Goal: Task Accomplishment & Management: Use online tool/utility

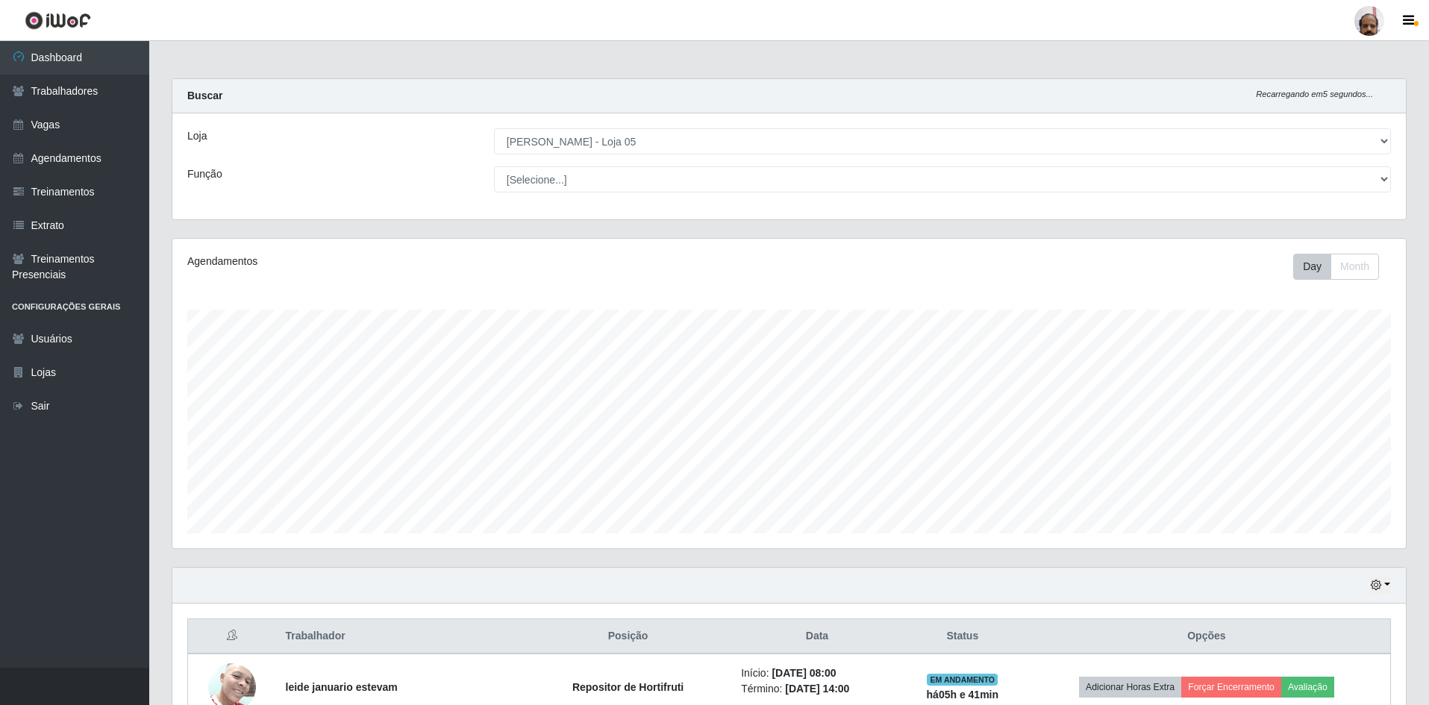
select select "252"
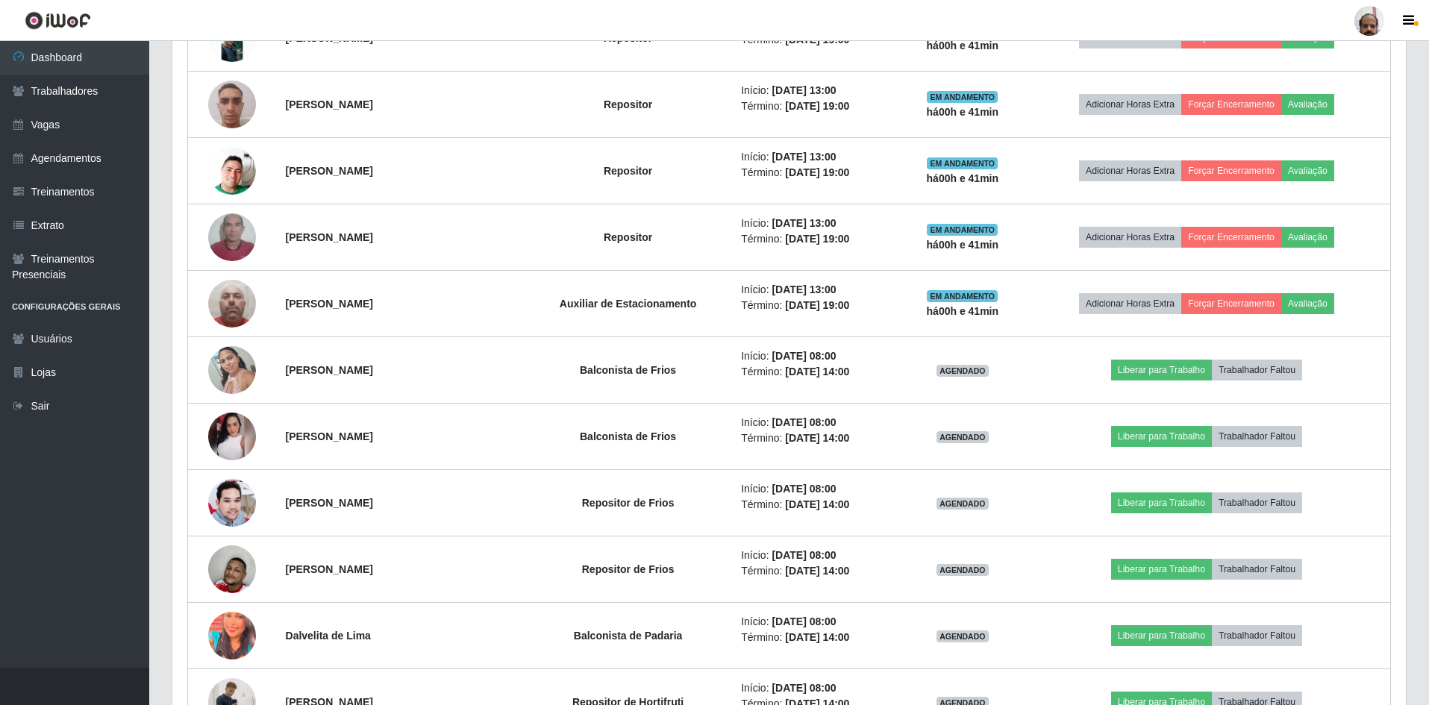
scroll to position [2976, 0]
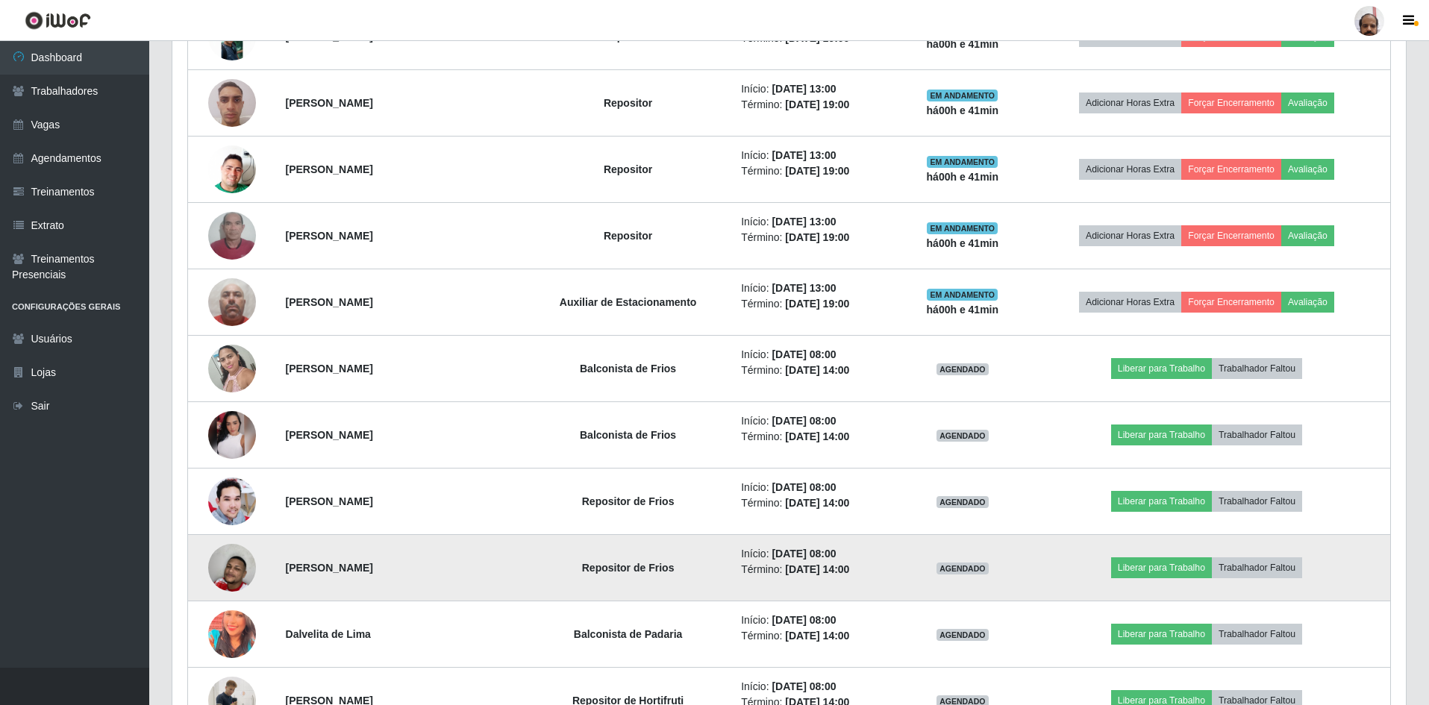
click at [218, 558] on img at bounding box center [232, 567] width 48 height 79
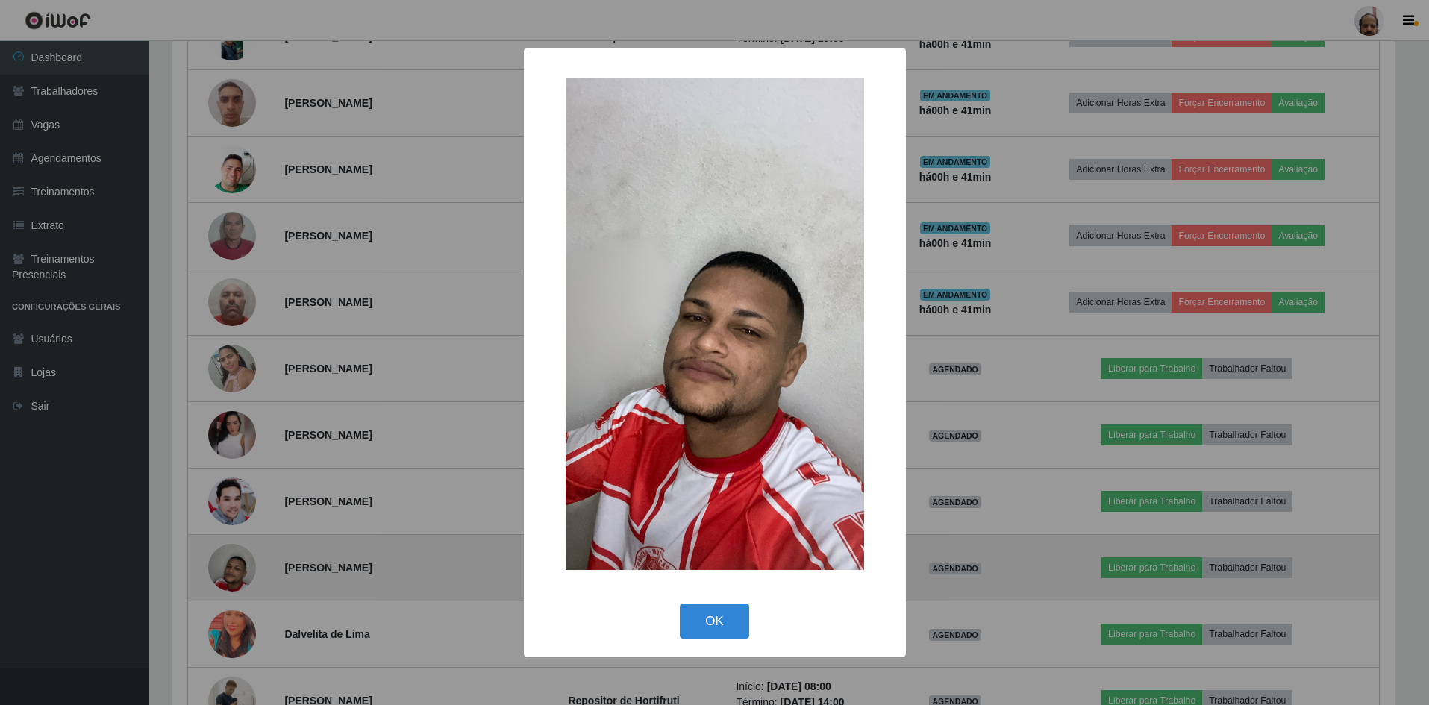
scroll to position [310, 1226]
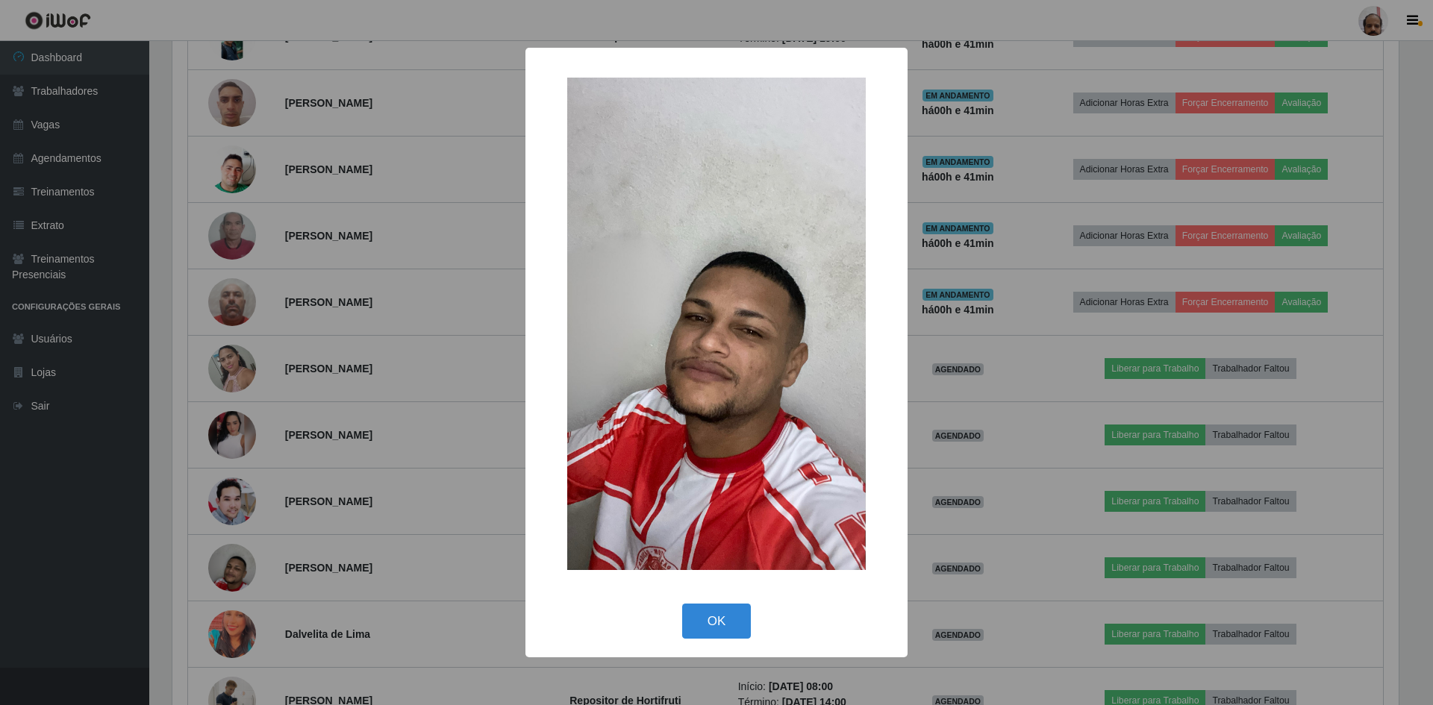
click at [219, 558] on div "× OK Cancel" at bounding box center [716, 352] width 1433 height 705
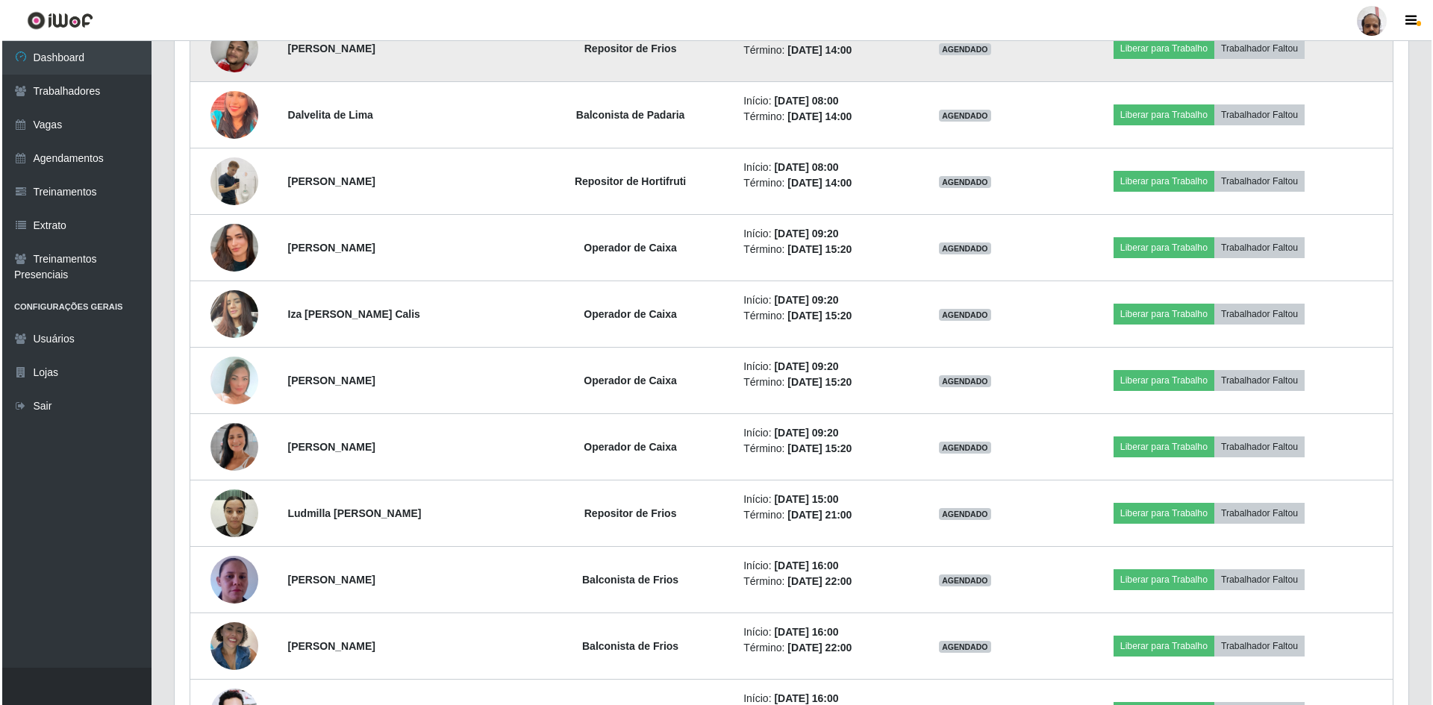
scroll to position [3498, 0]
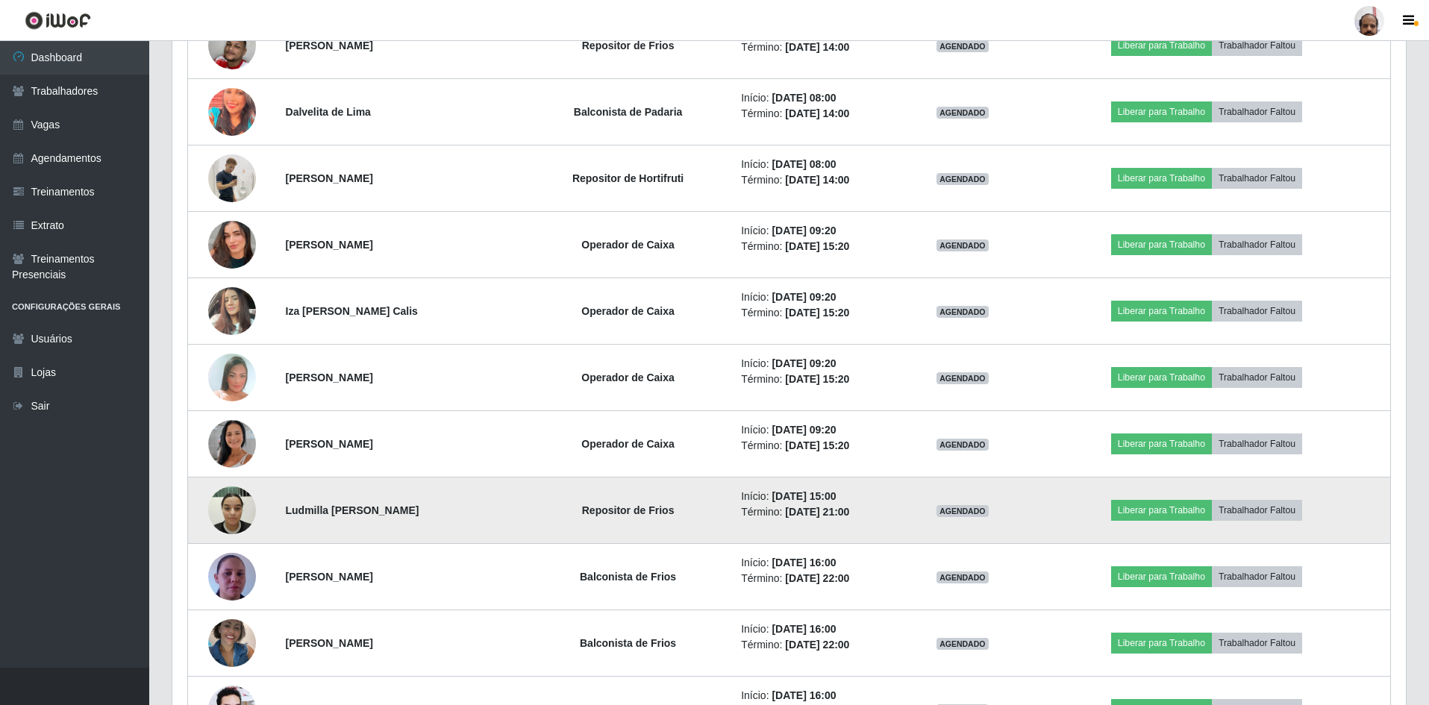
click at [250, 507] on img at bounding box center [232, 509] width 48 height 63
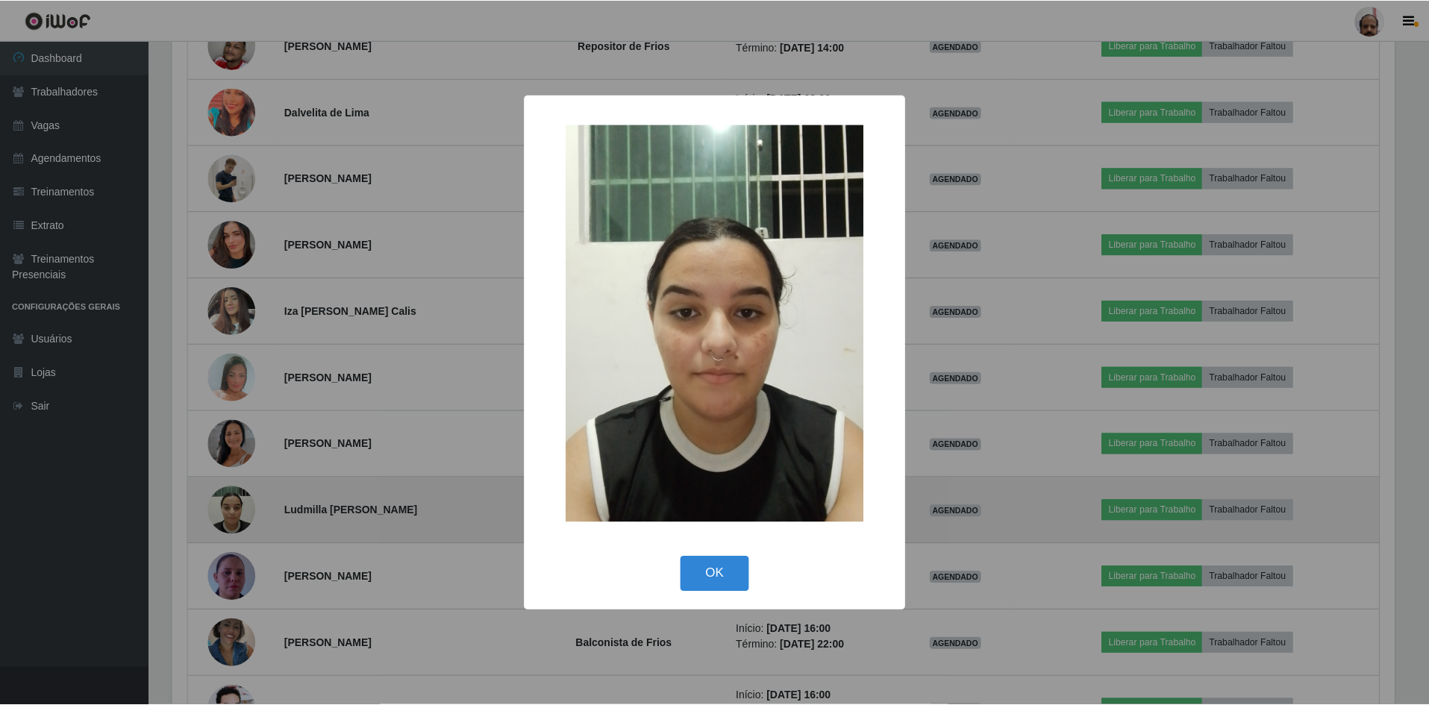
scroll to position [310, 1226]
click at [250, 507] on div "× OK Cancel" at bounding box center [716, 352] width 1433 height 705
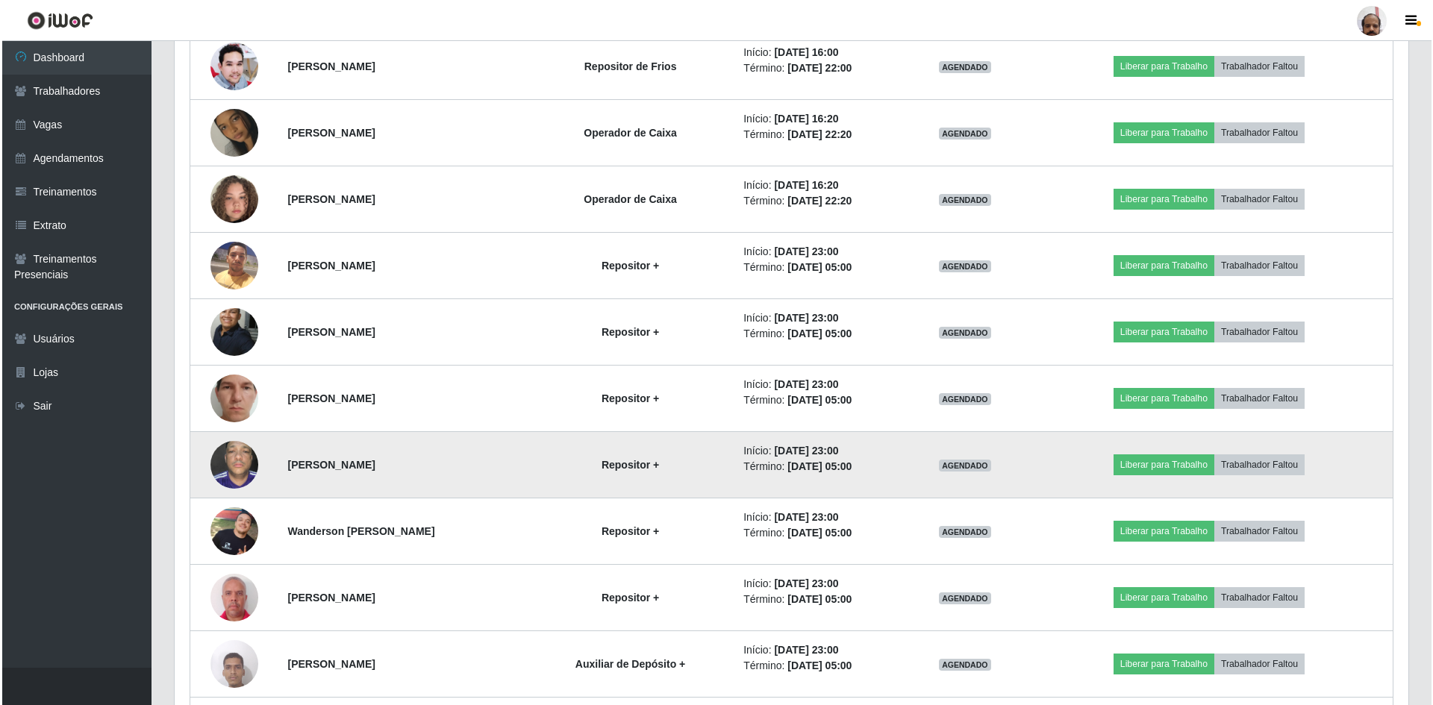
scroll to position [4031, 0]
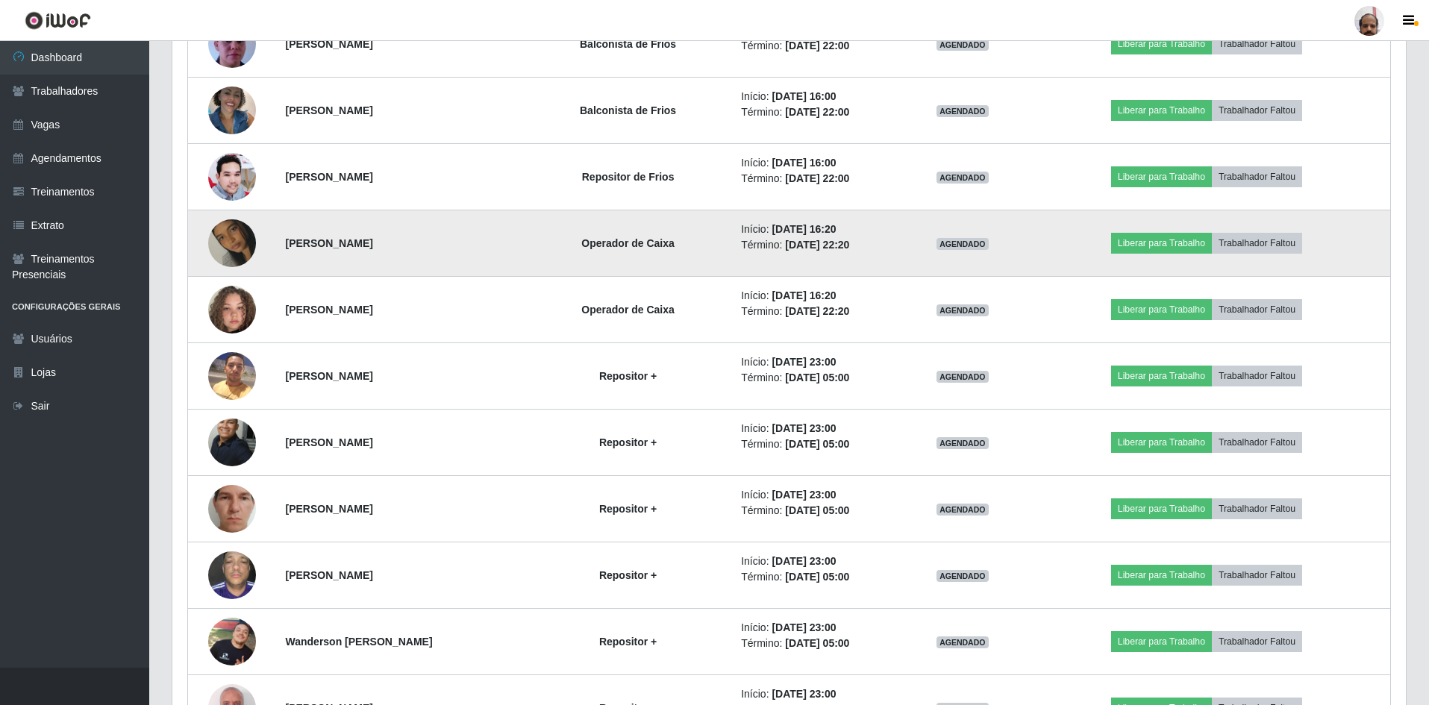
click at [237, 252] on img at bounding box center [232, 243] width 48 height 85
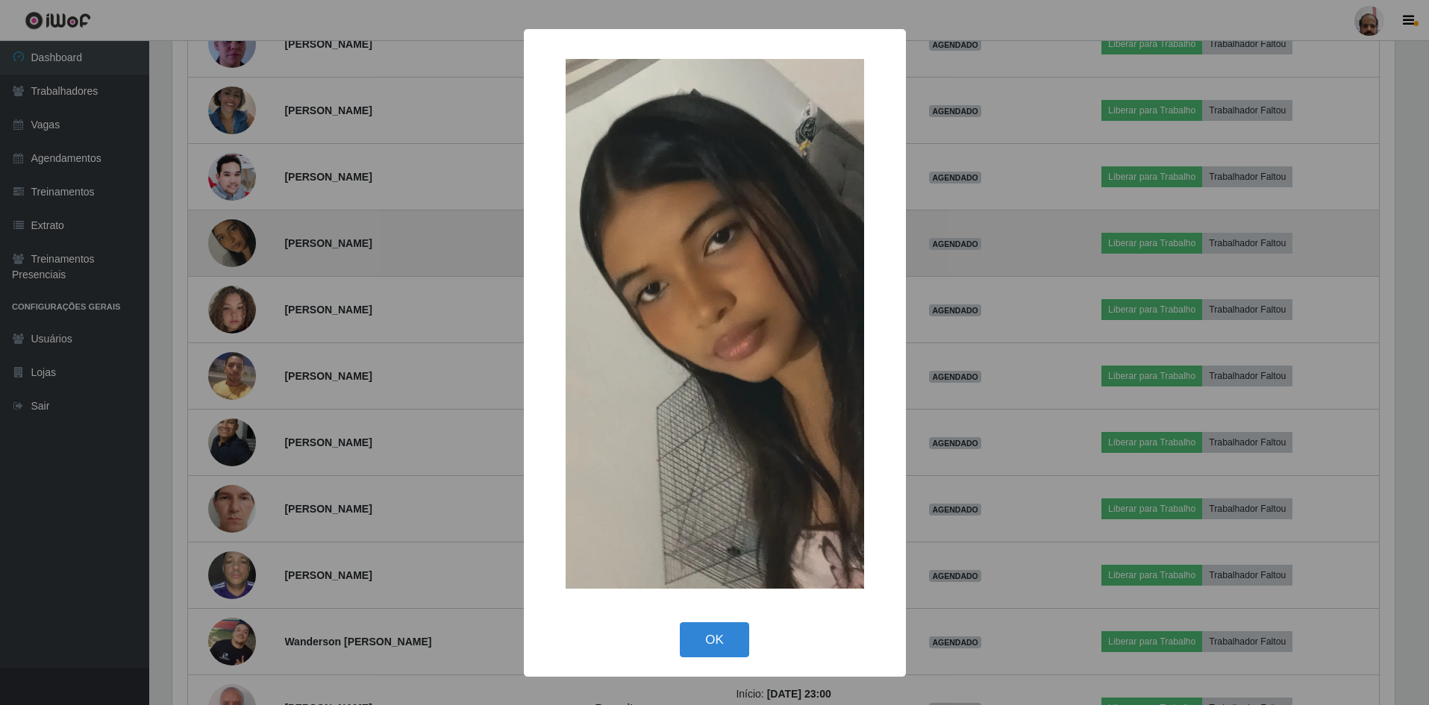
scroll to position [310, 1226]
click at [237, 252] on div "× OK Cancel" at bounding box center [716, 352] width 1433 height 705
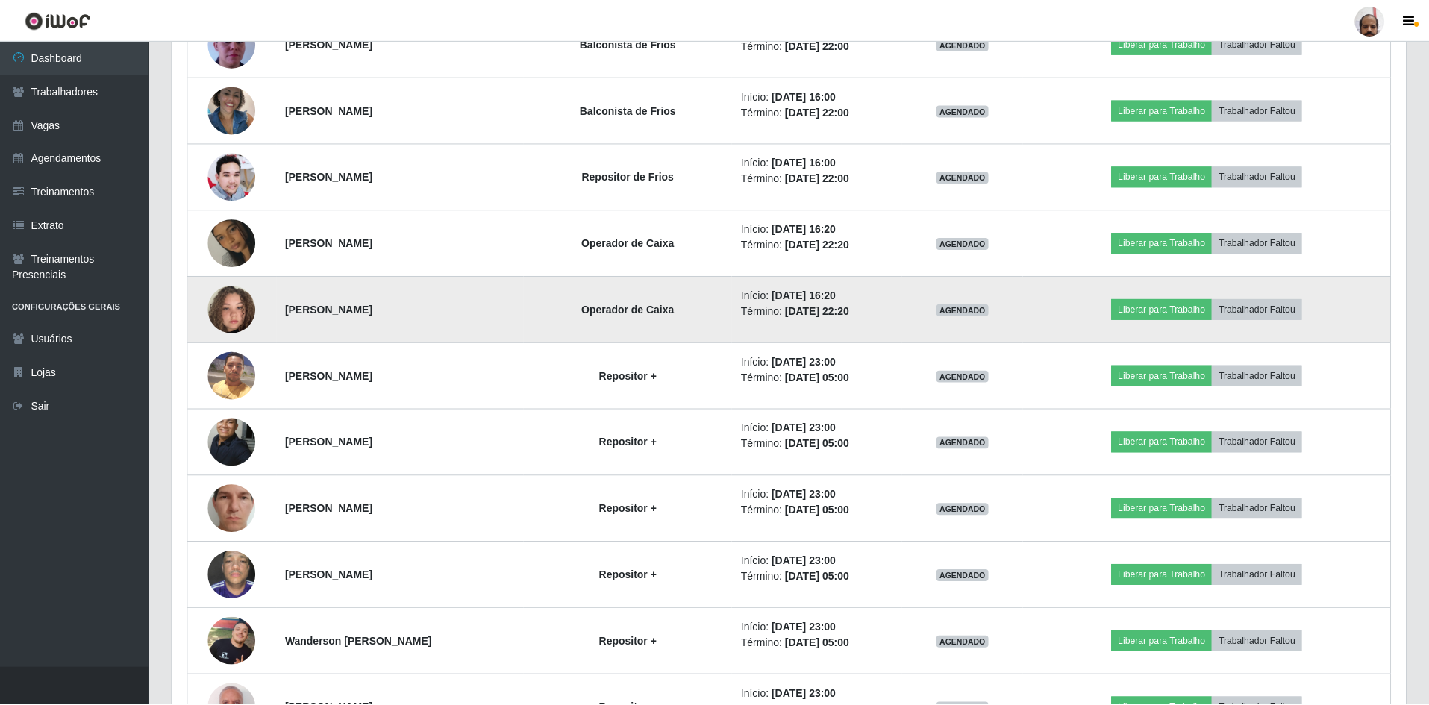
scroll to position [310, 1234]
click at [226, 302] on img at bounding box center [232, 309] width 48 height 85
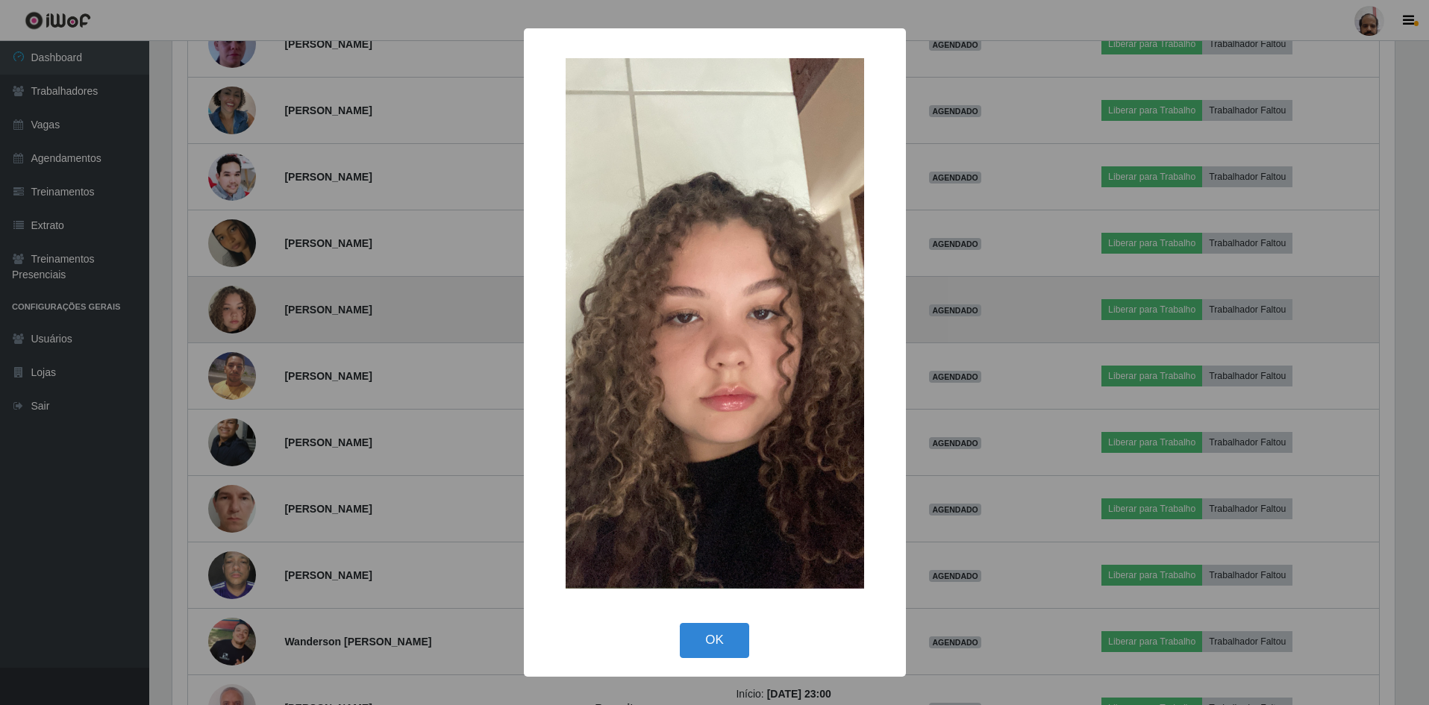
scroll to position [310, 1226]
click at [226, 302] on div "× OK Cancel" at bounding box center [716, 352] width 1433 height 705
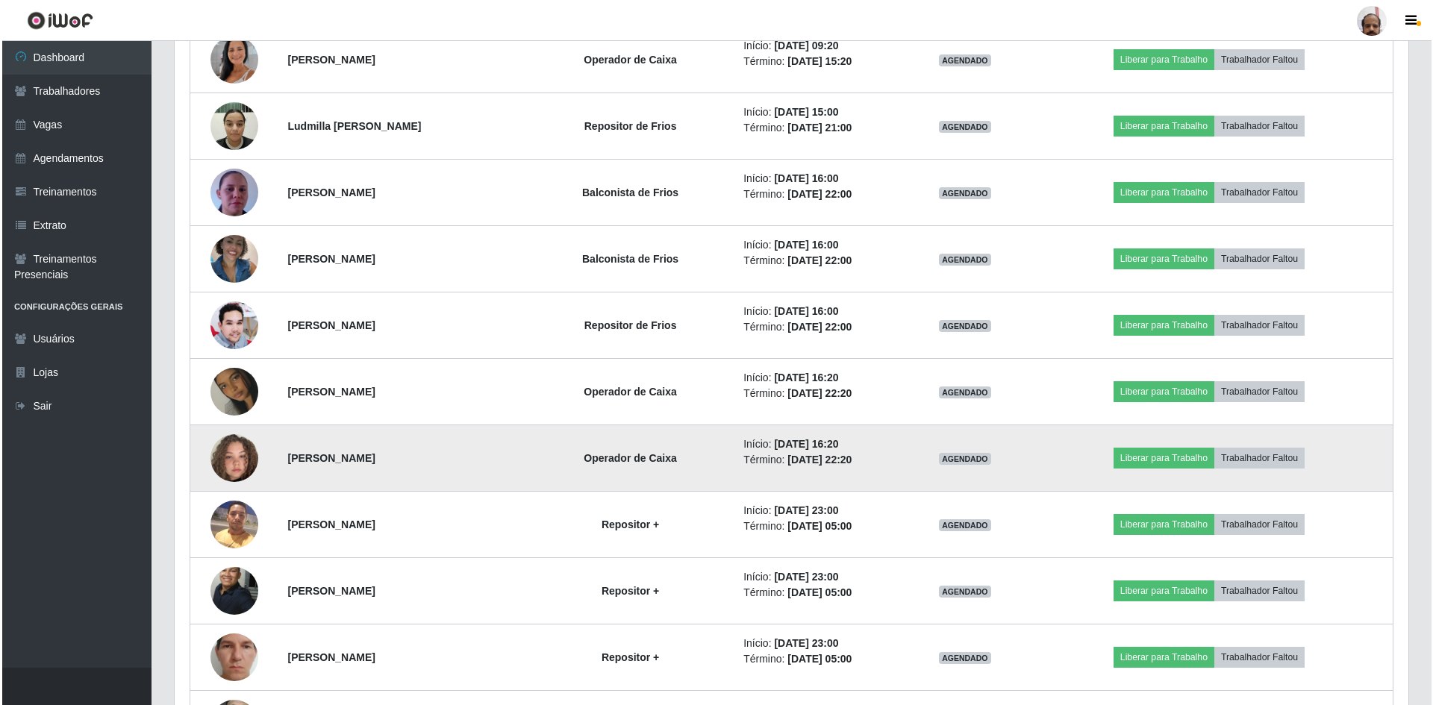
scroll to position [3882, 0]
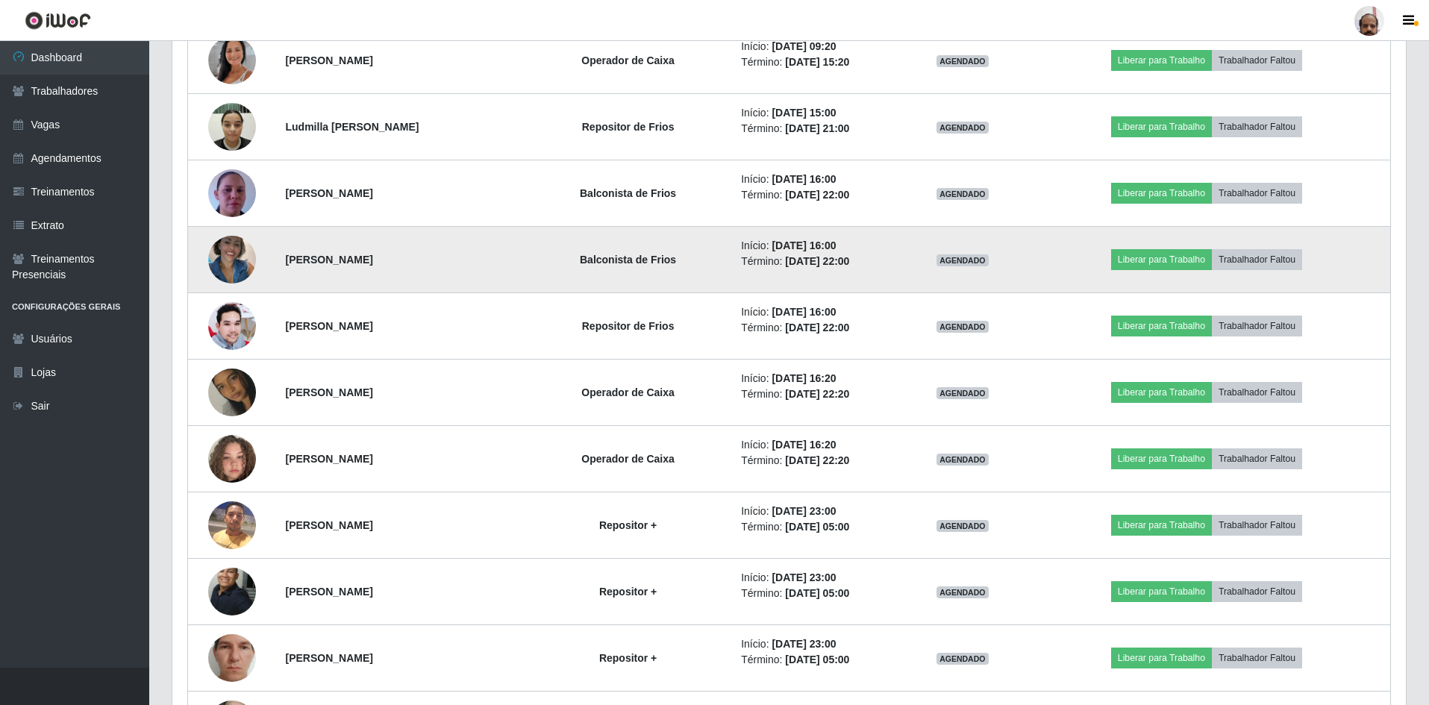
click at [228, 261] on img at bounding box center [232, 259] width 48 height 63
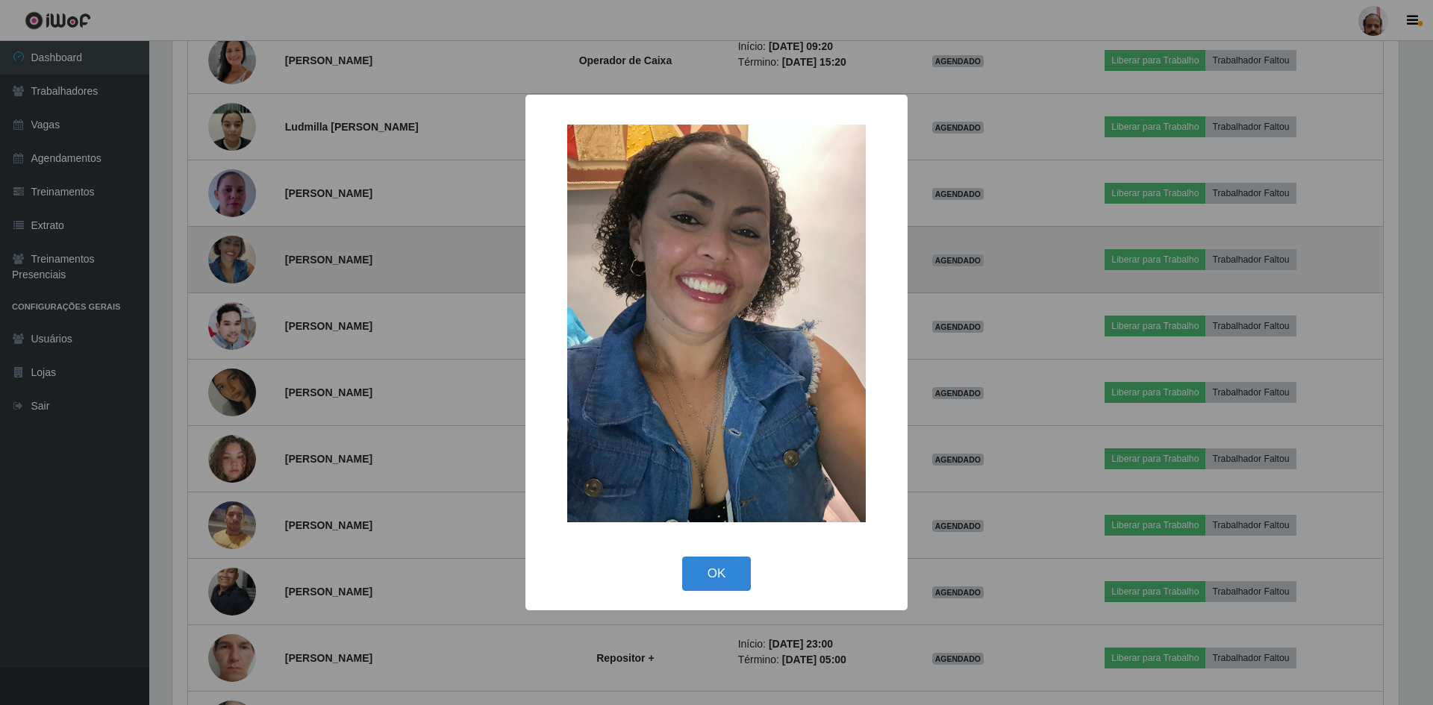
click at [228, 261] on div "× OK Cancel" at bounding box center [716, 352] width 1433 height 705
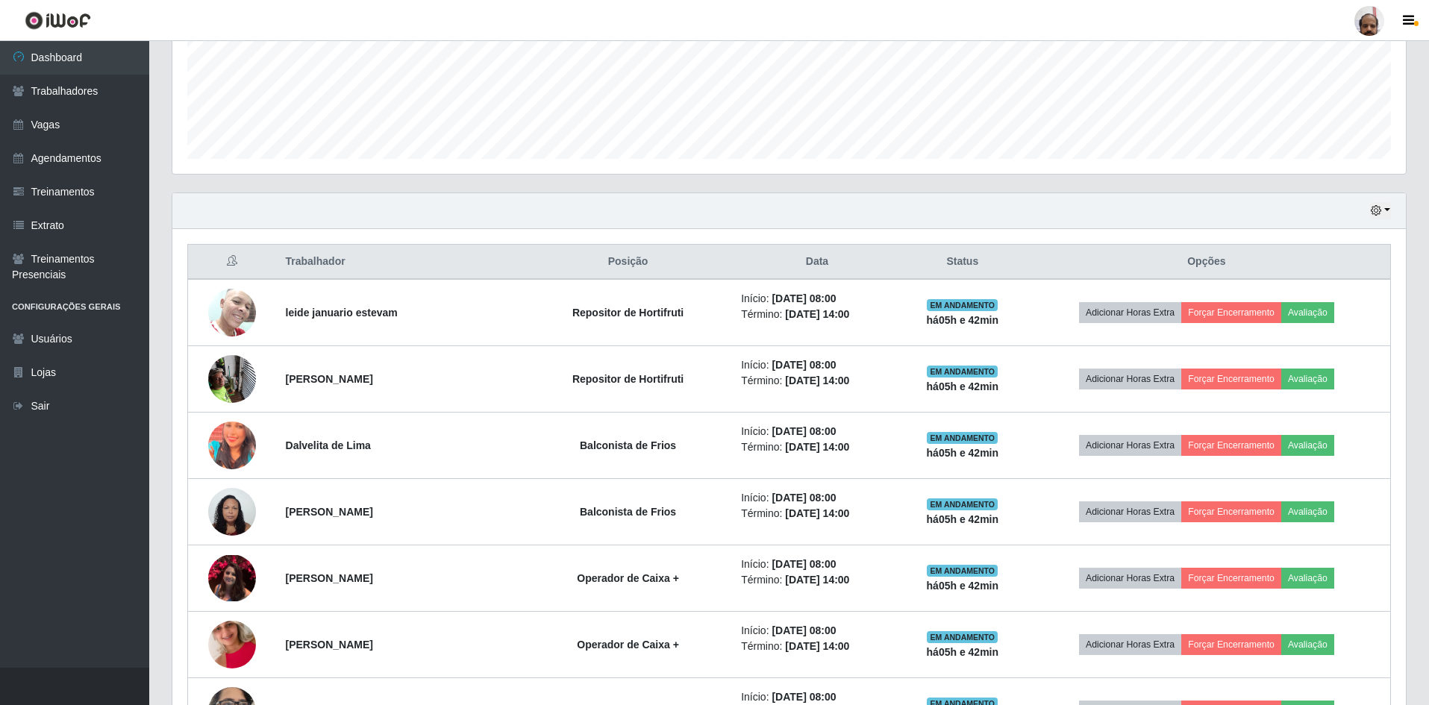
scroll to position [75, 0]
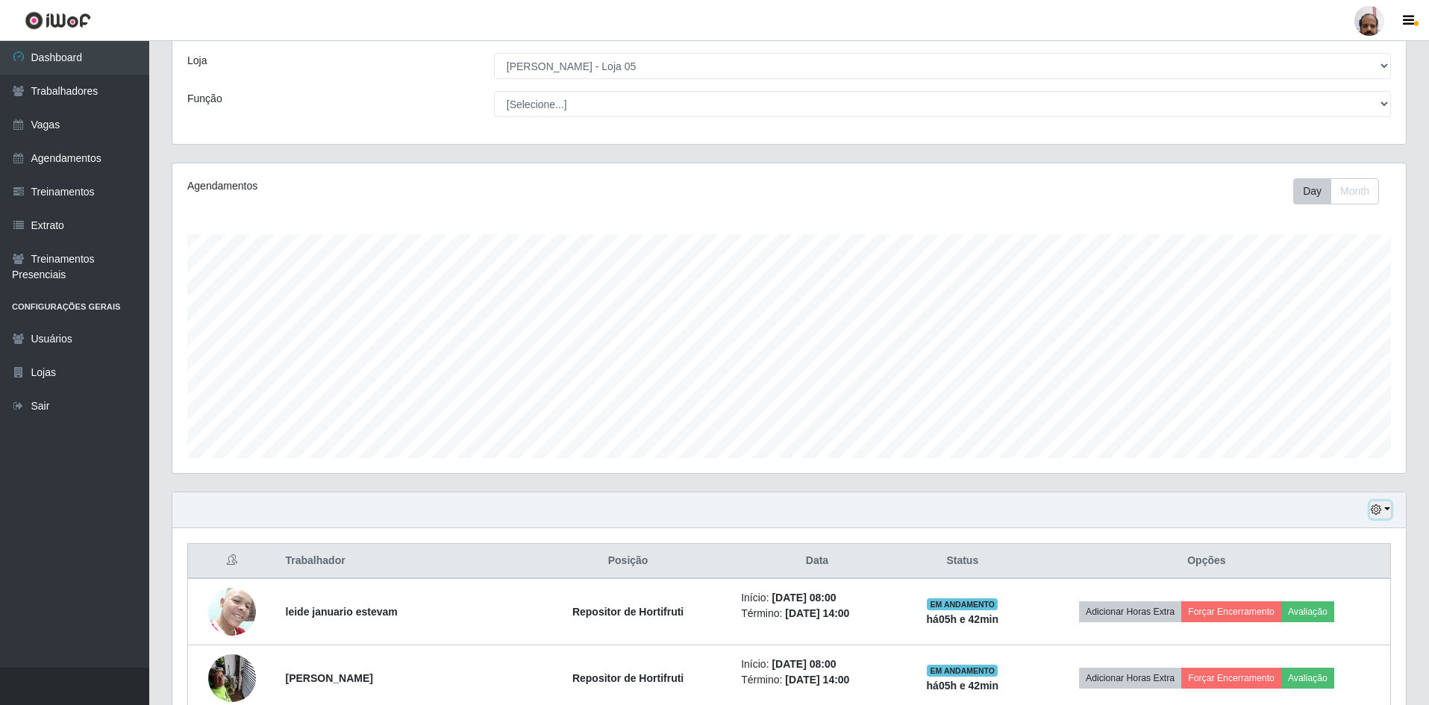
click at [1389, 508] on button "button" at bounding box center [1380, 510] width 21 height 17
click at [1336, 600] on button "3 dias" at bounding box center [1332, 599] width 118 height 31
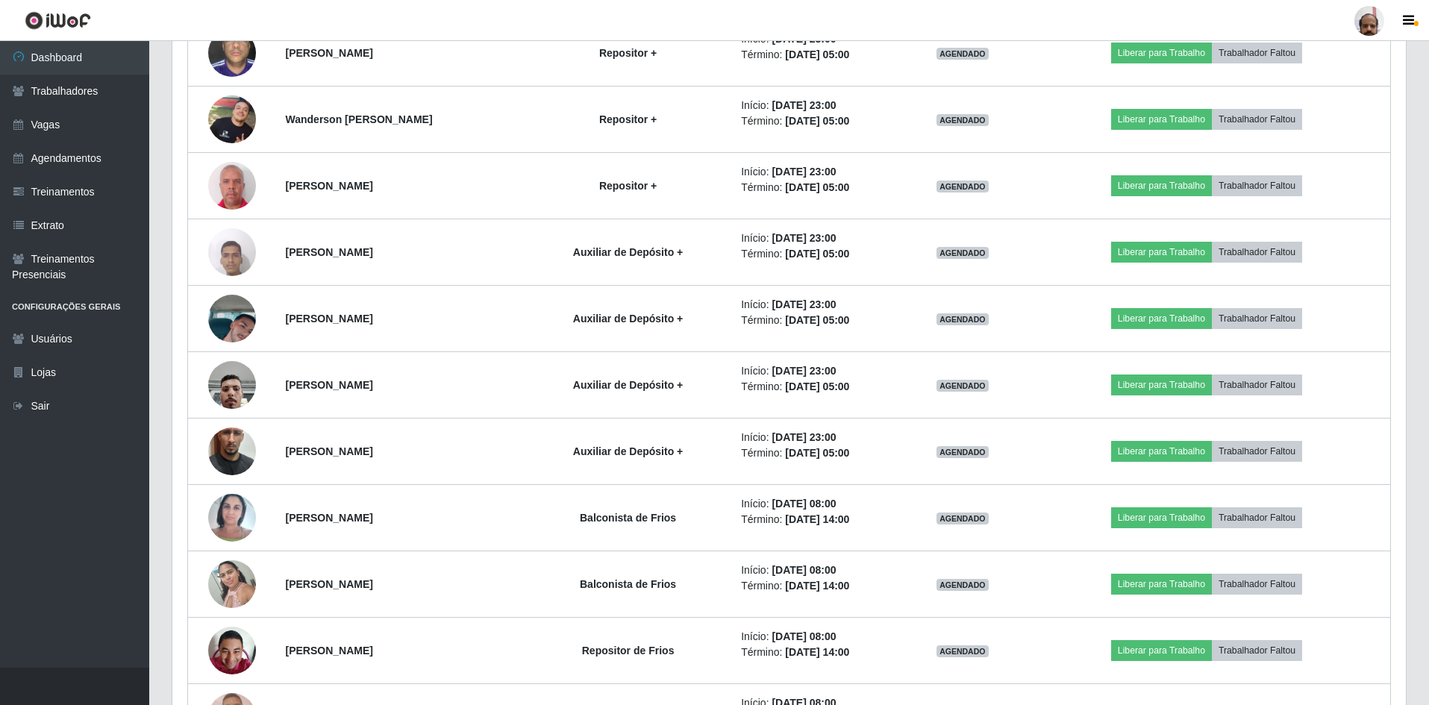
scroll to position [4629, 0]
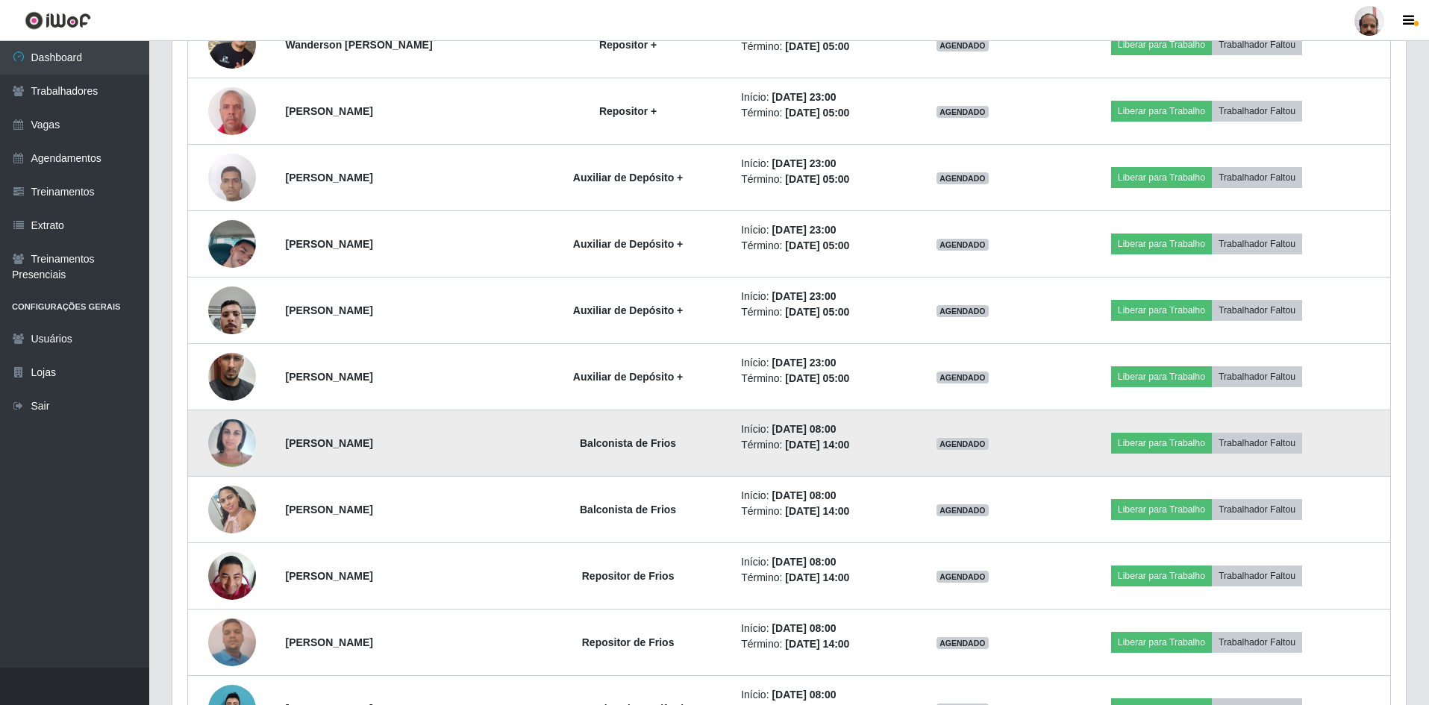
click at [217, 438] on img at bounding box center [232, 442] width 48 height 63
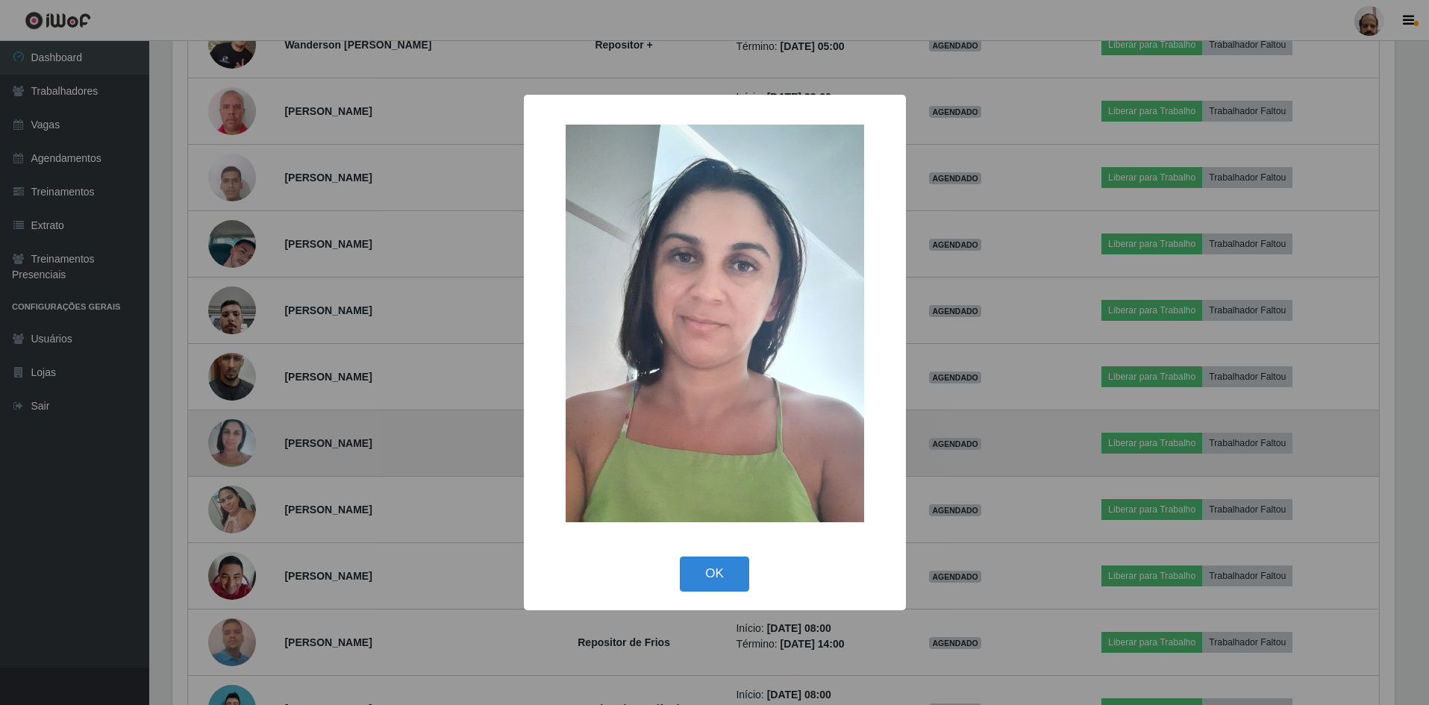
scroll to position [310, 1226]
click at [217, 438] on div "× OK Cancel" at bounding box center [716, 352] width 1433 height 705
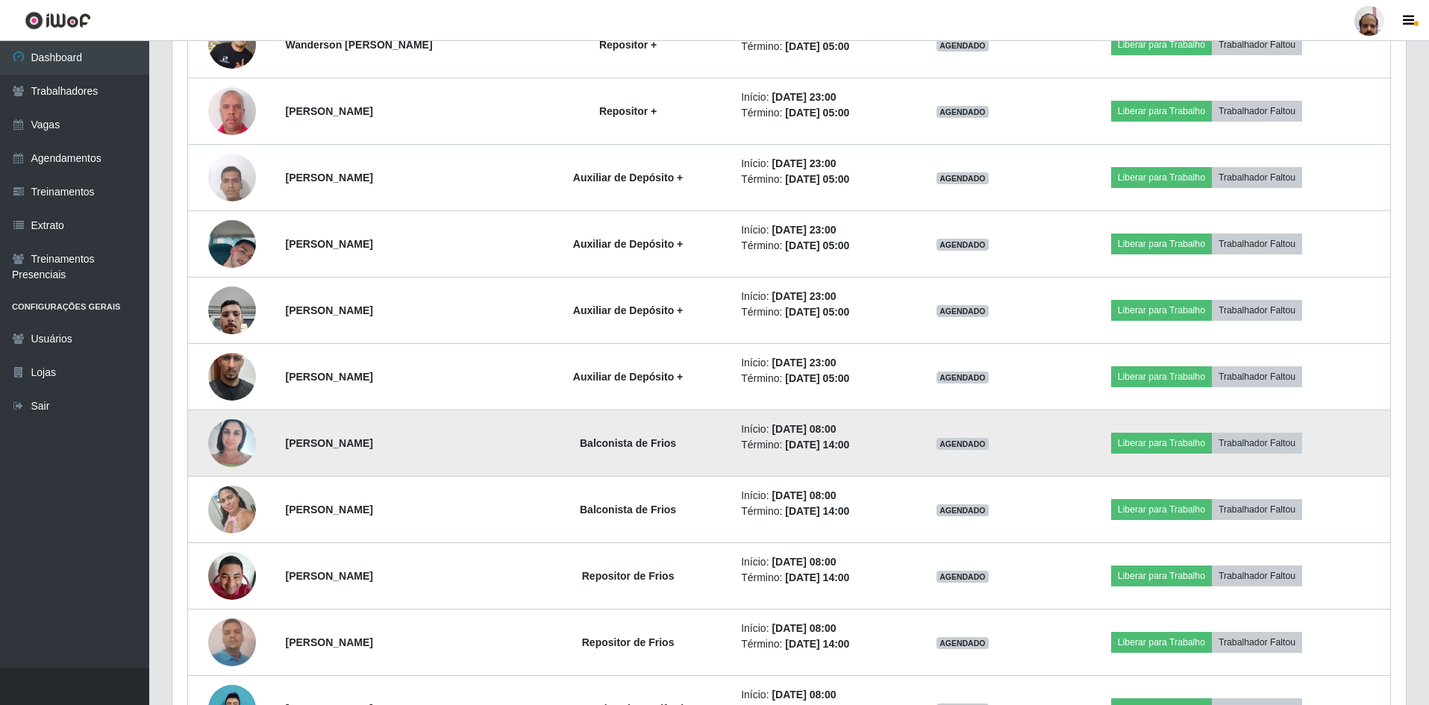
scroll to position [310, 1234]
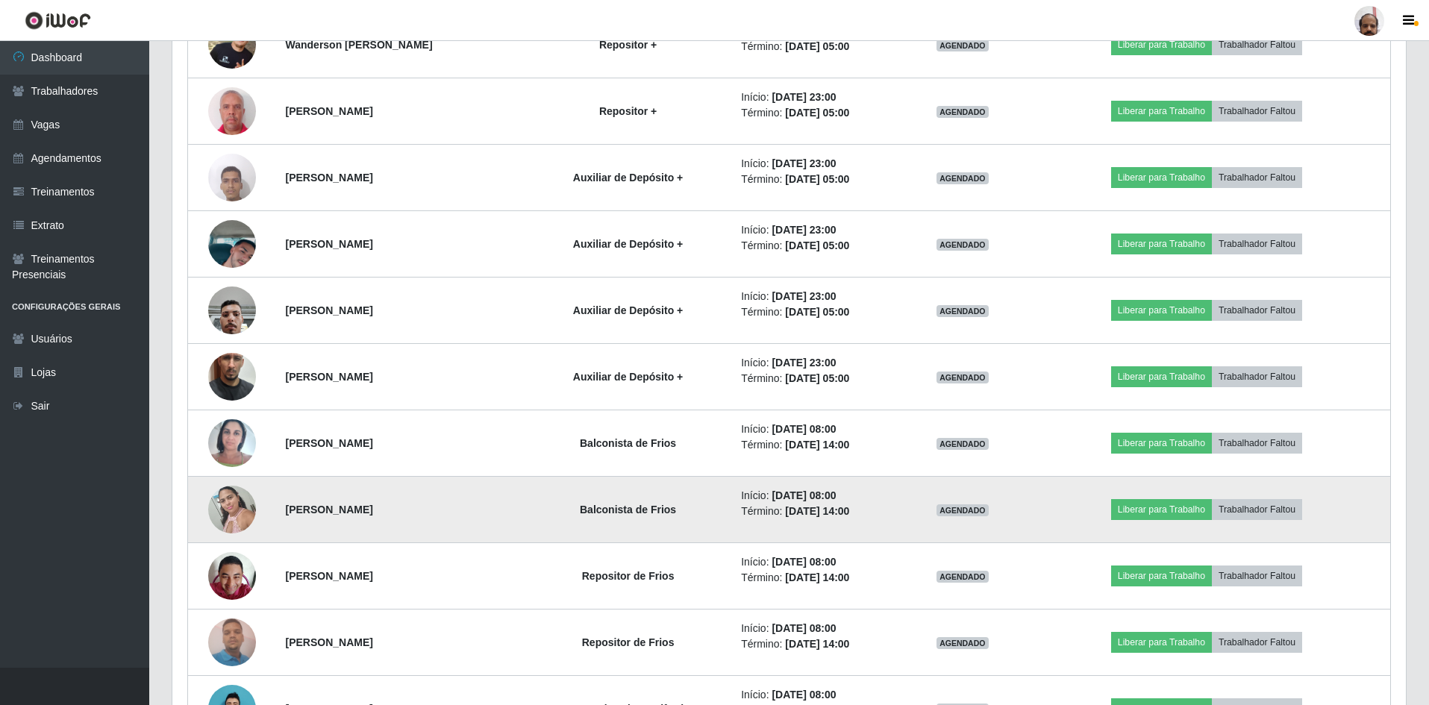
click at [225, 498] on img at bounding box center [232, 509] width 48 height 63
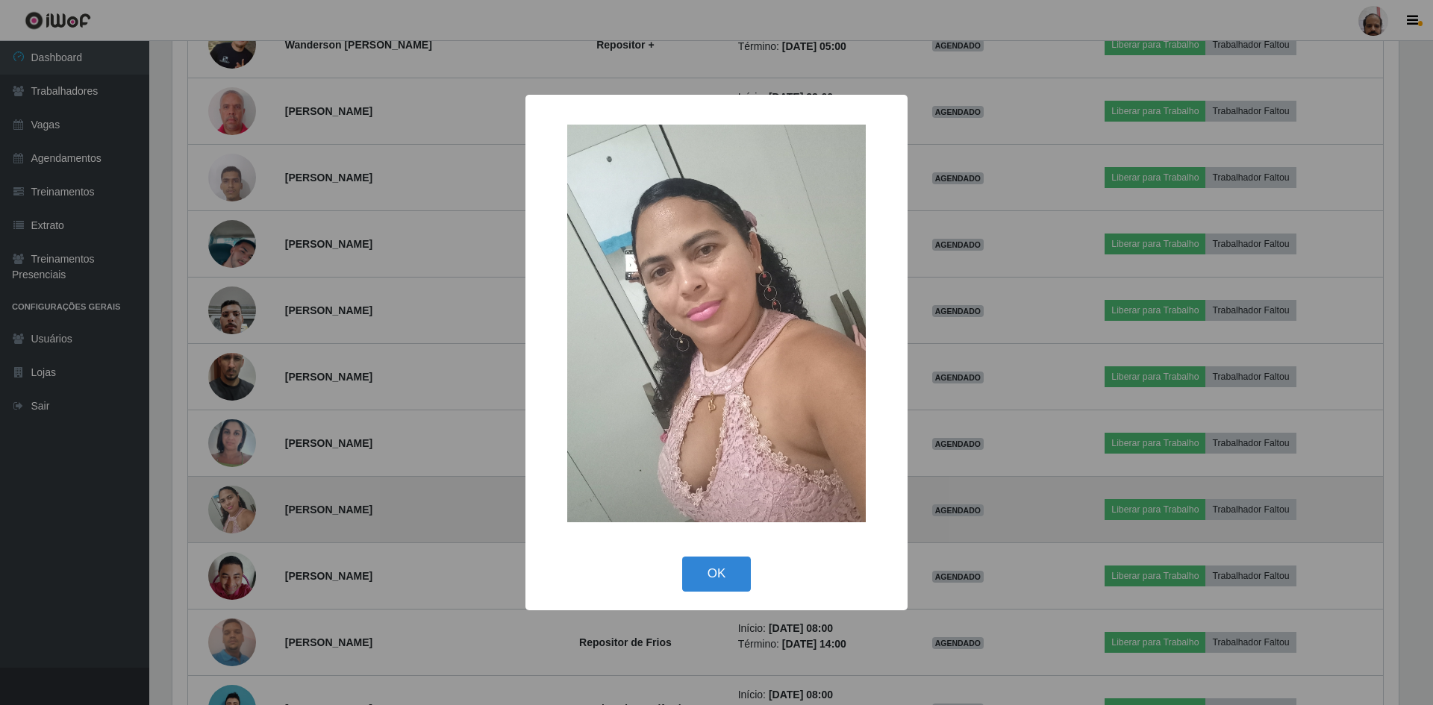
click at [225, 498] on div "× OK Cancel" at bounding box center [716, 352] width 1433 height 705
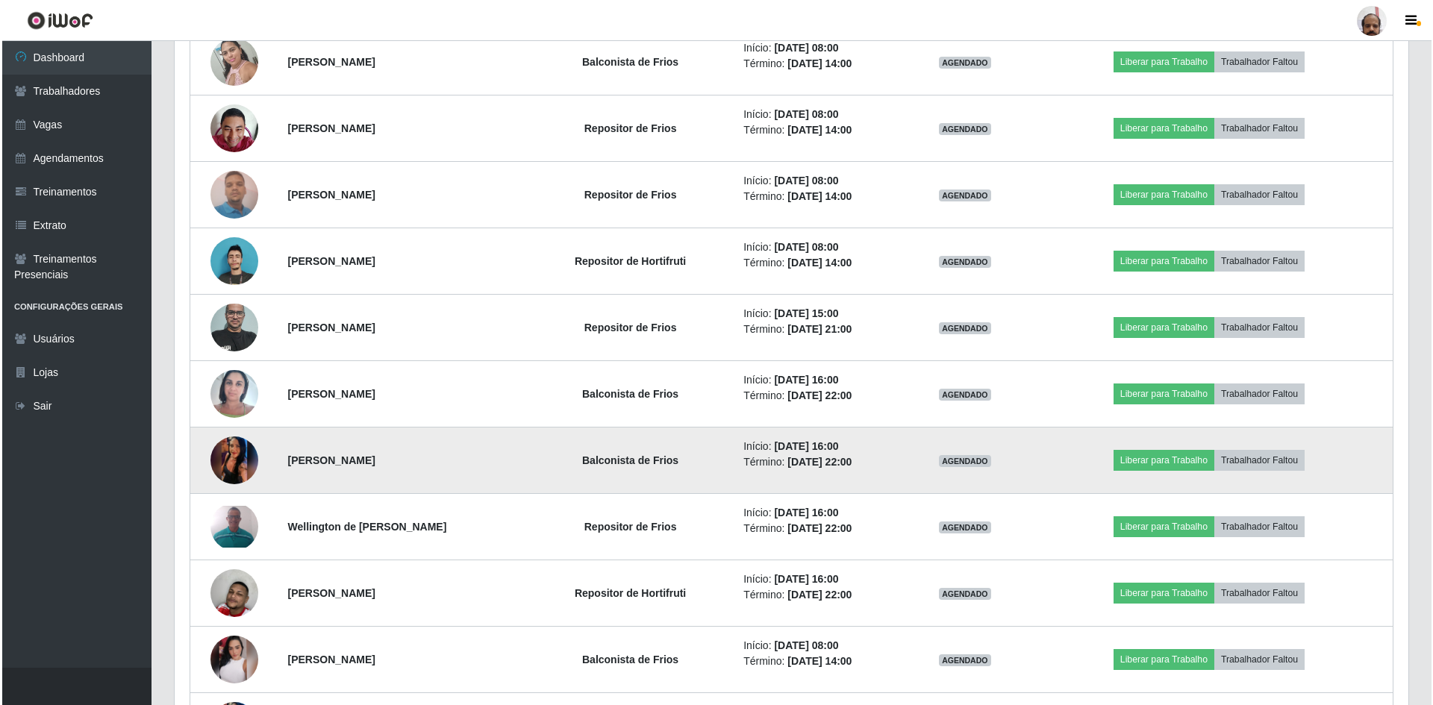
scroll to position [5151, 0]
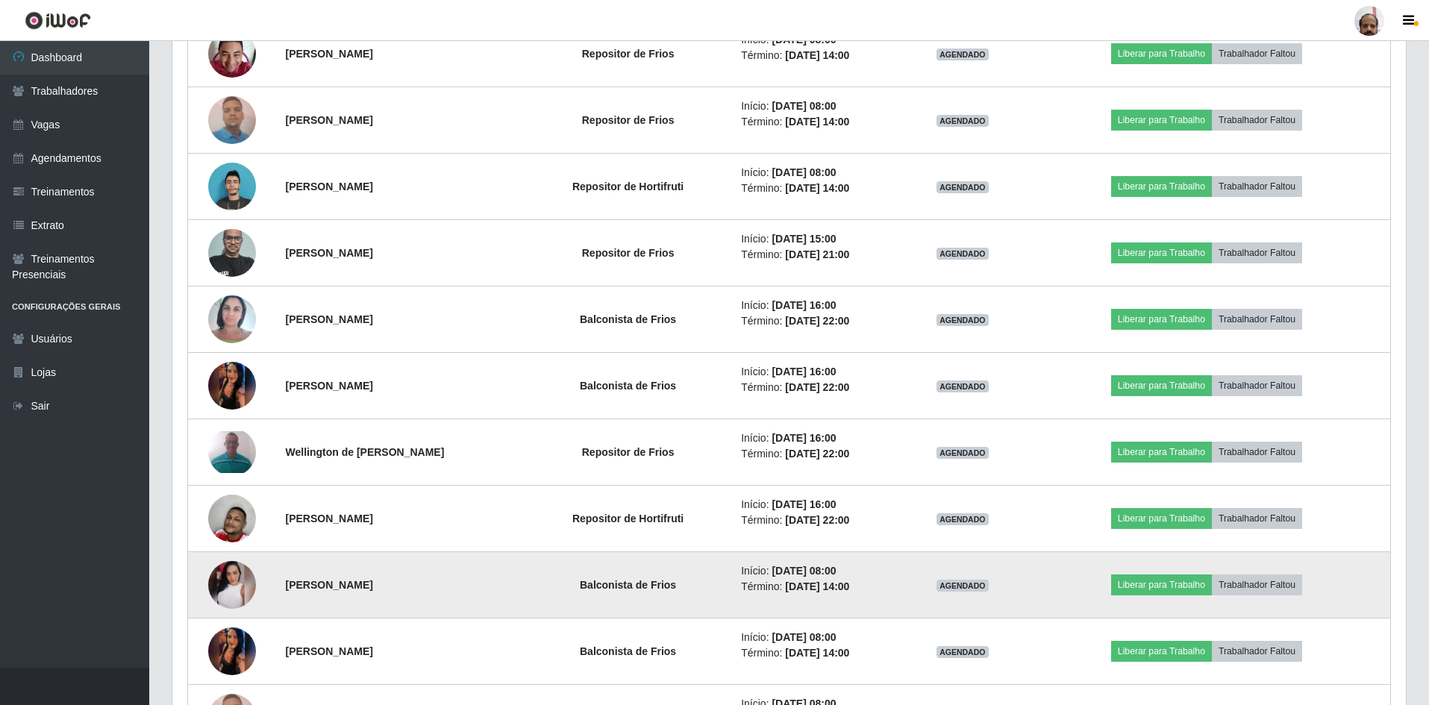
click at [226, 587] on img at bounding box center [232, 585] width 48 height 48
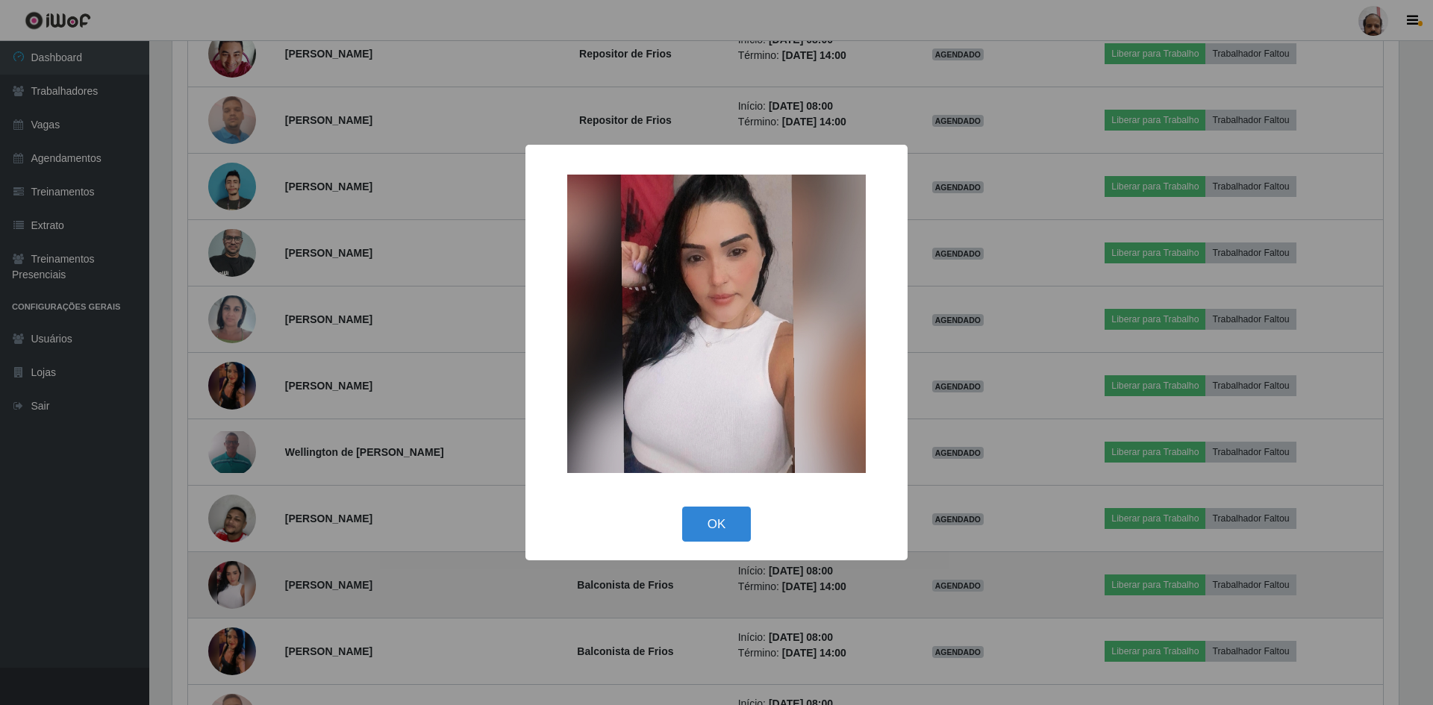
click at [226, 587] on div "× OK Cancel" at bounding box center [716, 352] width 1433 height 705
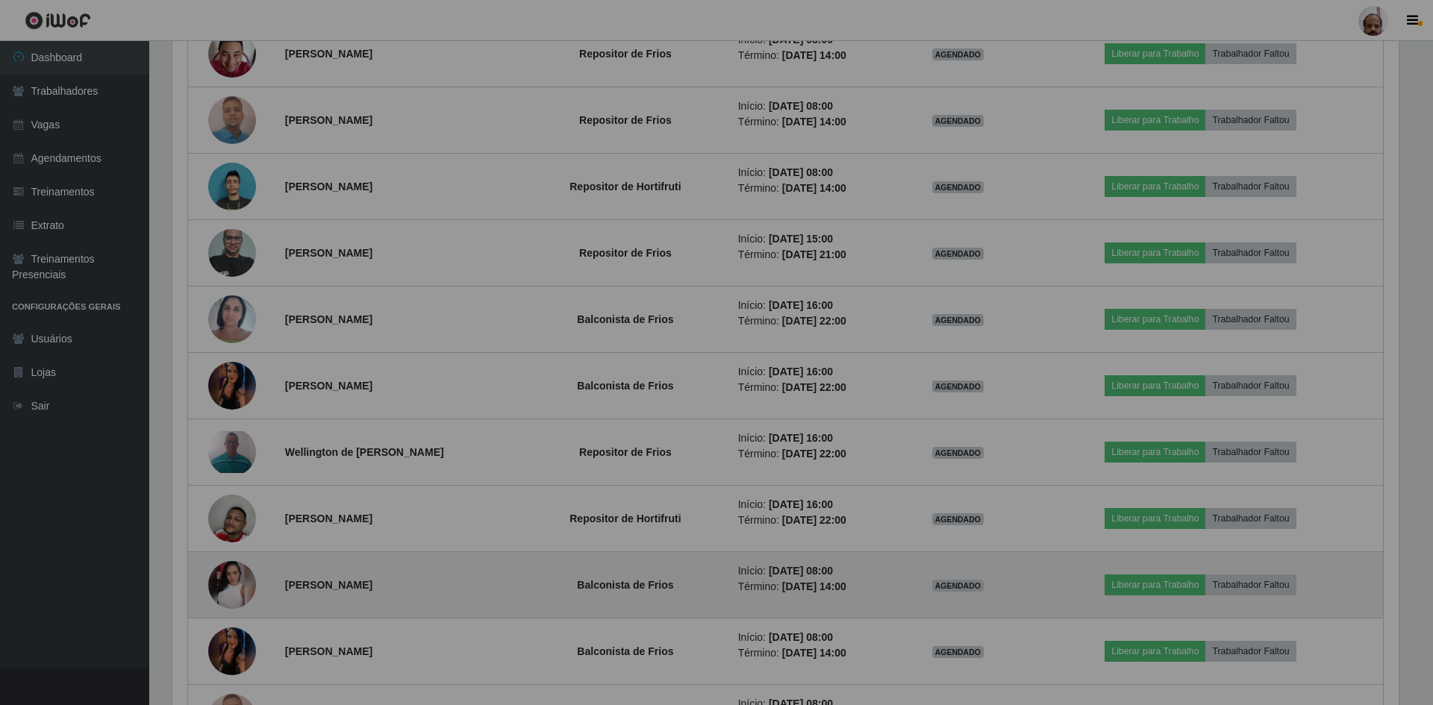
scroll to position [310, 1234]
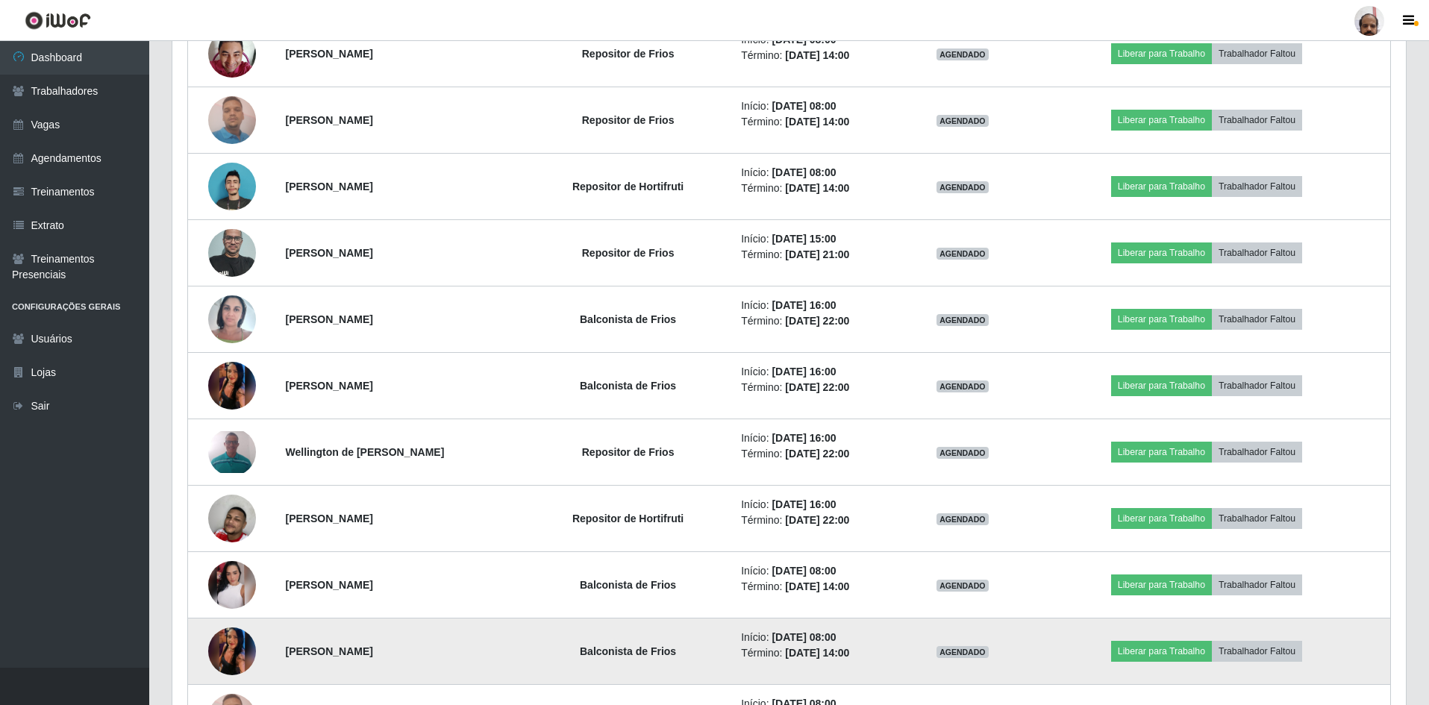
click at [237, 640] on img at bounding box center [232, 652] width 48 height 106
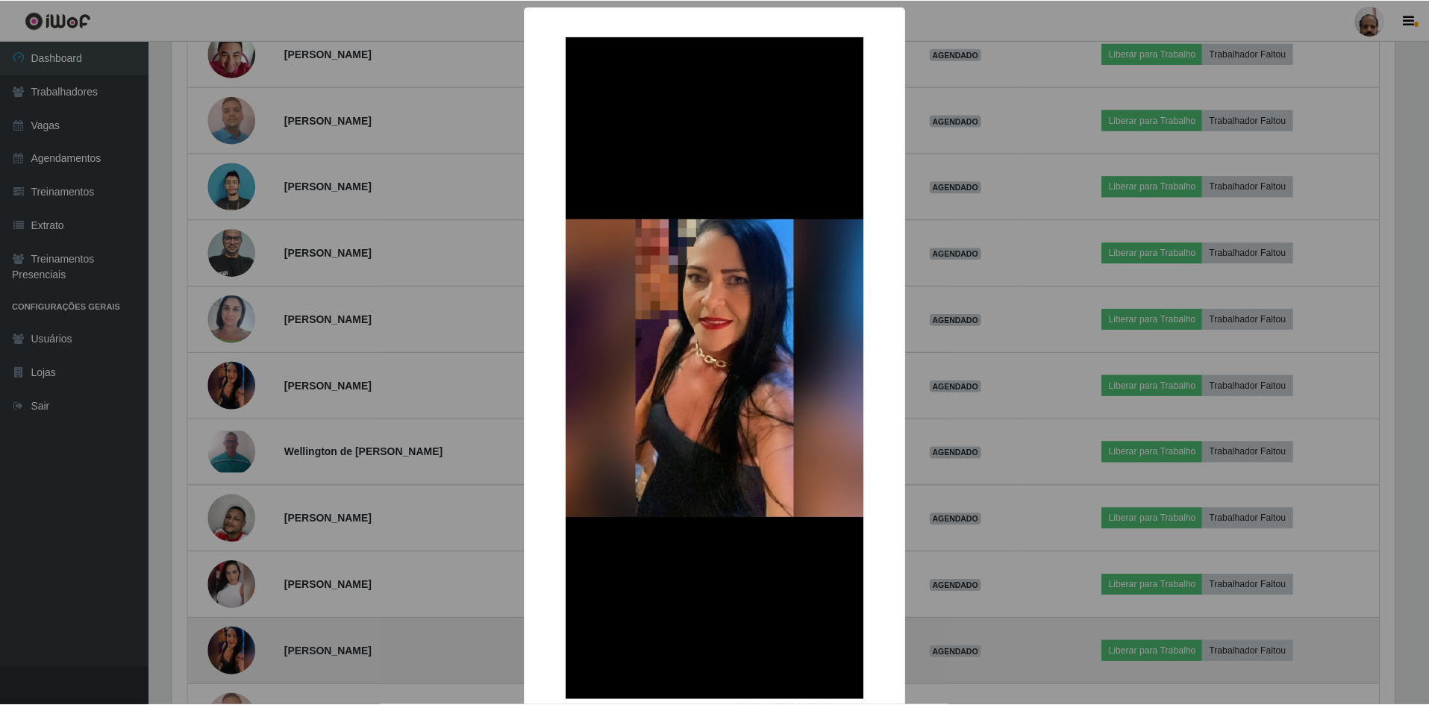
scroll to position [310, 1226]
click at [237, 640] on div "× OK Cancel" at bounding box center [716, 352] width 1433 height 705
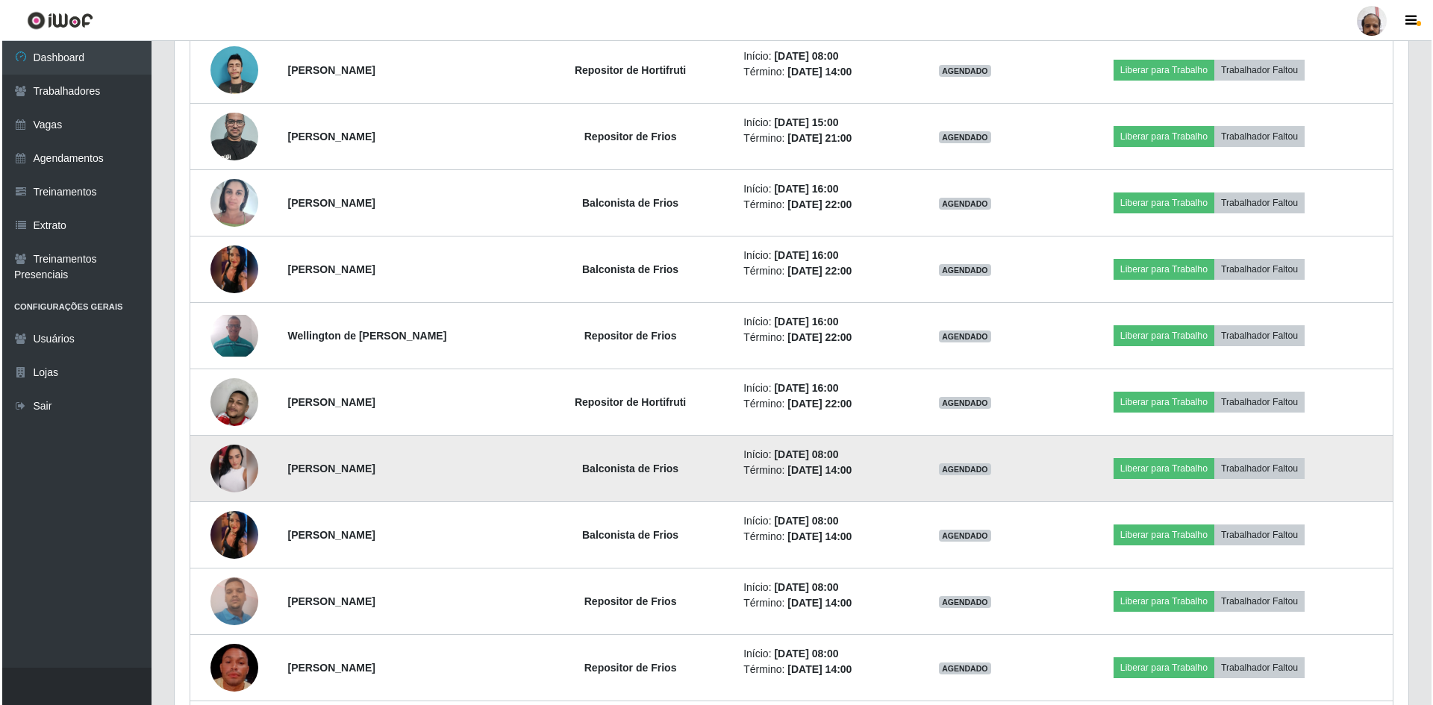
scroll to position [5300, 0]
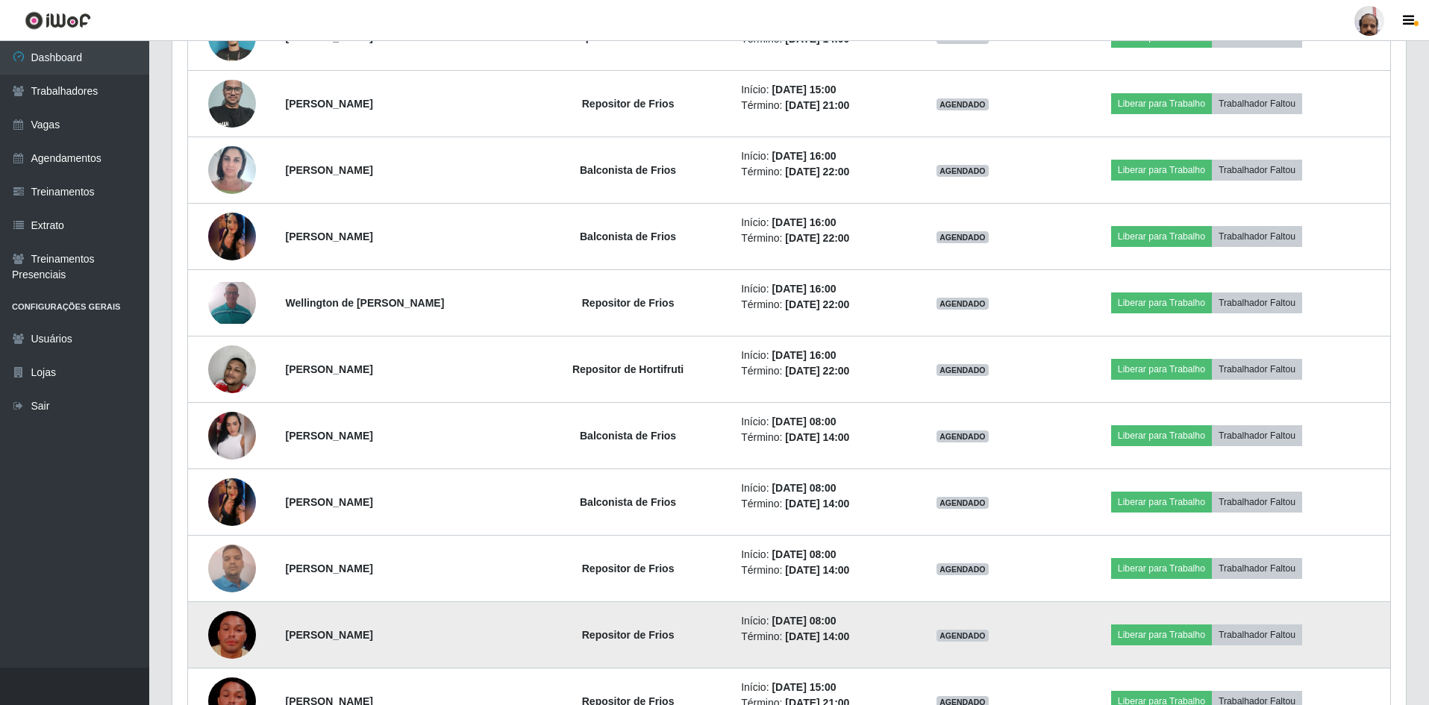
click at [221, 631] on img at bounding box center [232, 635] width 48 height 85
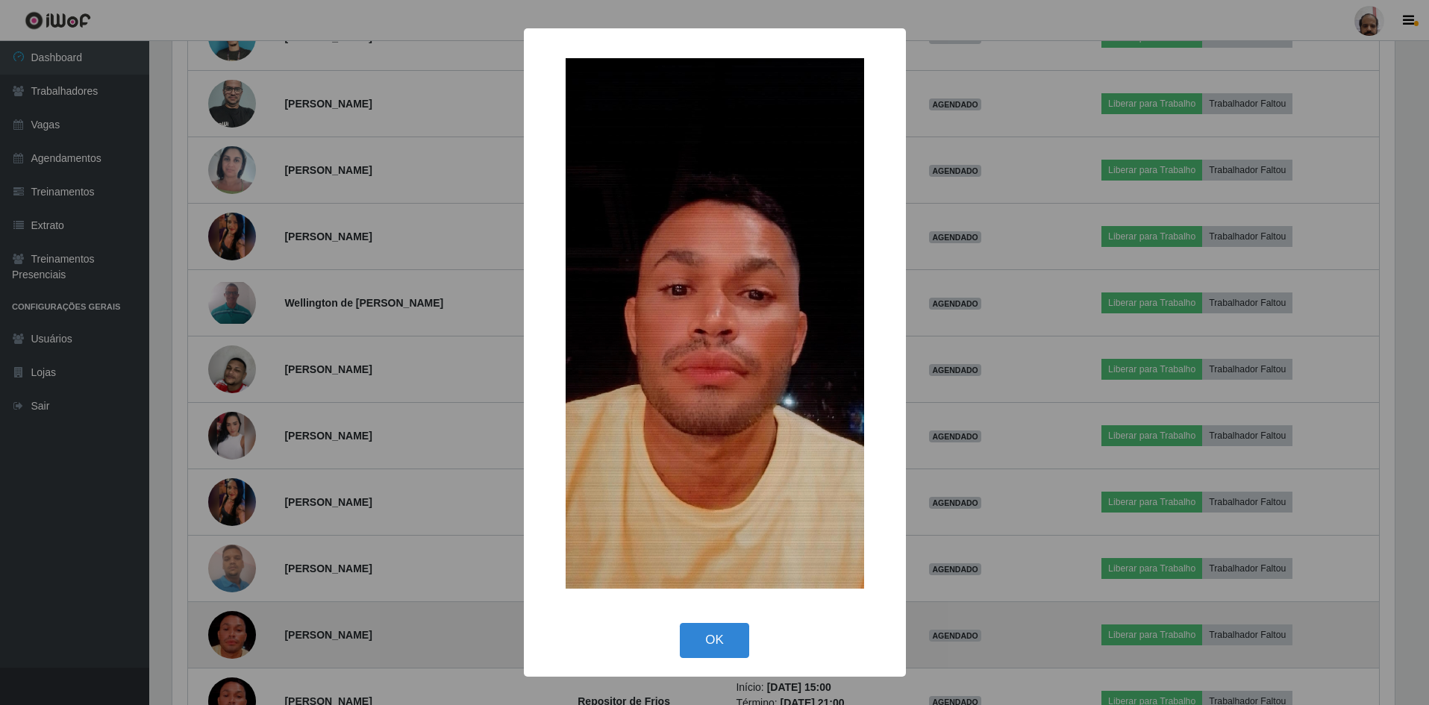
scroll to position [310, 1226]
click at [221, 631] on div "× OK Cancel" at bounding box center [716, 352] width 1433 height 705
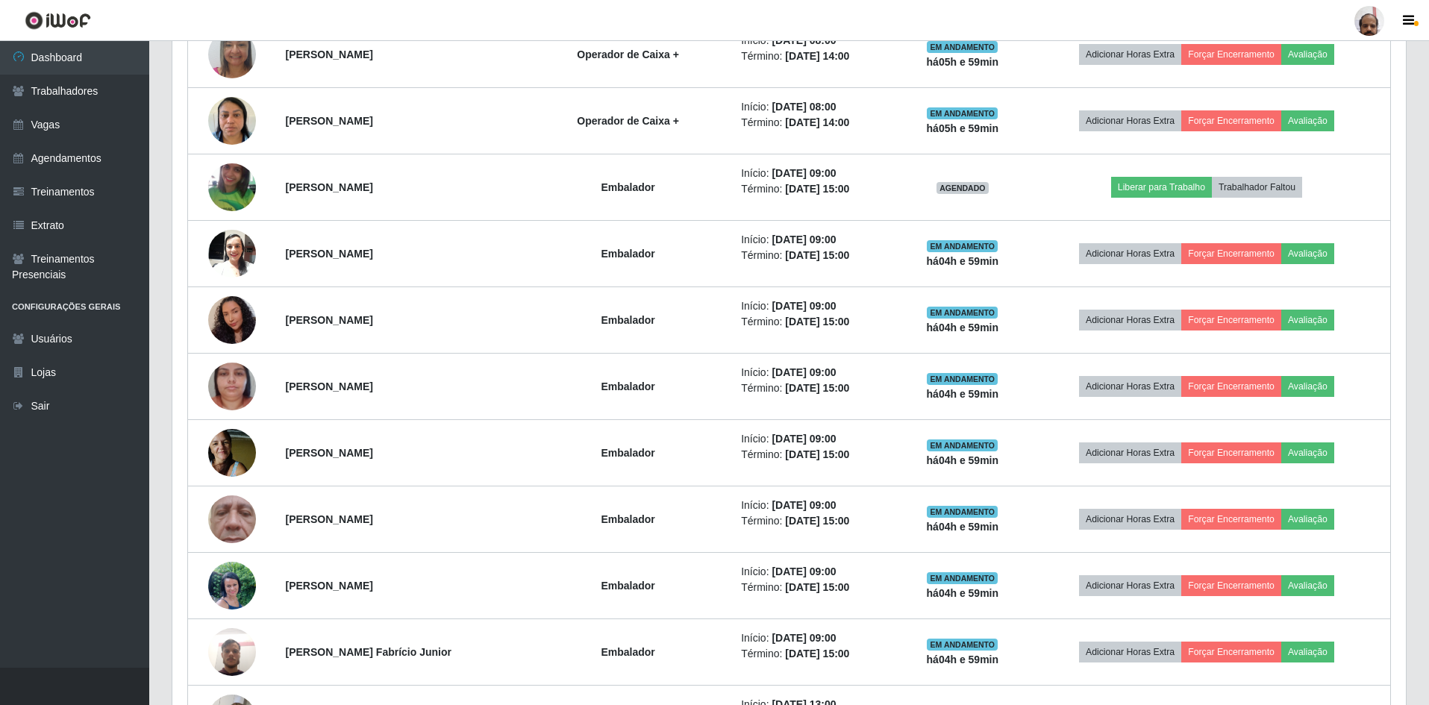
scroll to position [1495, 0]
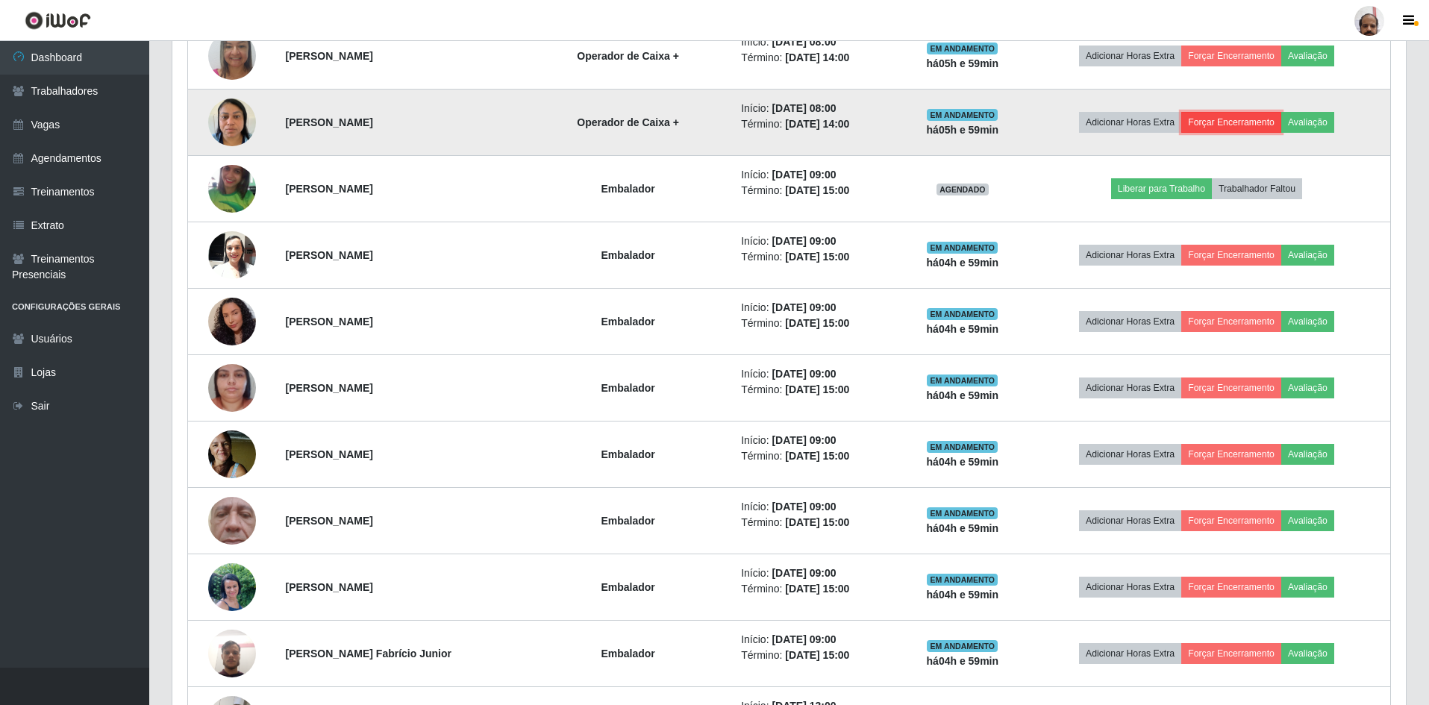
click at [1219, 124] on button "Forçar Encerramento" at bounding box center [1232, 122] width 100 height 21
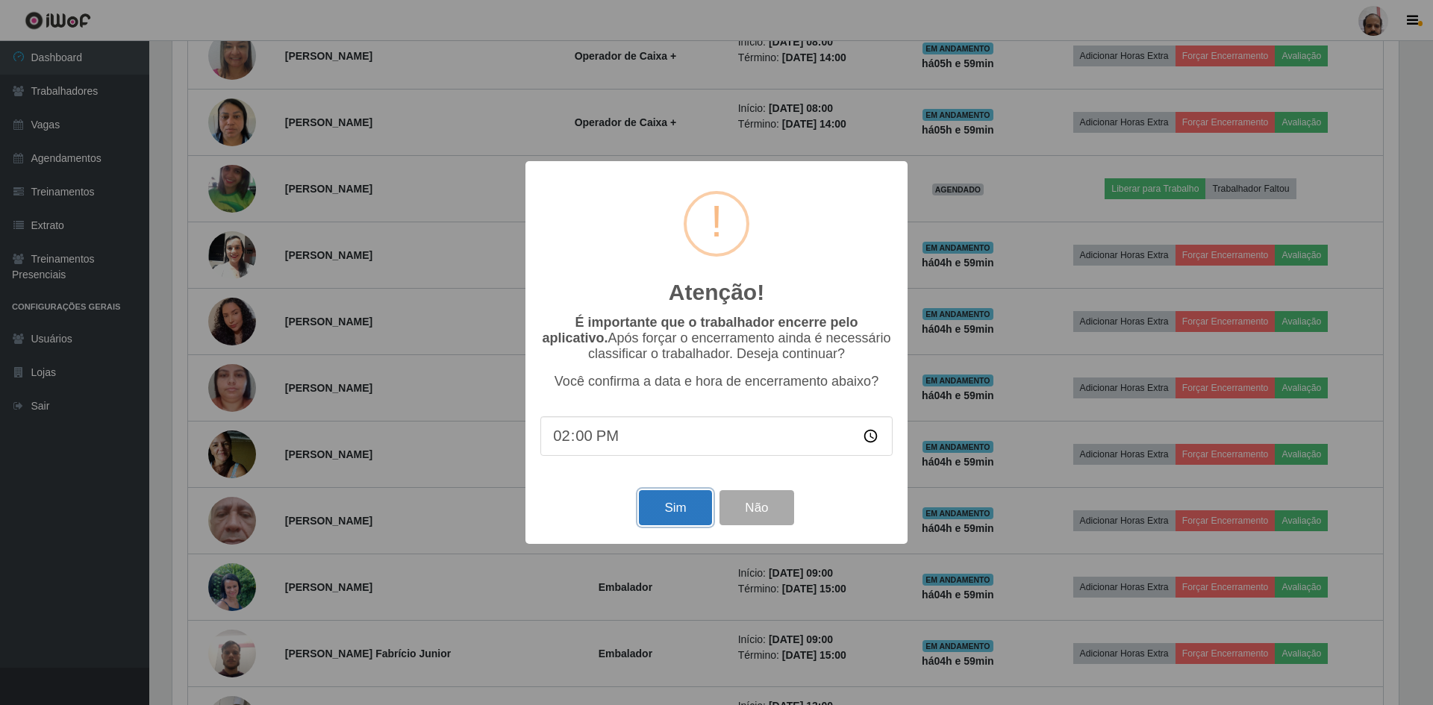
click at [679, 511] on button "Sim" at bounding box center [675, 507] width 72 height 35
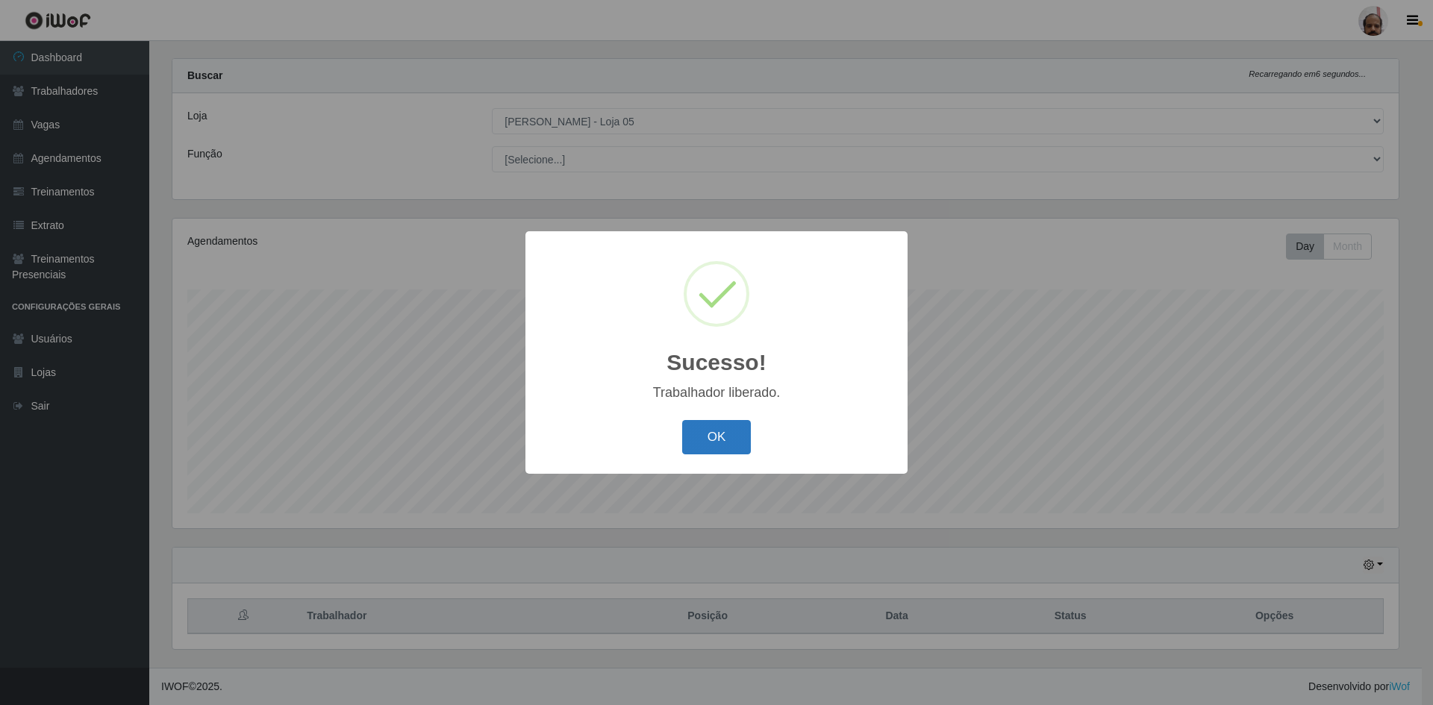
click at [725, 440] on button "OK" at bounding box center [716, 437] width 69 height 35
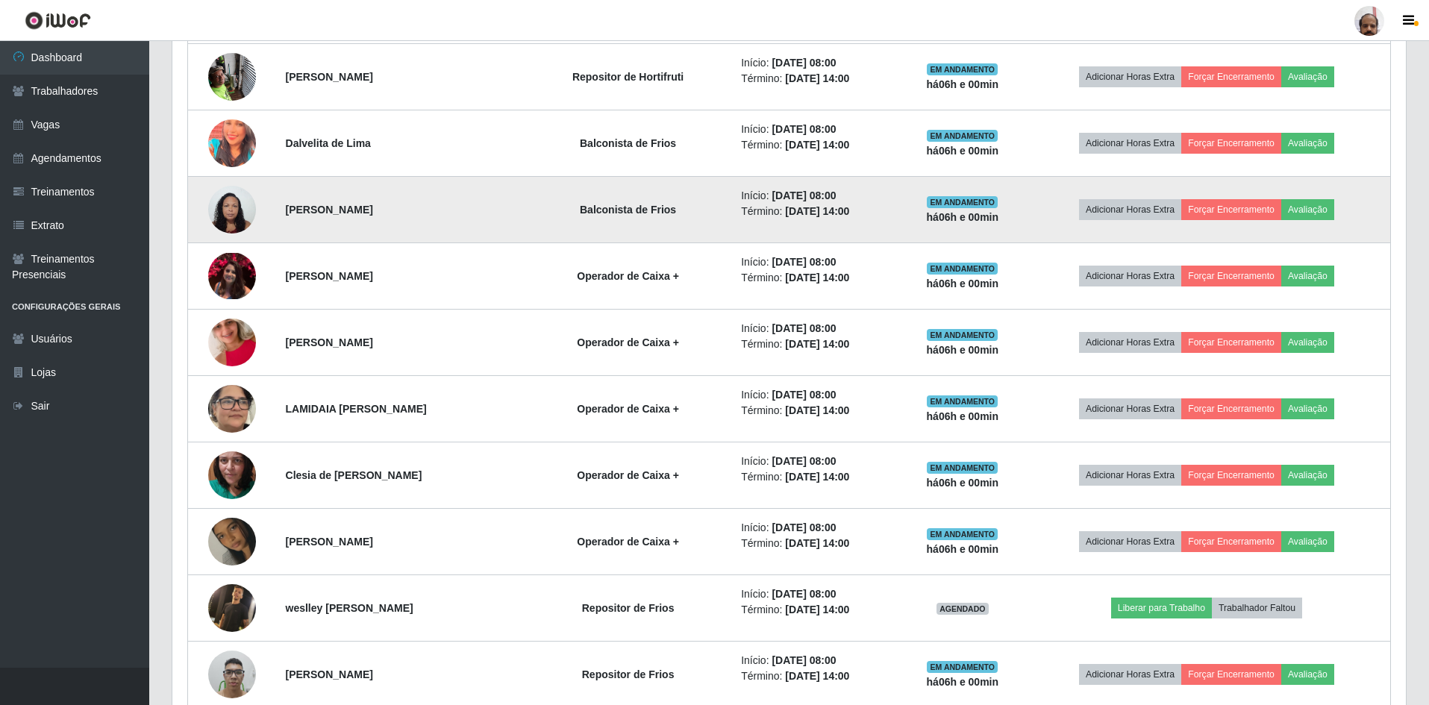
scroll to position [692, 0]
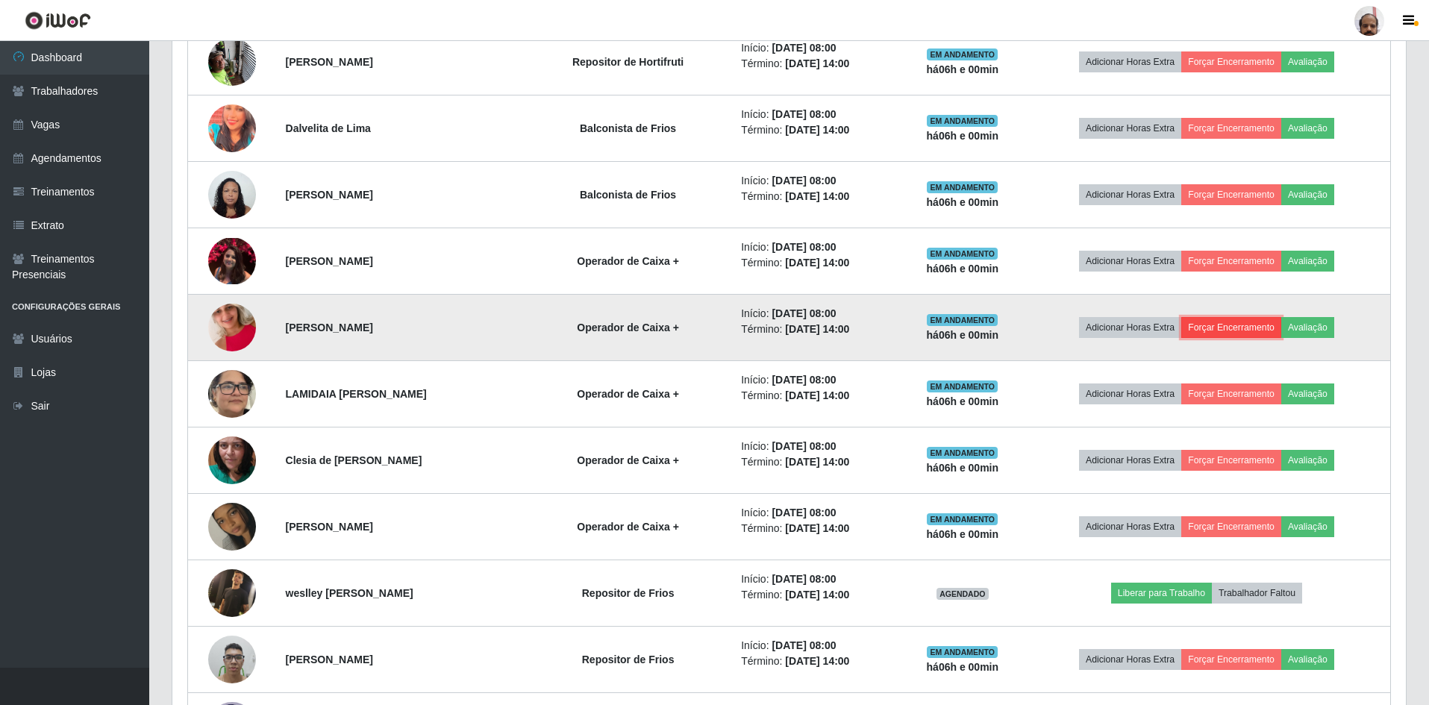
click at [1223, 322] on button "Forçar Encerramento" at bounding box center [1232, 327] width 100 height 21
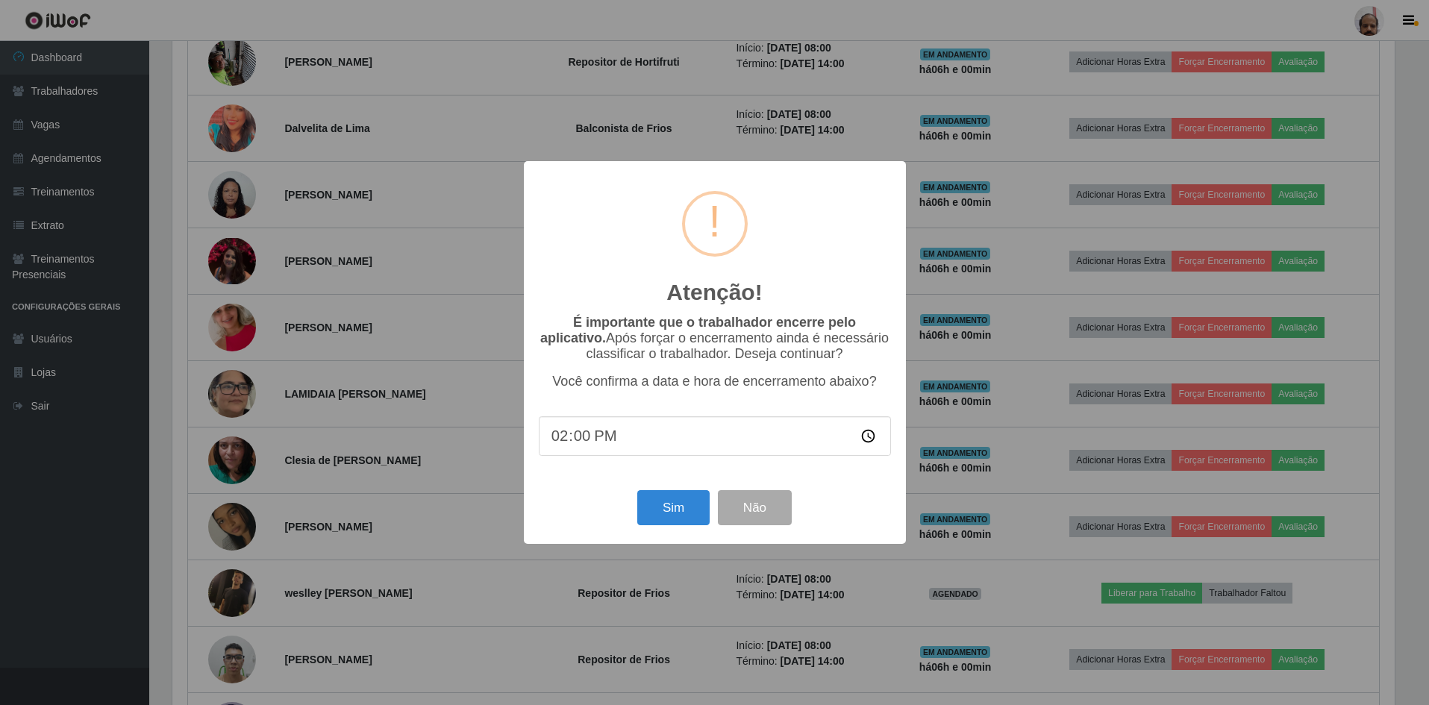
scroll to position [310, 1226]
click at [658, 513] on button "Sim" at bounding box center [675, 507] width 72 height 35
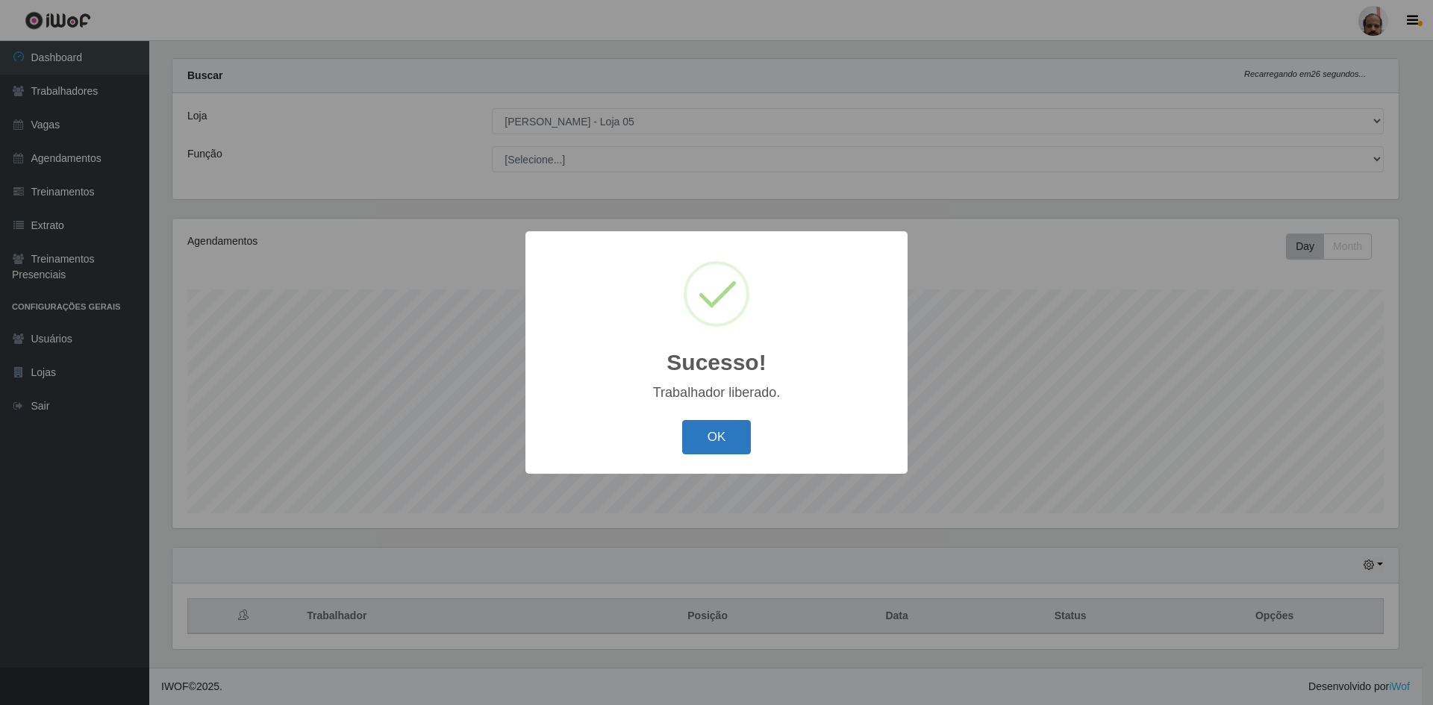
click at [715, 437] on button "OK" at bounding box center [716, 437] width 69 height 35
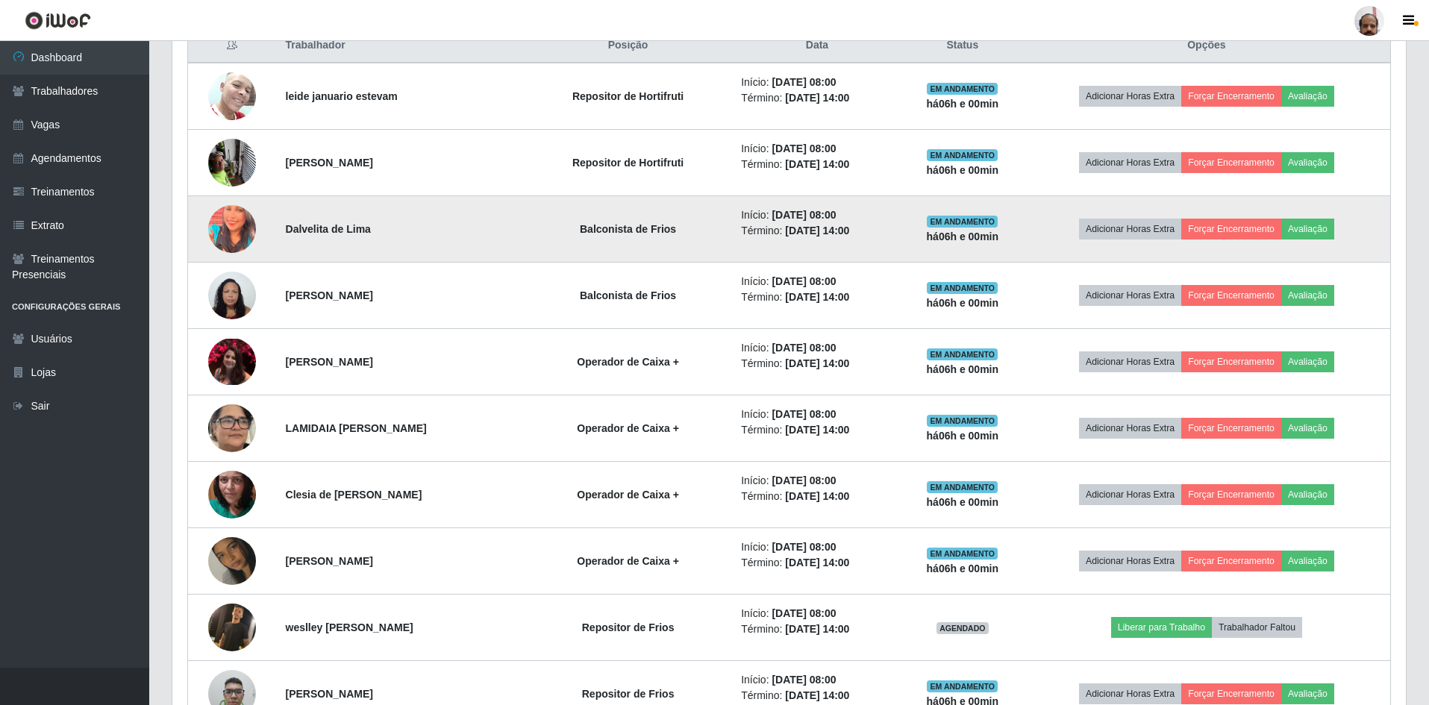
scroll to position [617, 0]
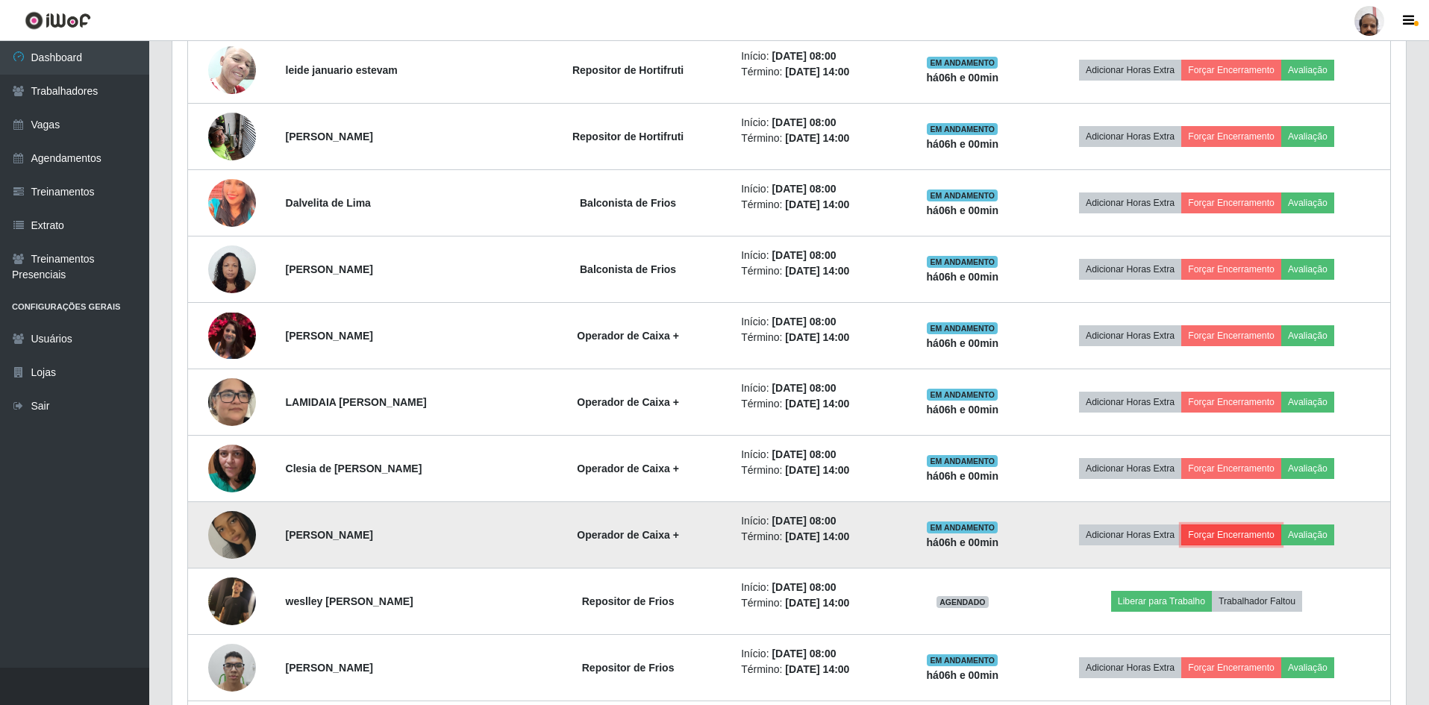
click at [1217, 537] on button "Forçar Encerramento" at bounding box center [1232, 535] width 100 height 21
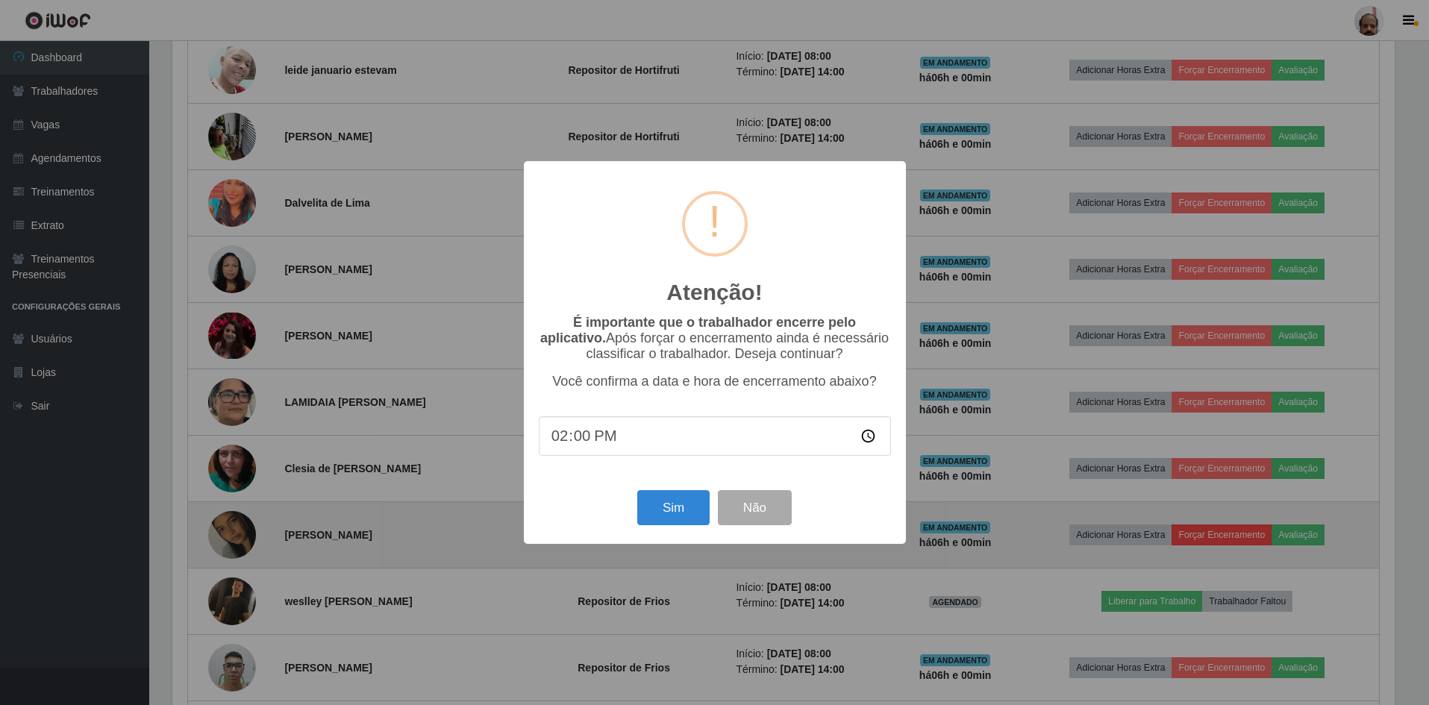
scroll to position [310, 1226]
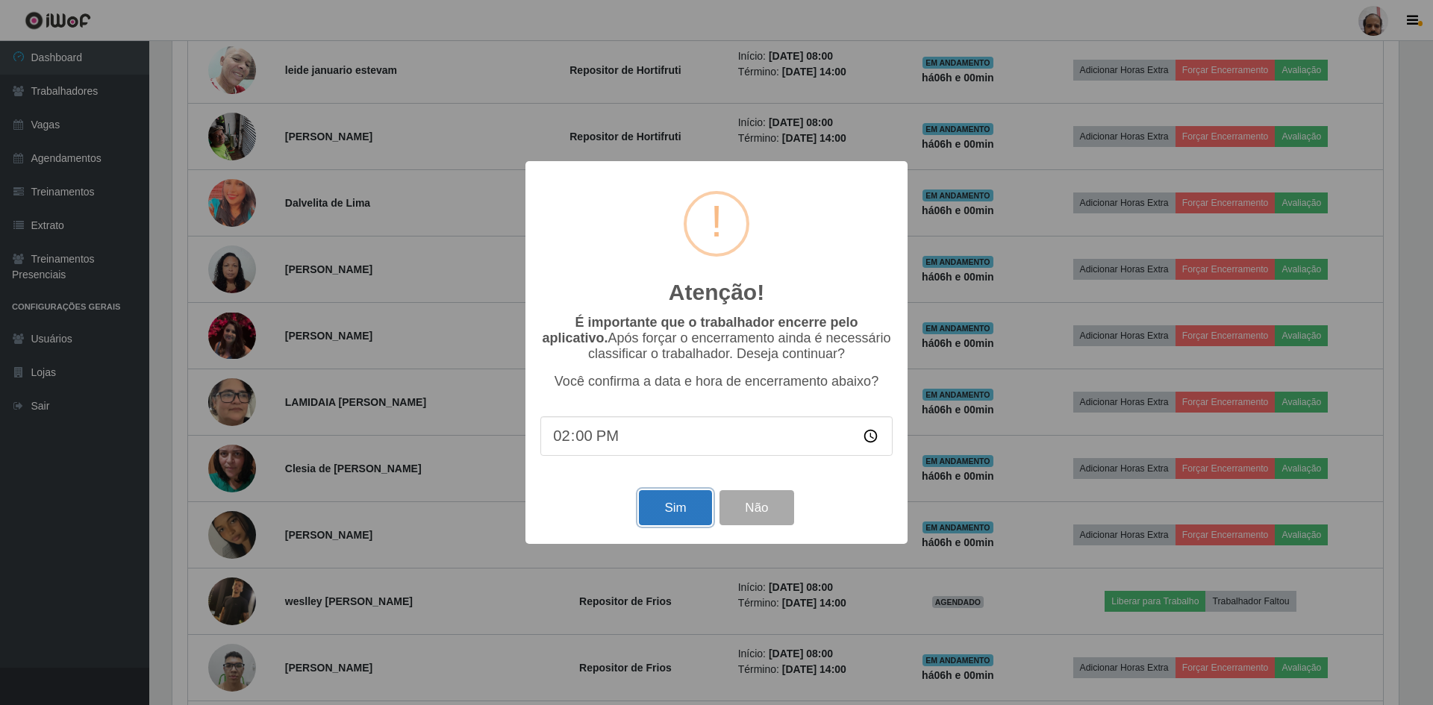
click at [691, 510] on button "Sim" at bounding box center [675, 507] width 72 height 35
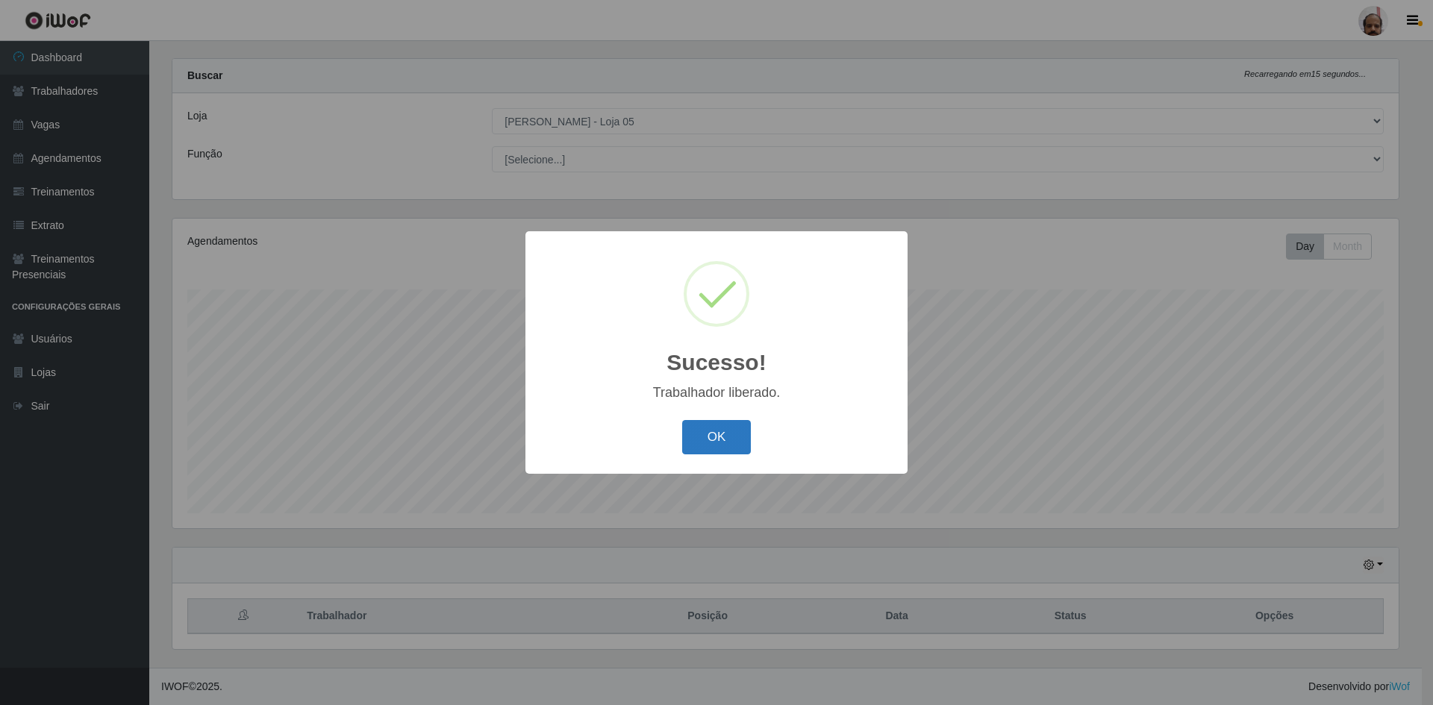
click at [725, 440] on button "OK" at bounding box center [716, 437] width 69 height 35
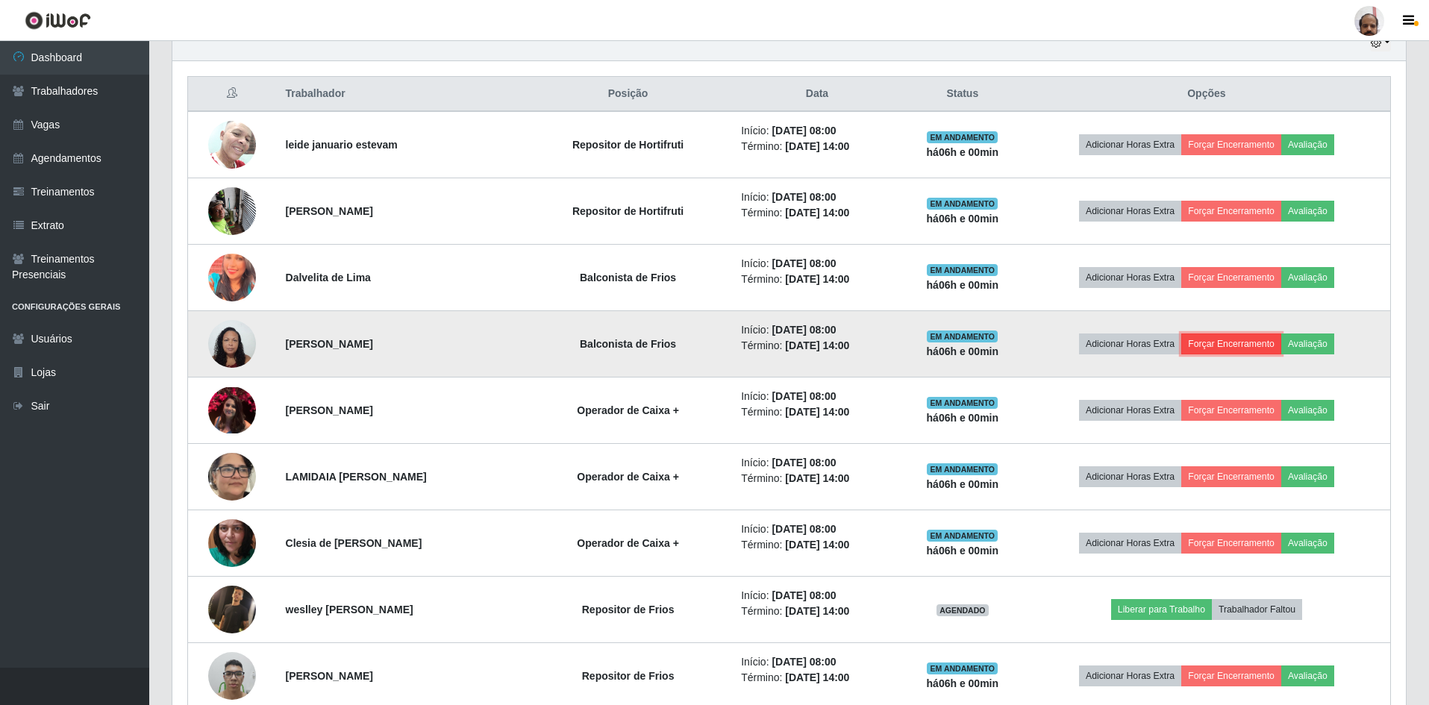
click at [1219, 341] on button "Forçar Encerramento" at bounding box center [1232, 344] width 100 height 21
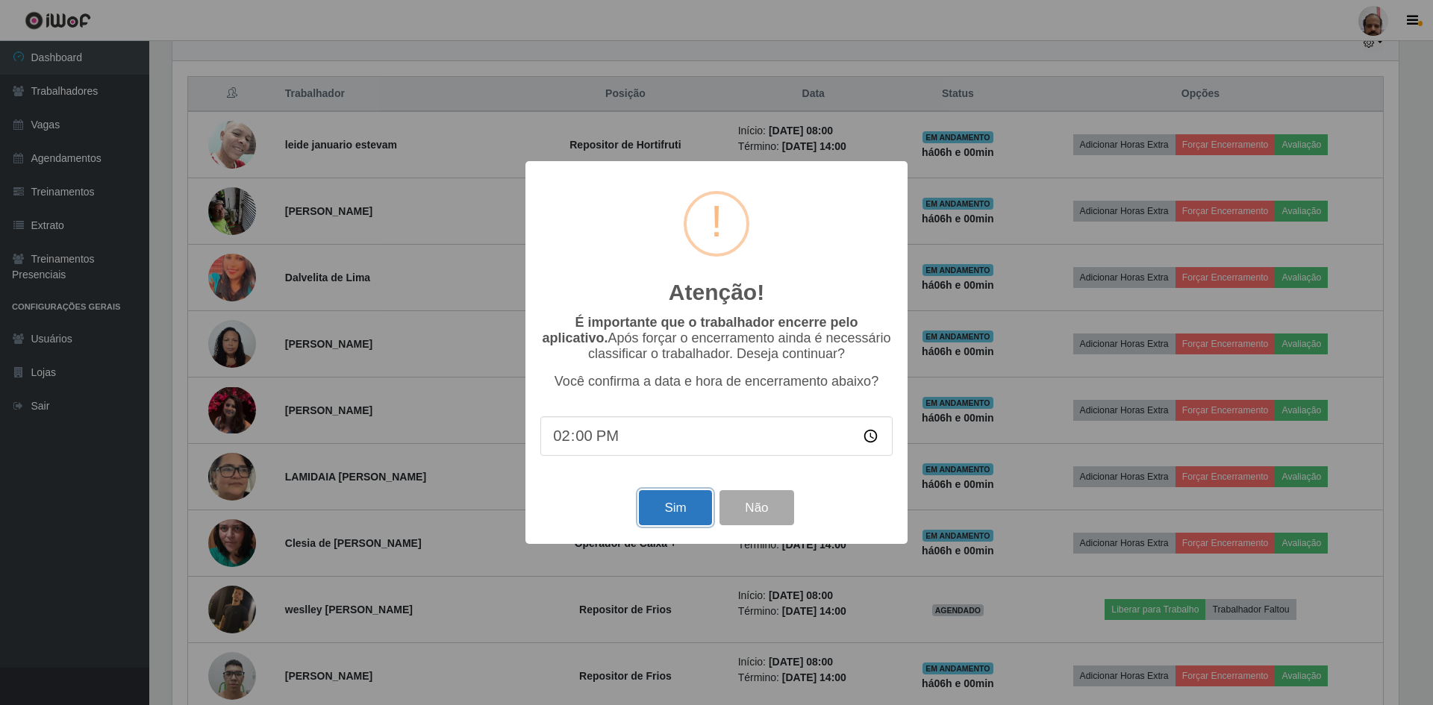
click at [672, 505] on button "Sim" at bounding box center [675, 507] width 72 height 35
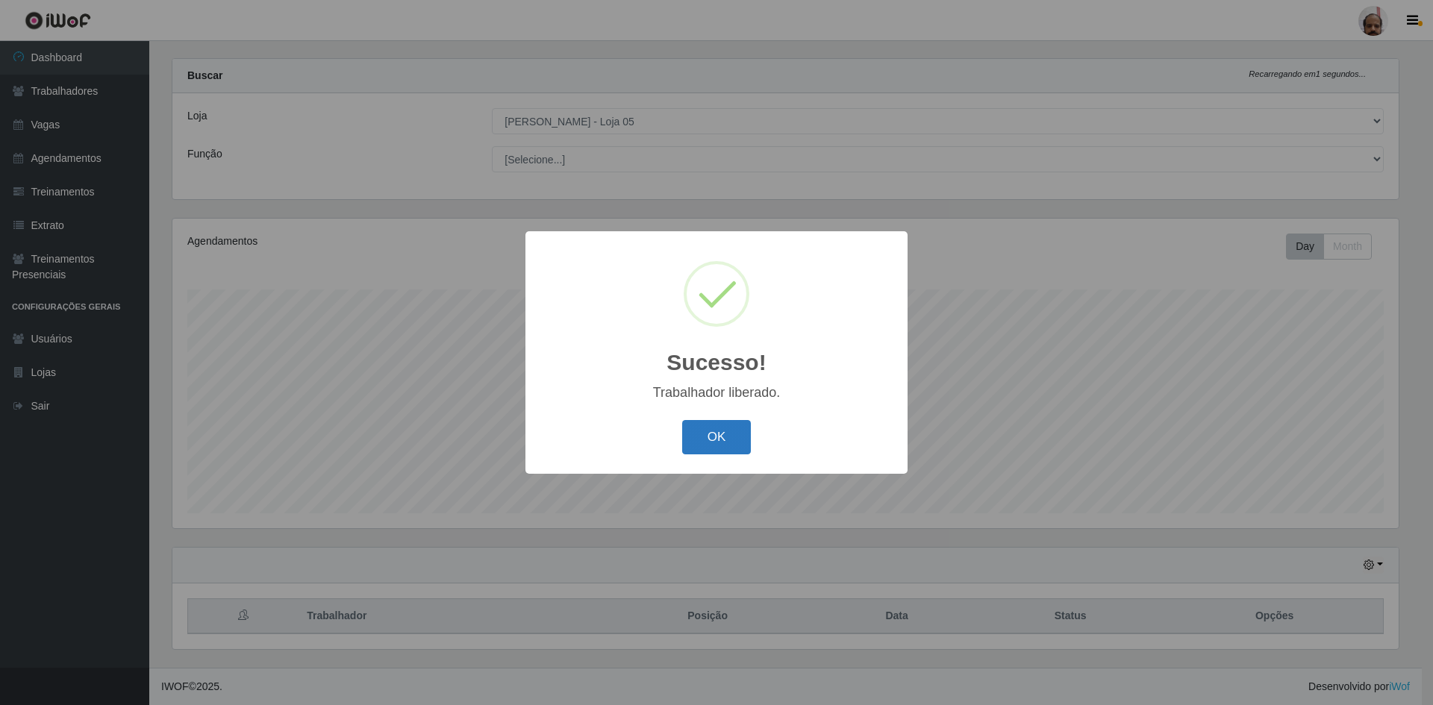
click at [708, 449] on button "OK" at bounding box center [716, 437] width 69 height 35
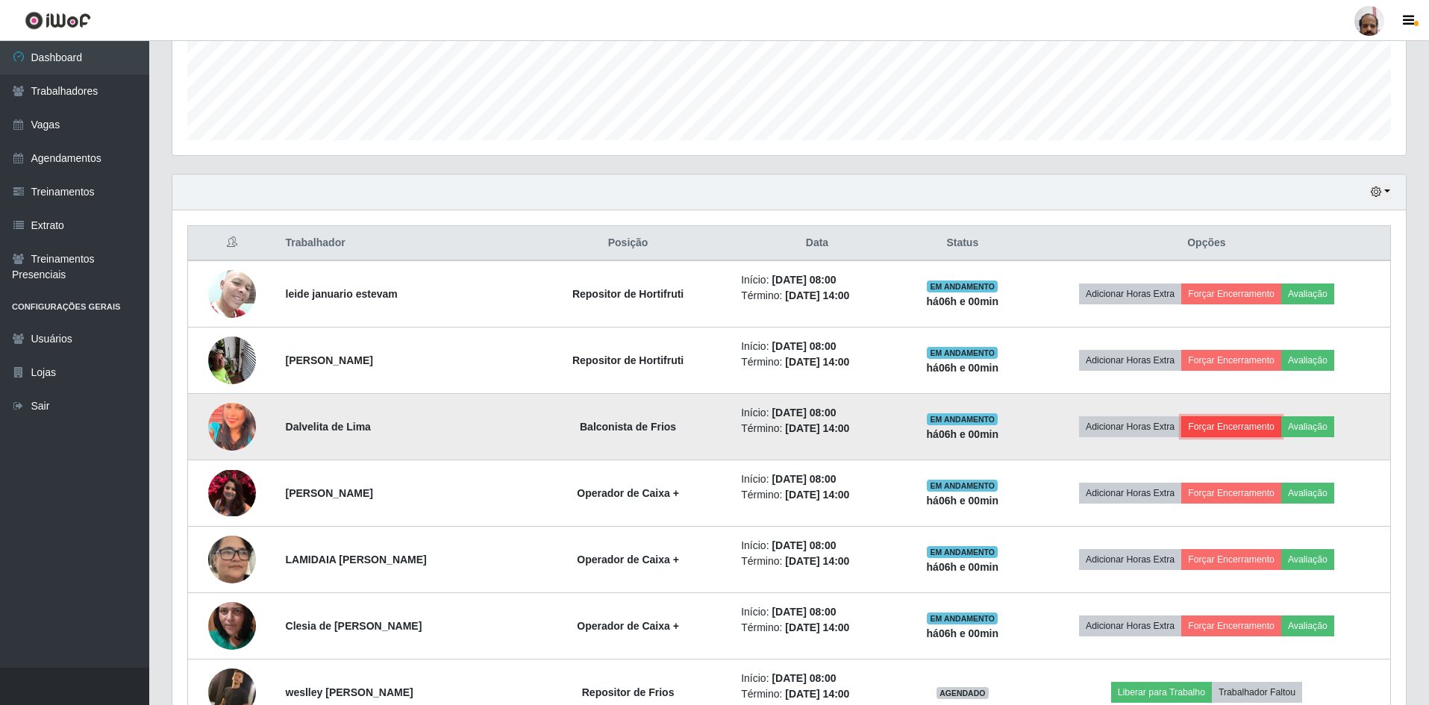
click at [1207, 426] on button "Forçar Encerramento" at bounding box center [1232, 427] width 100 height 21
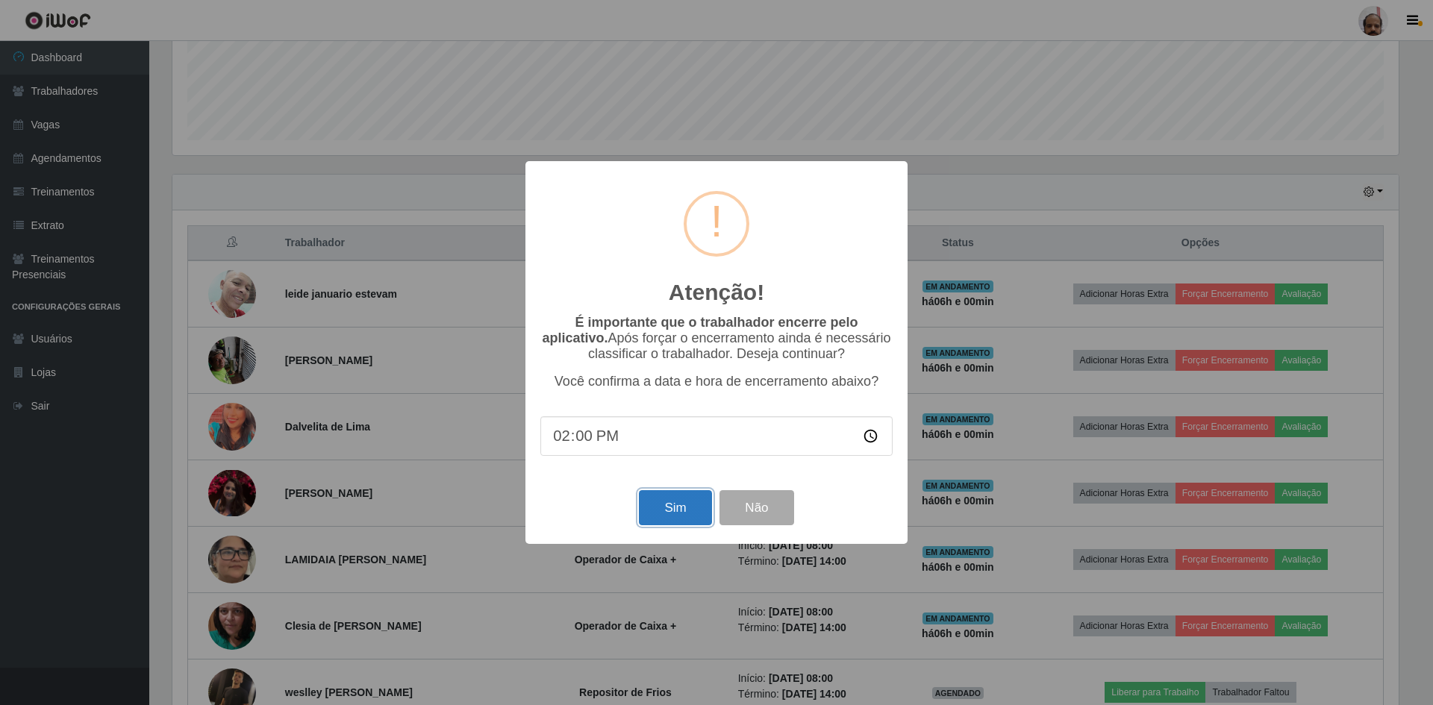
click at [677, 499] on button "Sim" at bounding box center [675, 507] width 72 height 35
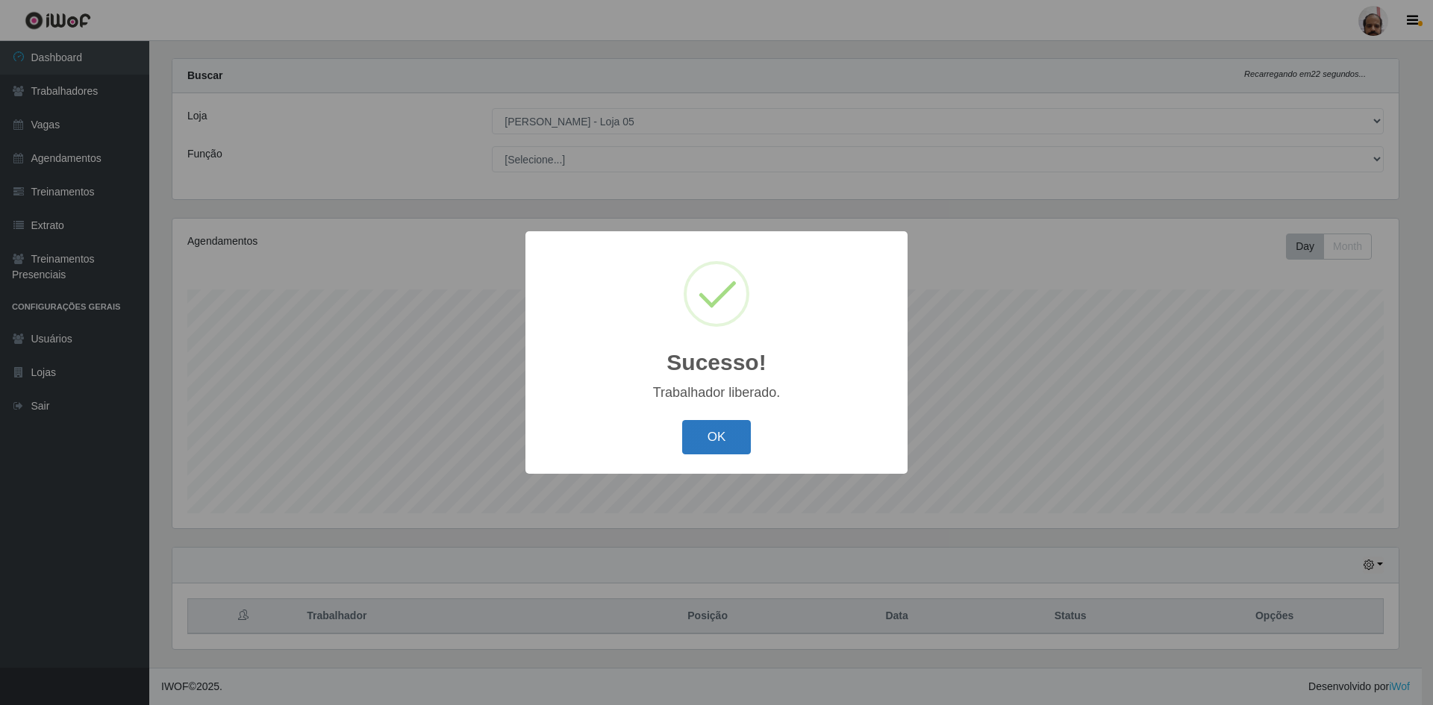
click at [693, 434] on button "OK" at bounding box center [716, 437] width 69 height 35
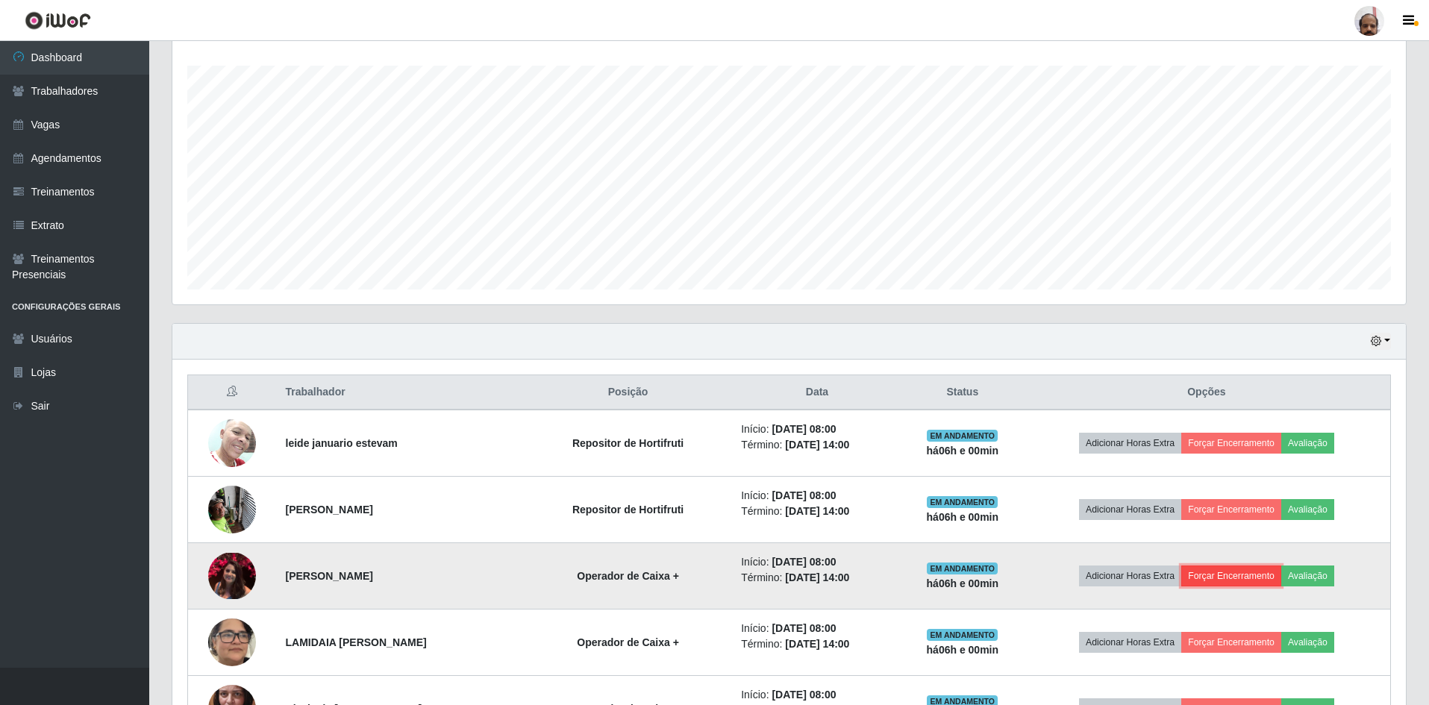
click at [1217, 578] on button "Forçar Encerramento" at bounding box center [1232, 576] width 100 height 21
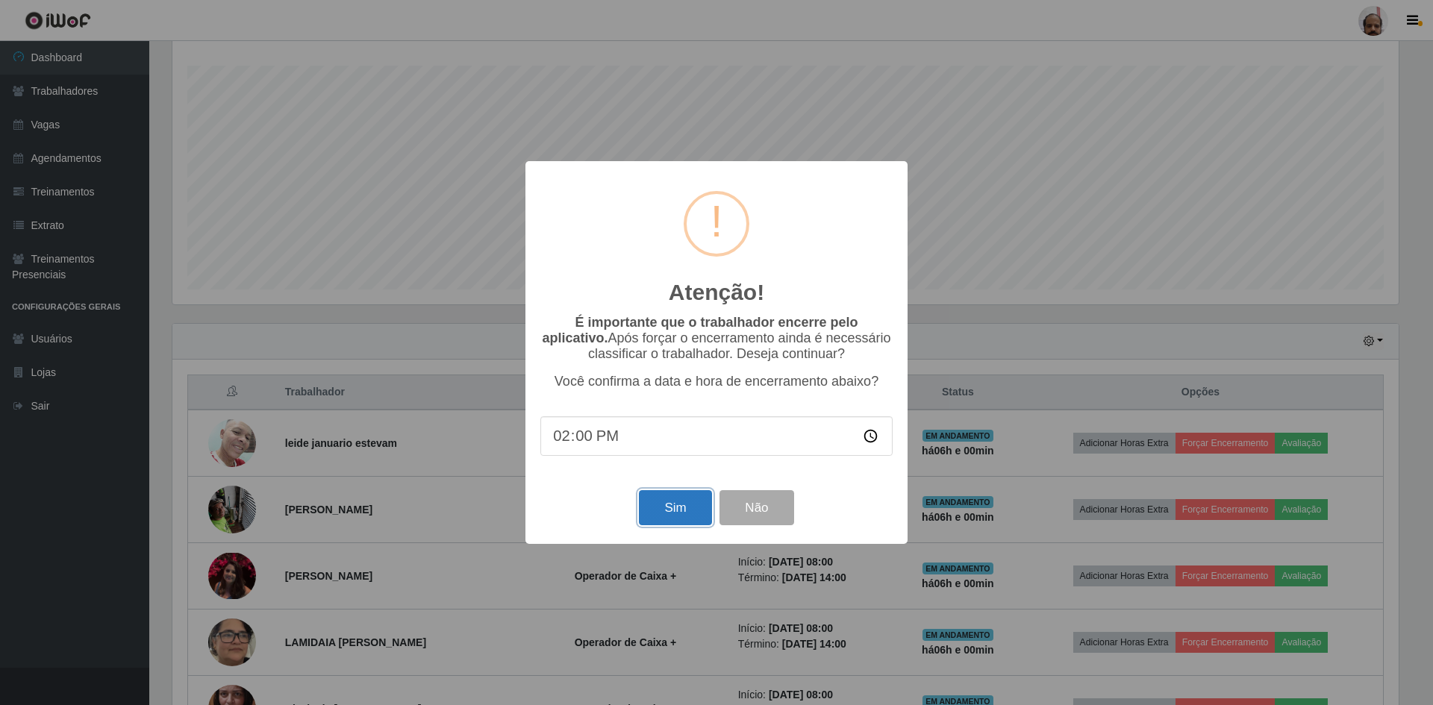
click at [687, 517] on button "Sim" at bounding box center [675, 507] width 72 height 35
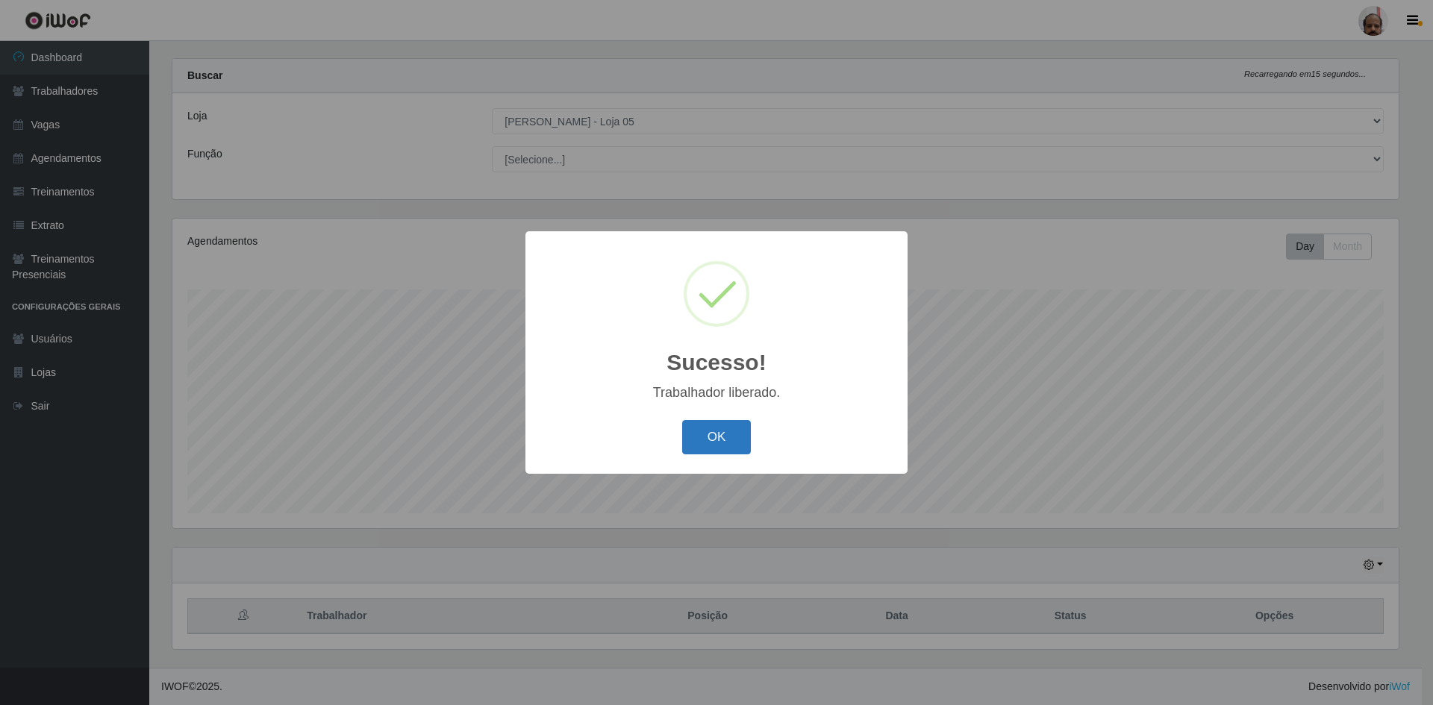
click at [736, 444] on button "OK" at bounding box center [716, 437] width 69 height 35
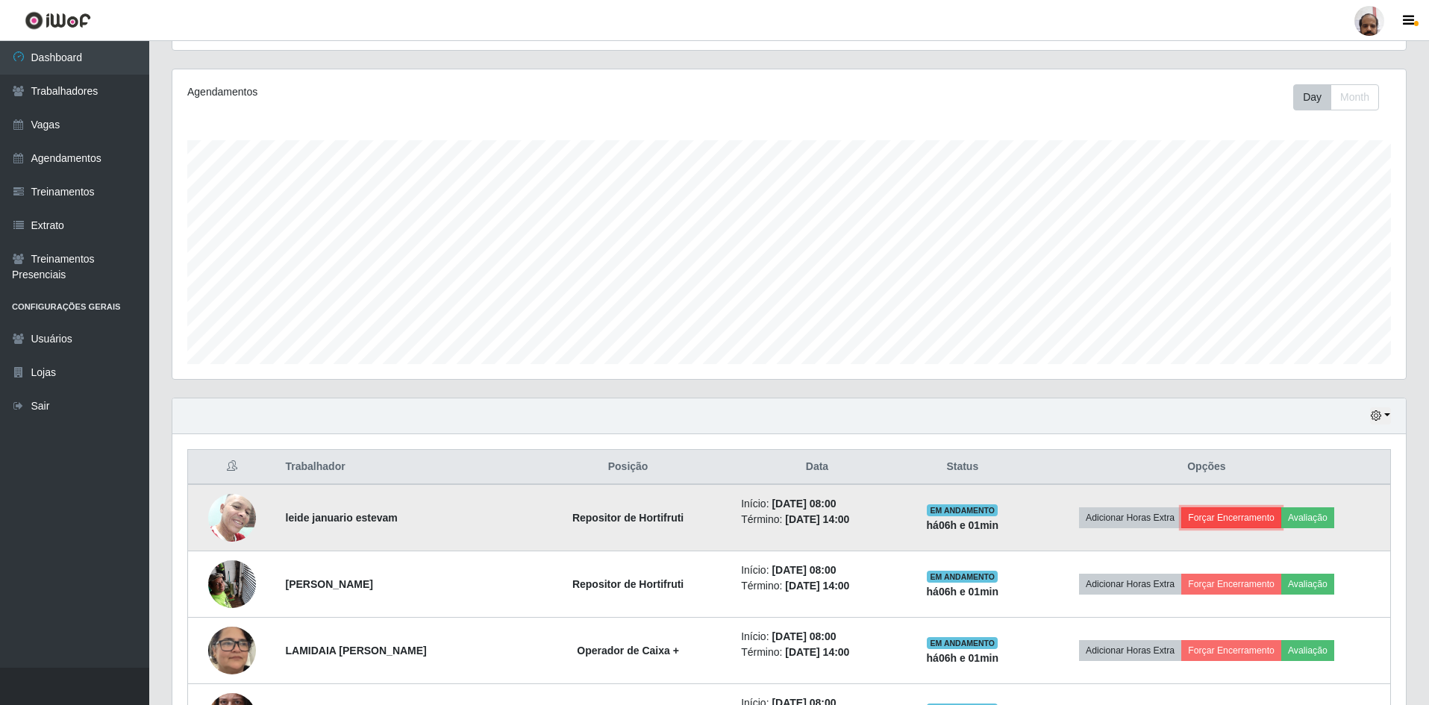
click at [1250, 515] on button "Forçar Encerramento" at bounding box center [1232, 518] width 100 height 21
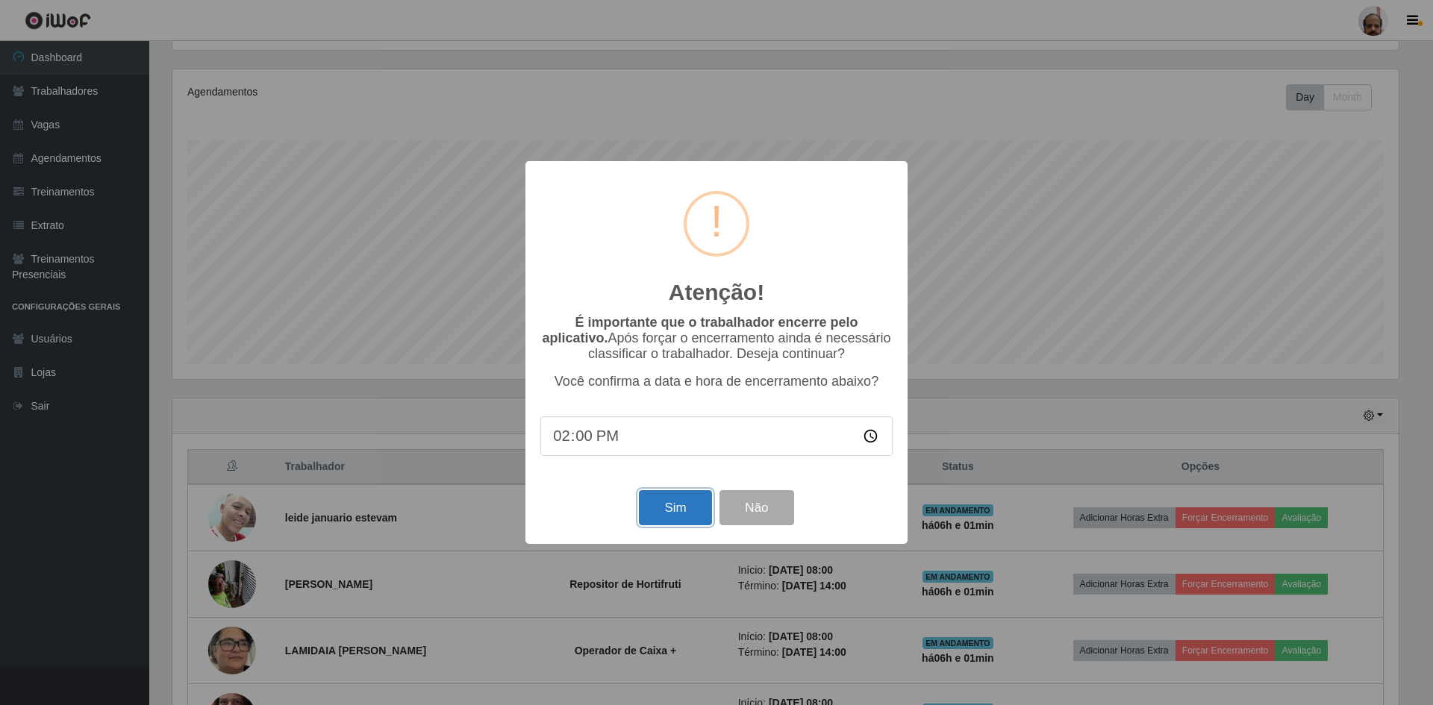
click at [685, 503] on button "Sim" at bounding box center [675, 507] width 72 height 35
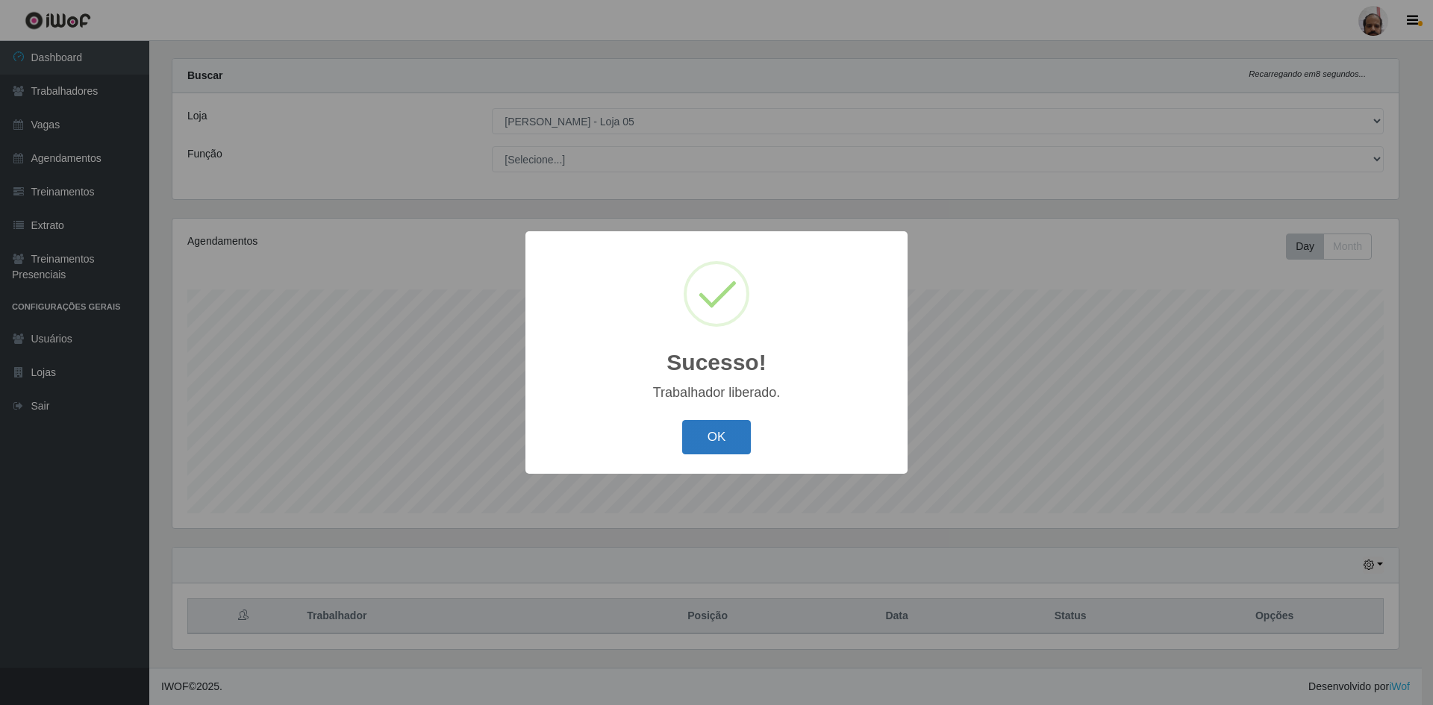
click at [710, 440] on button "OK" at bounding box center [716, 437] width 69 height 35
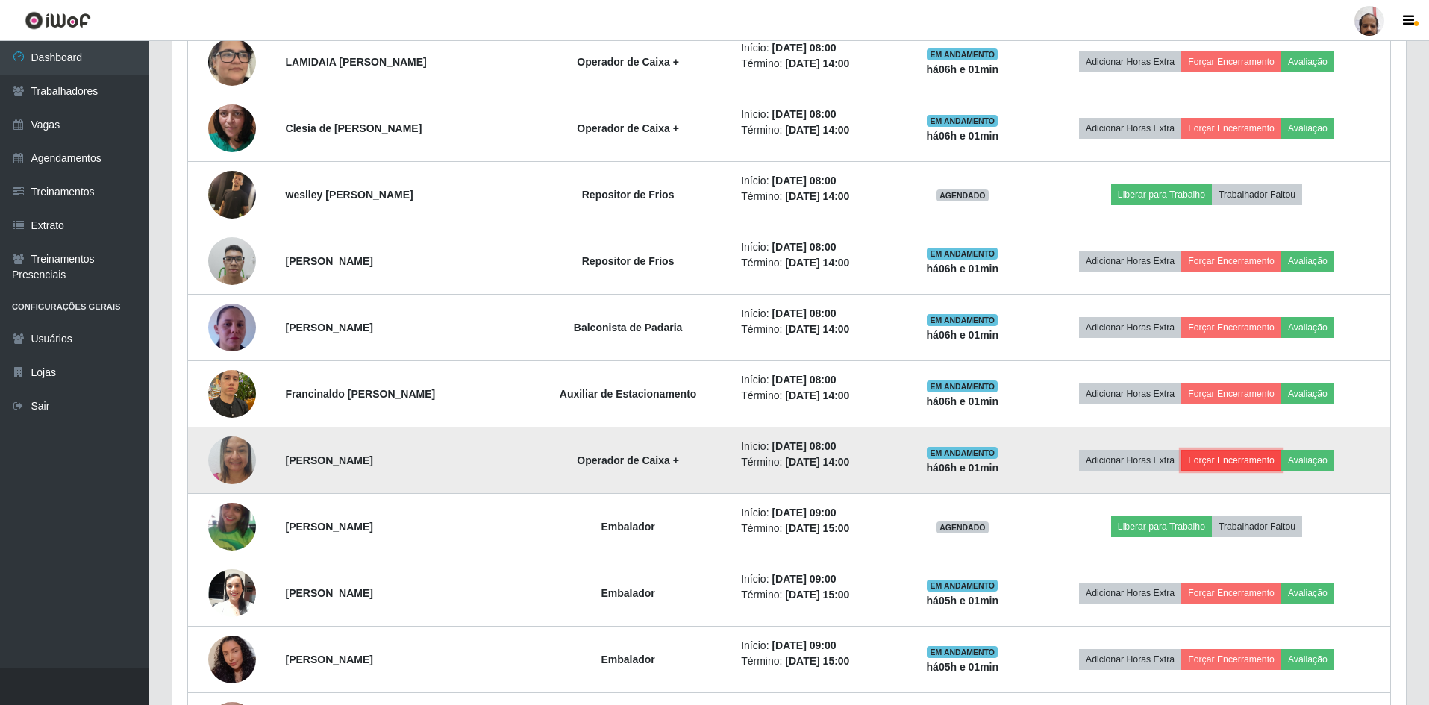
click at [1255, 467] on button "Forçar Encerramento" at bounding box center [1232, 460] width 100 height 21
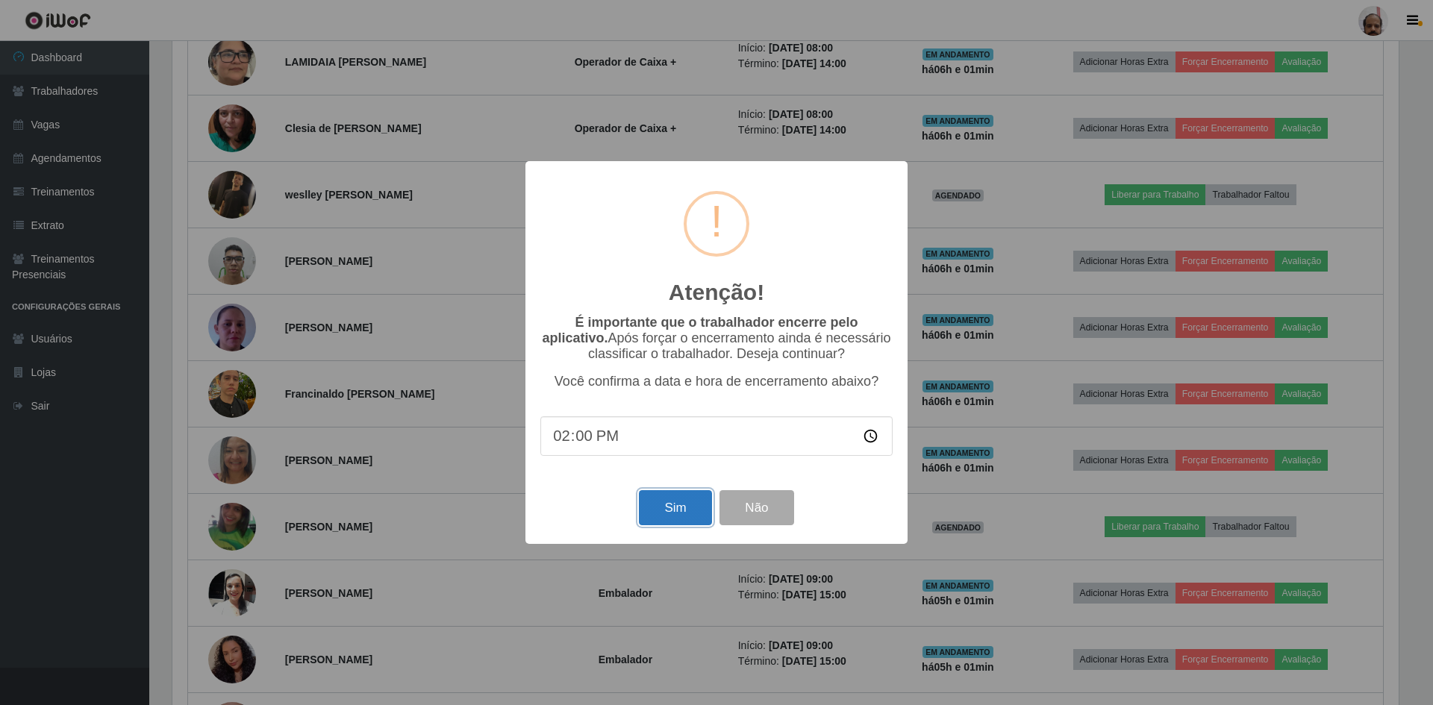
click at [661, 502] on button "Sim" at bounding box center [675, 507] width 72 height 35
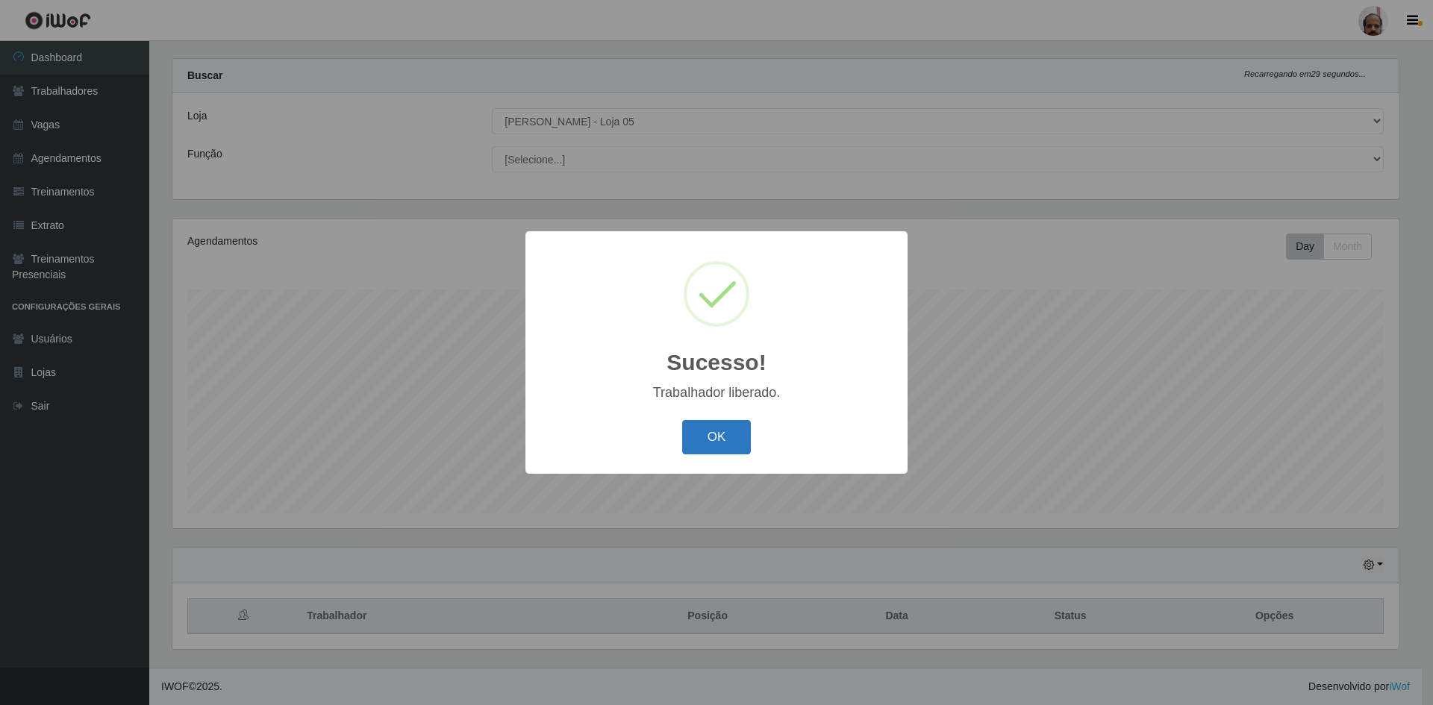
click at [729, 434] on button "OK" at bounding box center [716, 437] width 69 height 35
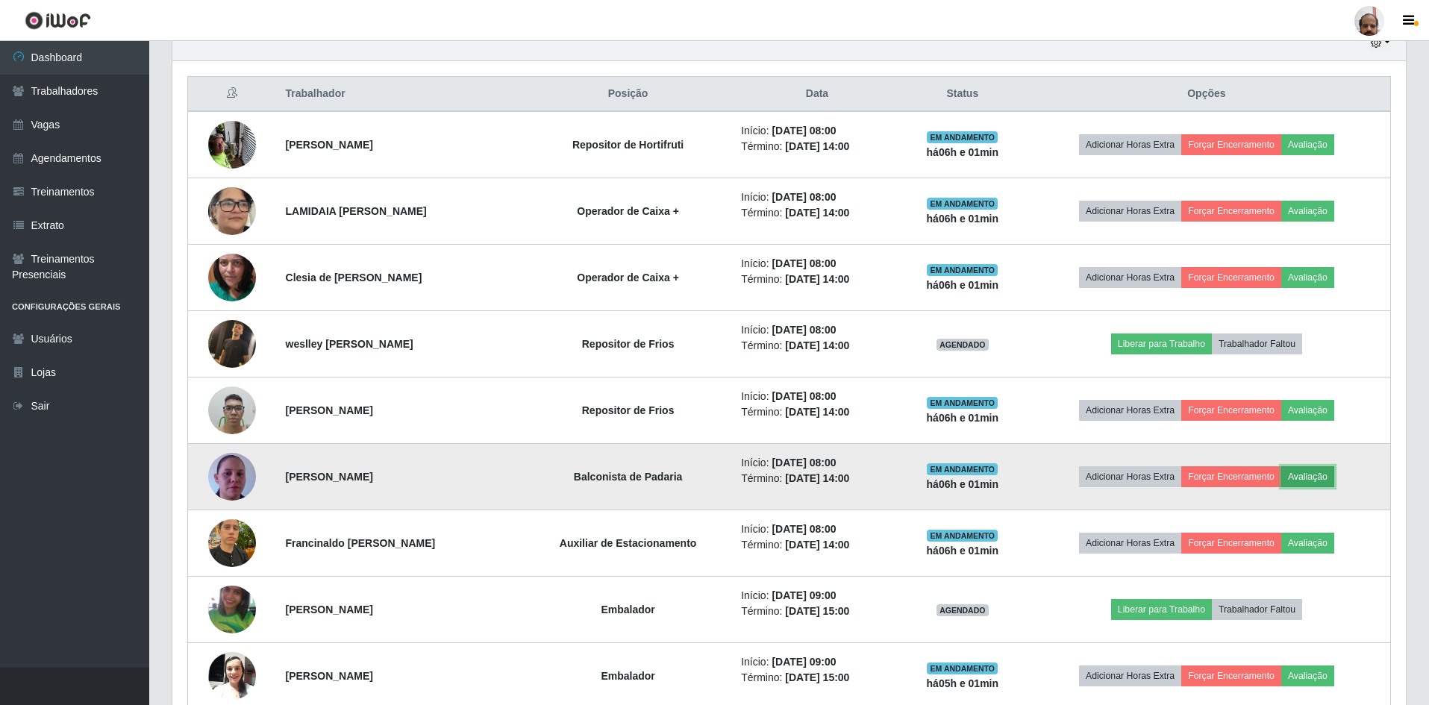
click at [1327, 478] on button "Avaliação" at bounding box center [1308, 477] width 53 height 21
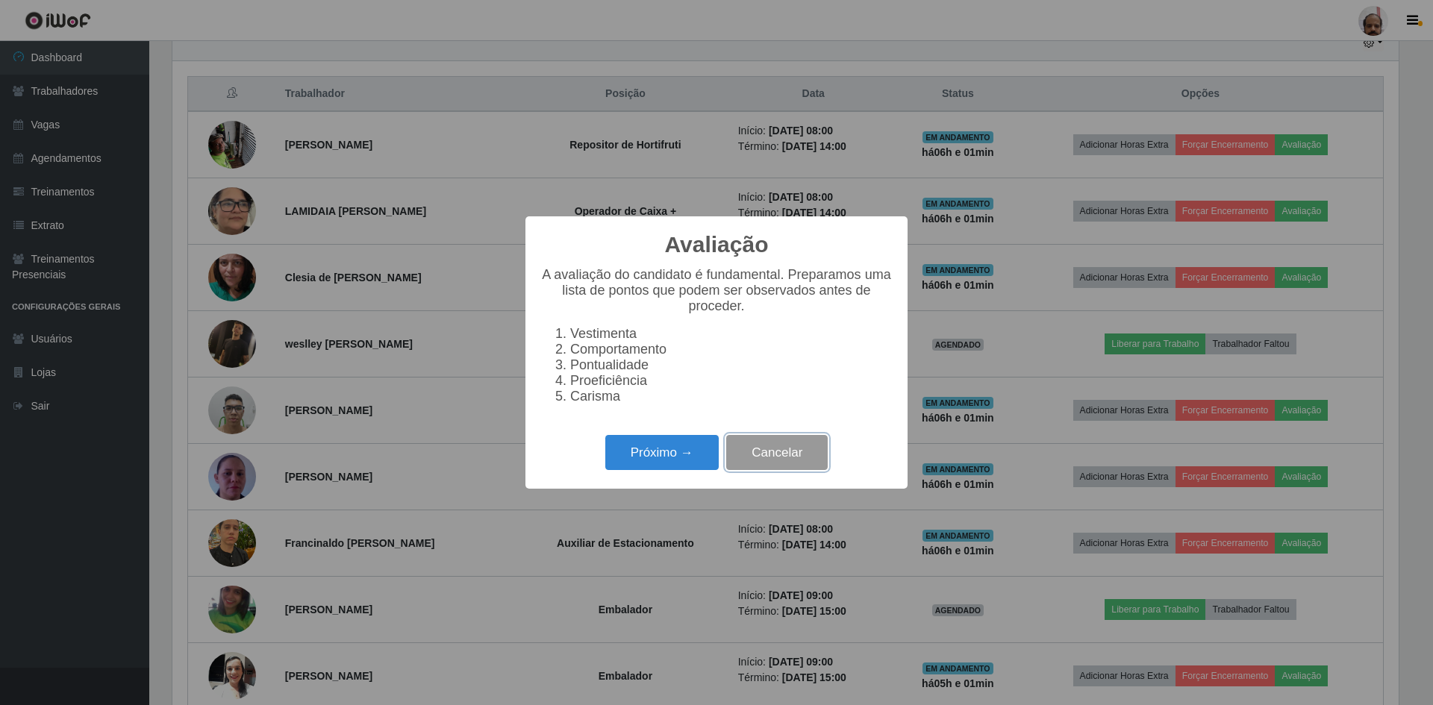
click at [801, 457] on button "Cancelar" at bounding box center [777, 452] width 102 height 35
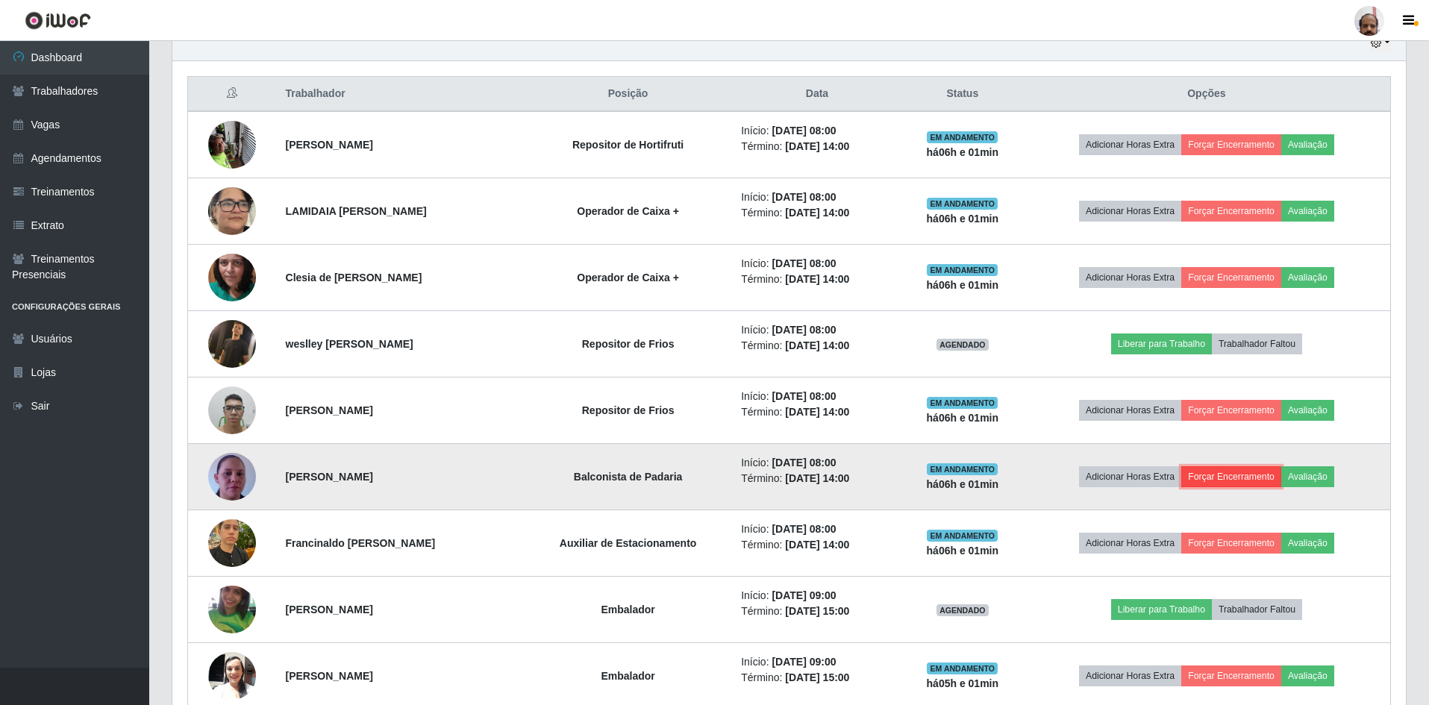
click at [1225, 475] on button "Forçar Encerramento" at bounding box center [1232, 477] width 100 height 21
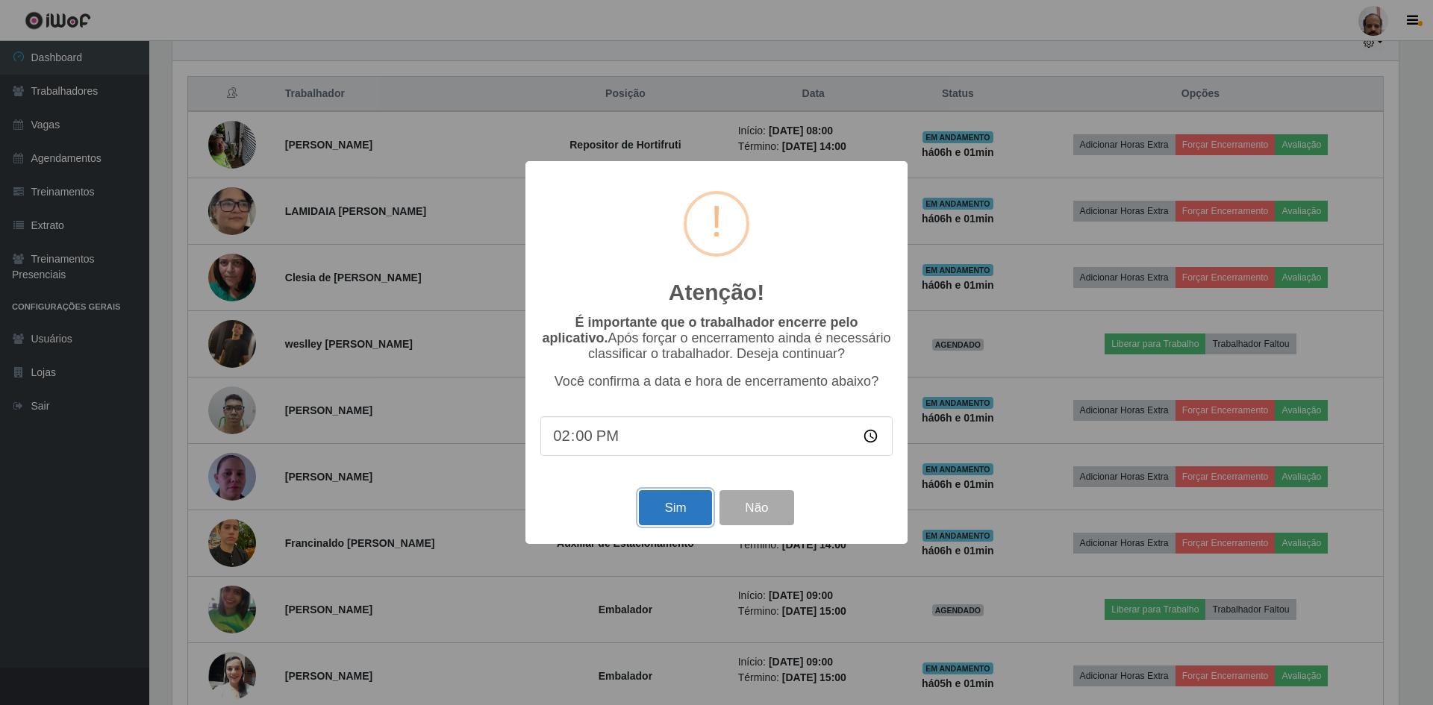
click at [687, 507] on button "Sim" at bounding box center [675, 507] width 72 height 35
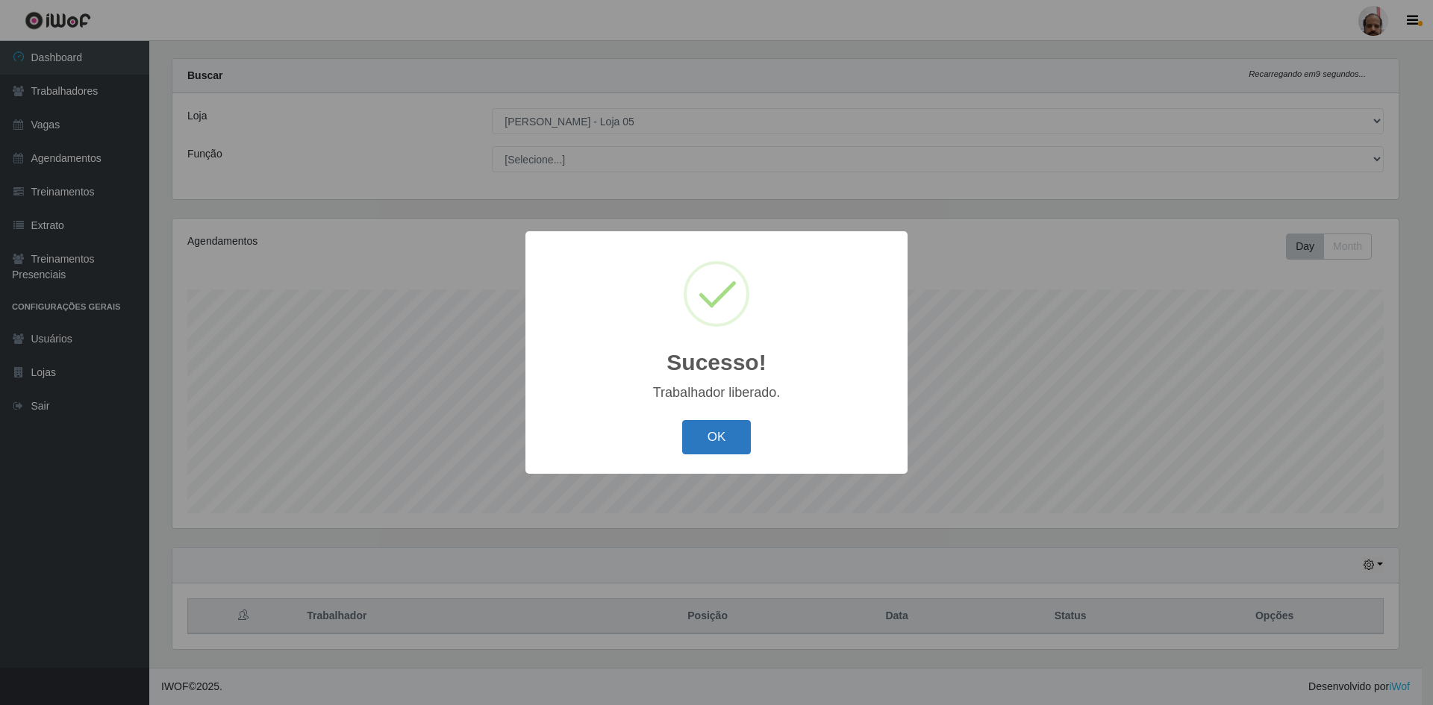
click at [730, 441] on button "OK" at bounding box center [716, 437] width 69 height 35
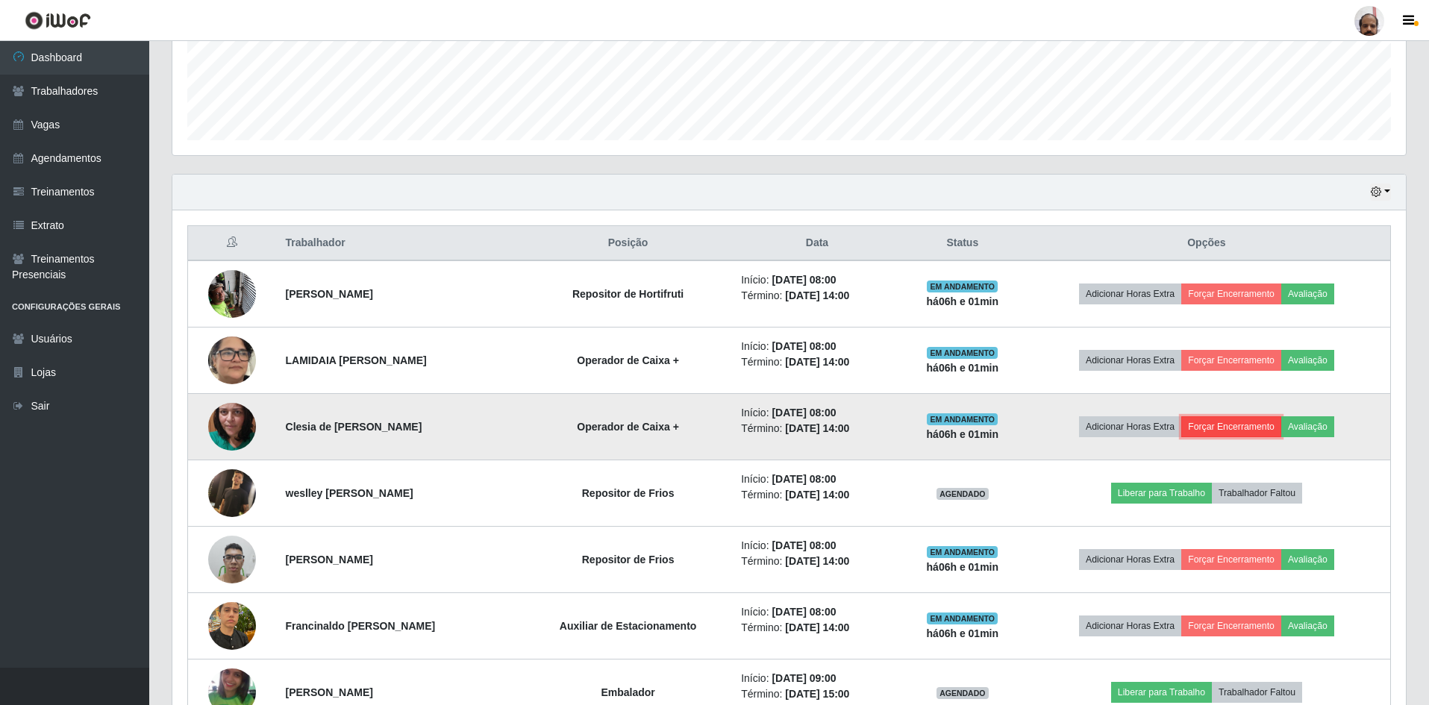
click at [1218, 427] on button "Forçar Encerramento" at bounding box center [1232, 427] width 100 height 21
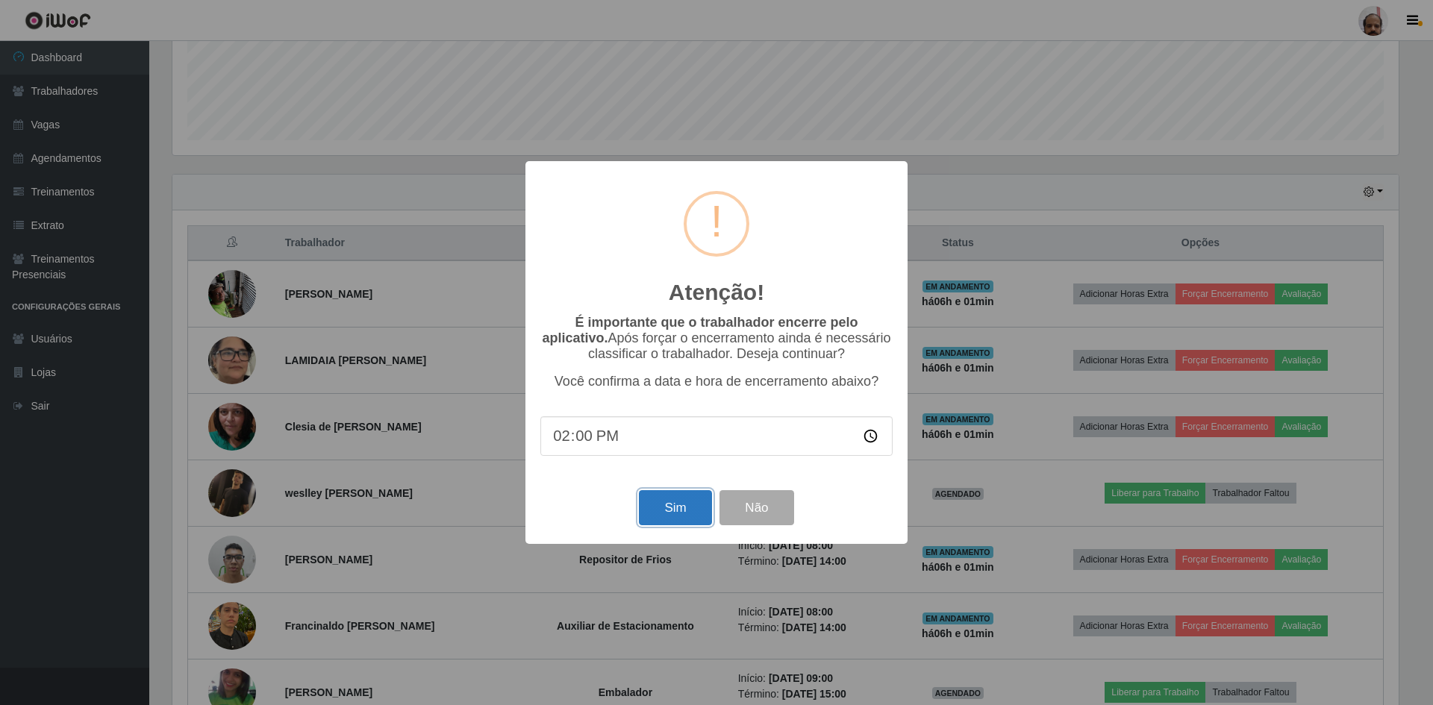
click at [702, 512] on button "Sim" at bounding box center [675, 507] width 72 height 35
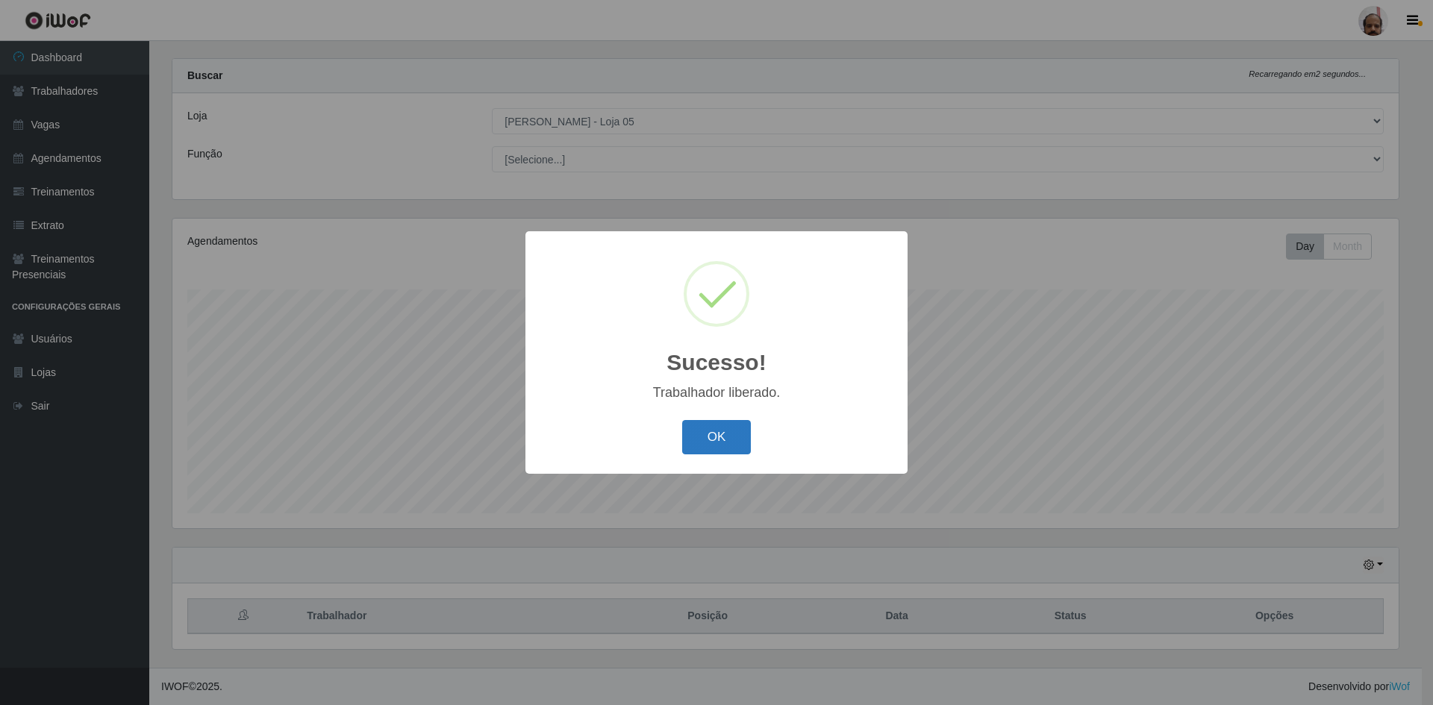
click at [721, 442] on button "OK" at bounding box center [716, 437] width 69 height 35
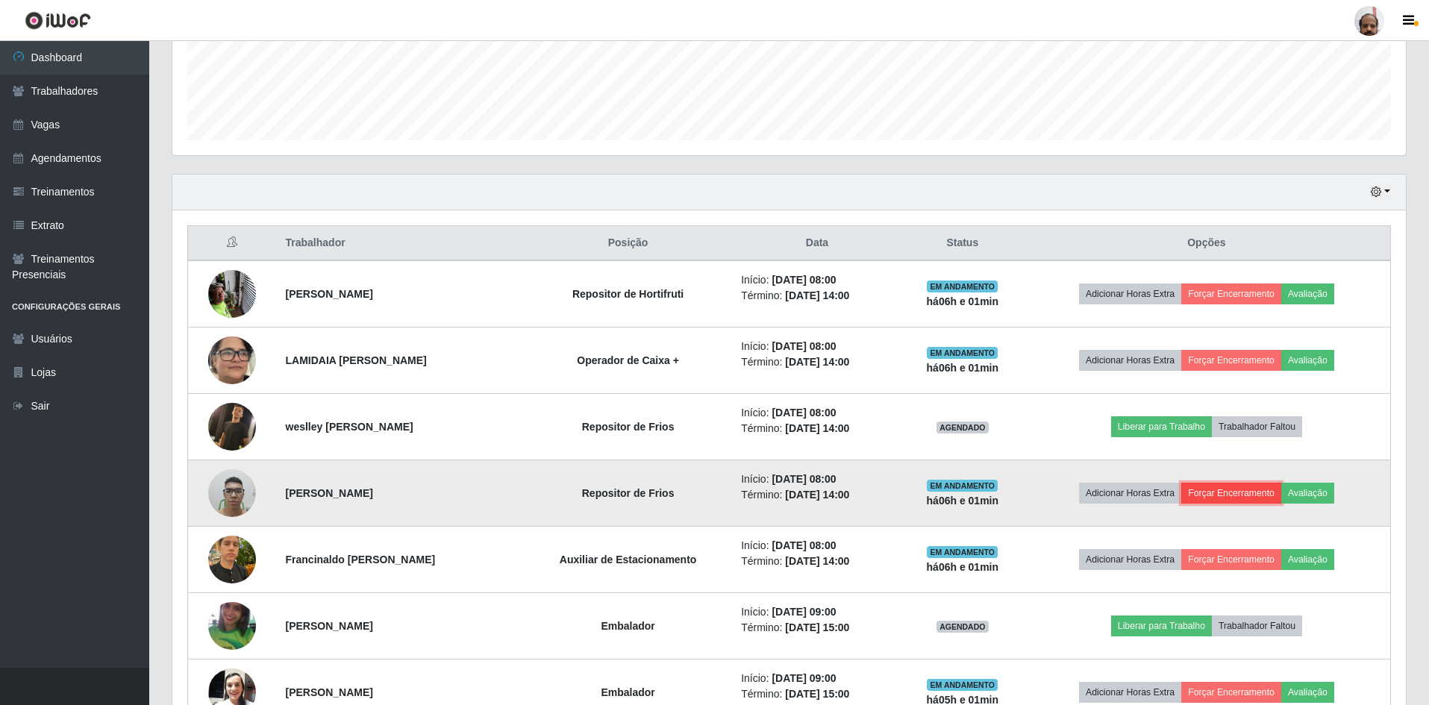
click at [1245, 493] on button "Forçar Encerramento" at bounding box center [1232, 493] width 100 height 21
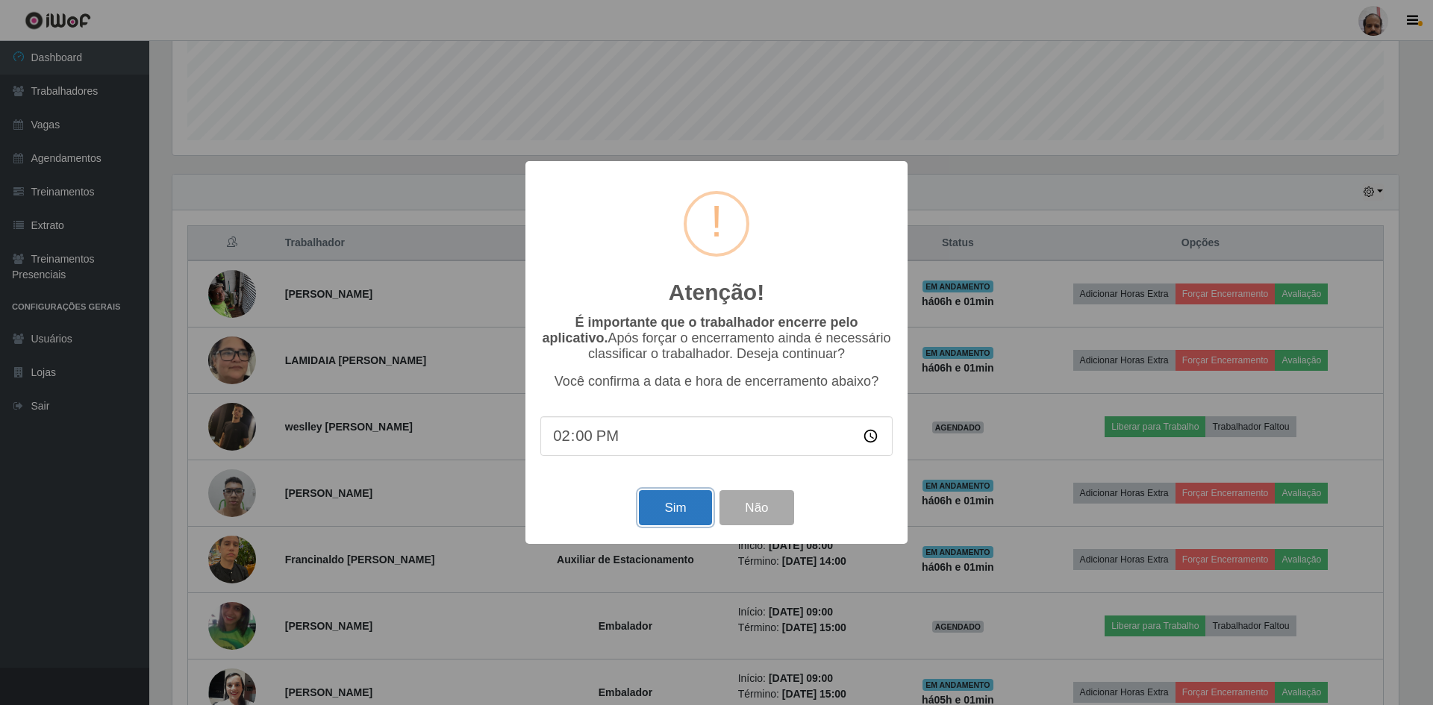
click at [680, 517] on button "Sim" at bounding box center [675, 507] width 72 height 35
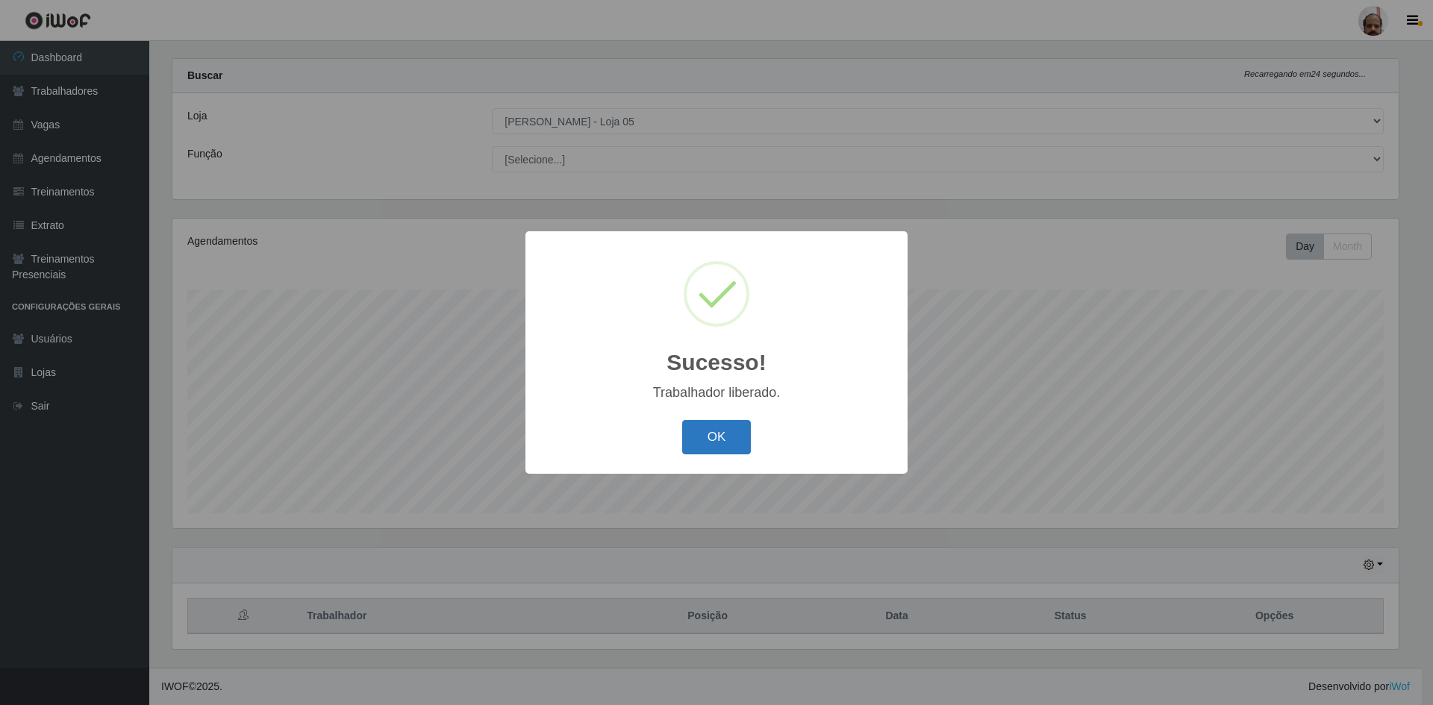
click at [708, 443] on button "OK" at bounding box center [716, 437] width 69 height 35
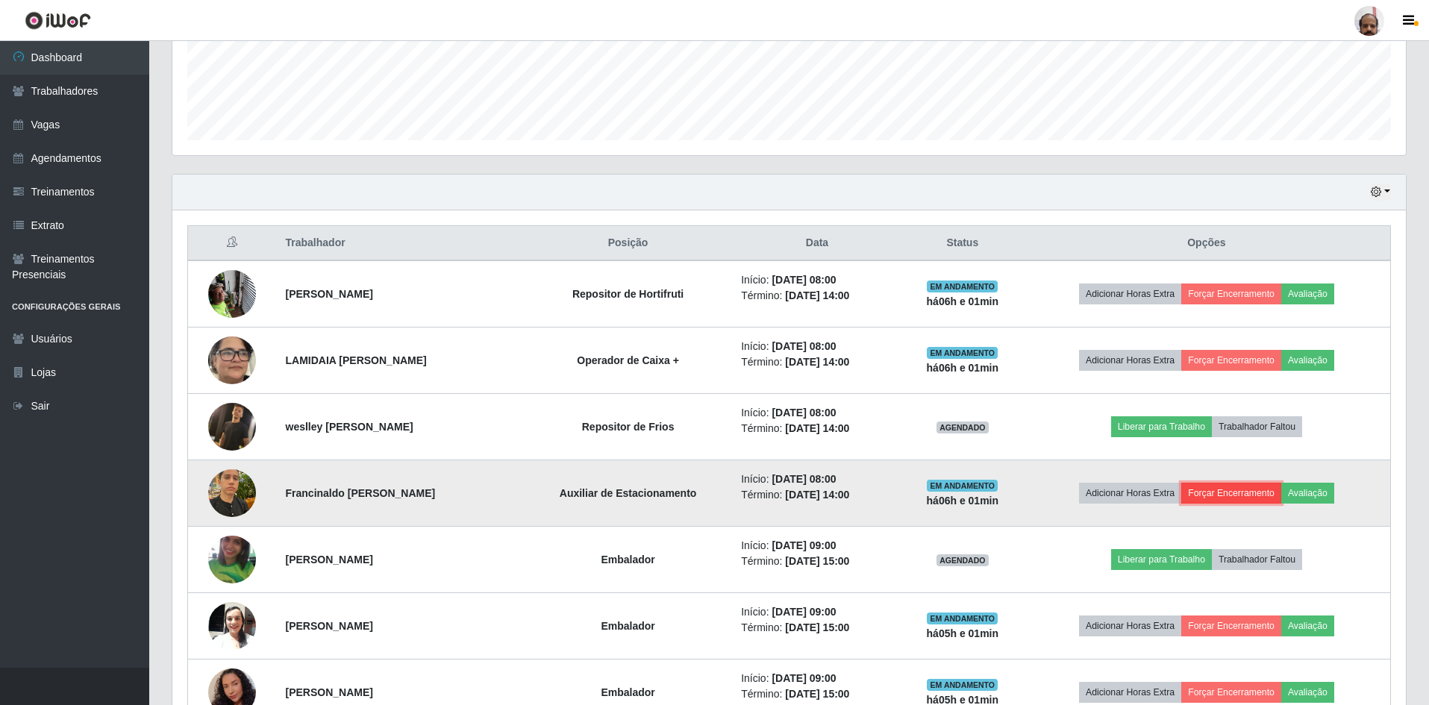
click at [1219, 492] on button "Forçar Encerramento" at bounding box center [1232, 493] width 100 height 21
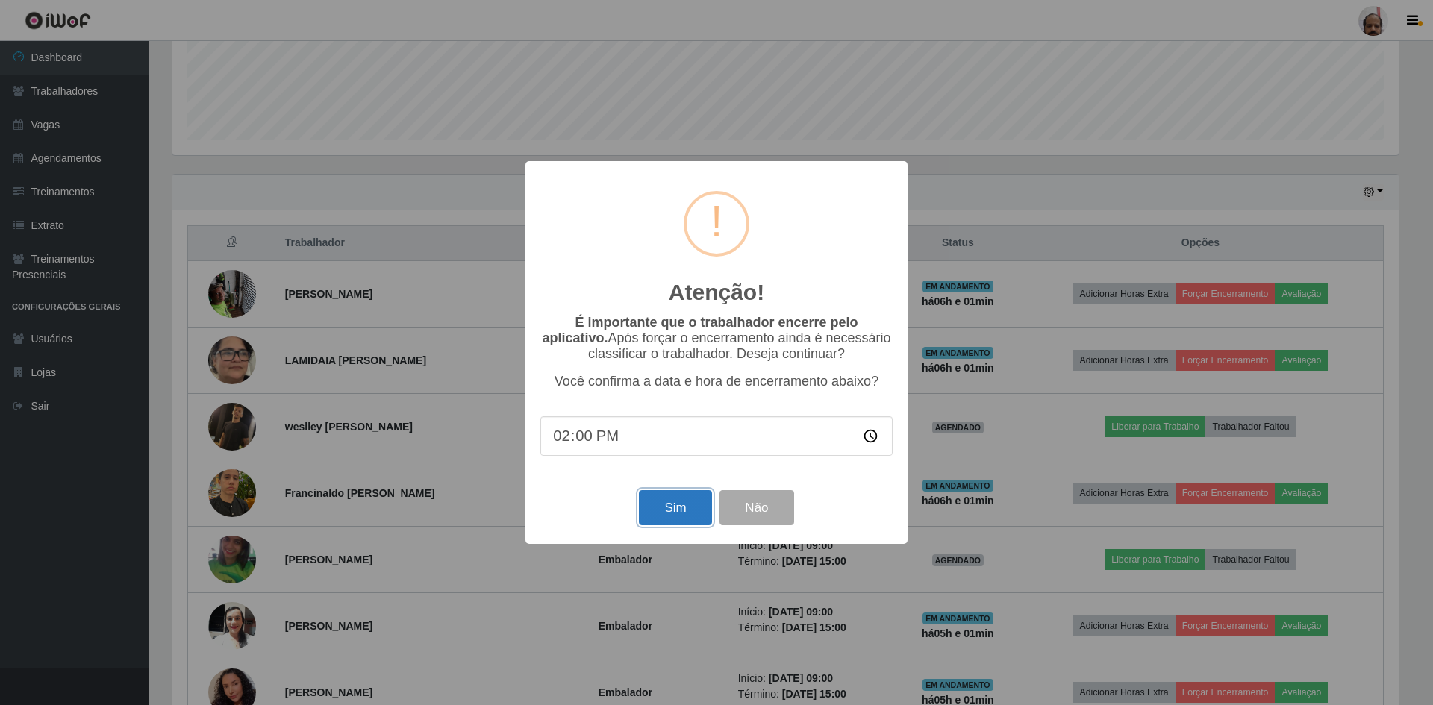
click at [693, 507] on button "Sim" at bounding box center [675, 507] width 72 height 35
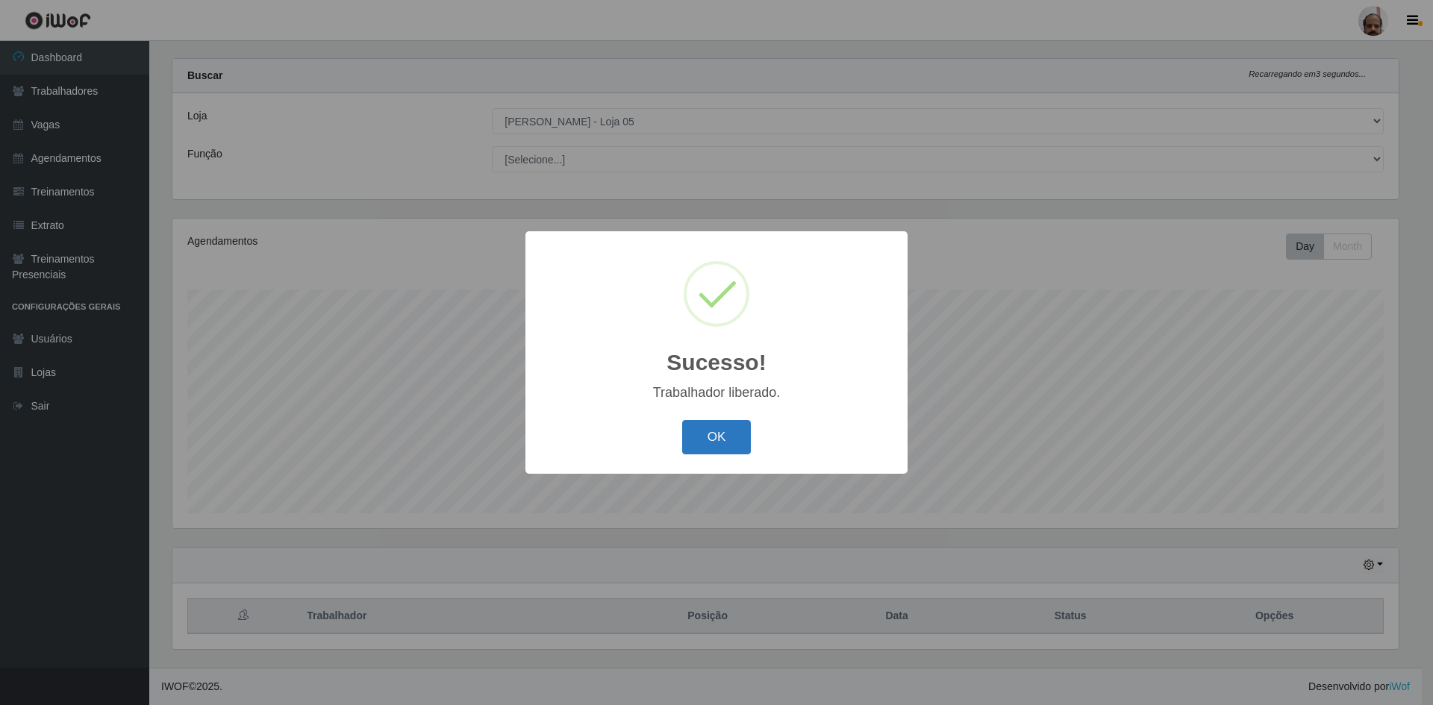
click at [725, 437] on button "OK" at bounding box center [716, 437] width 69 height 35
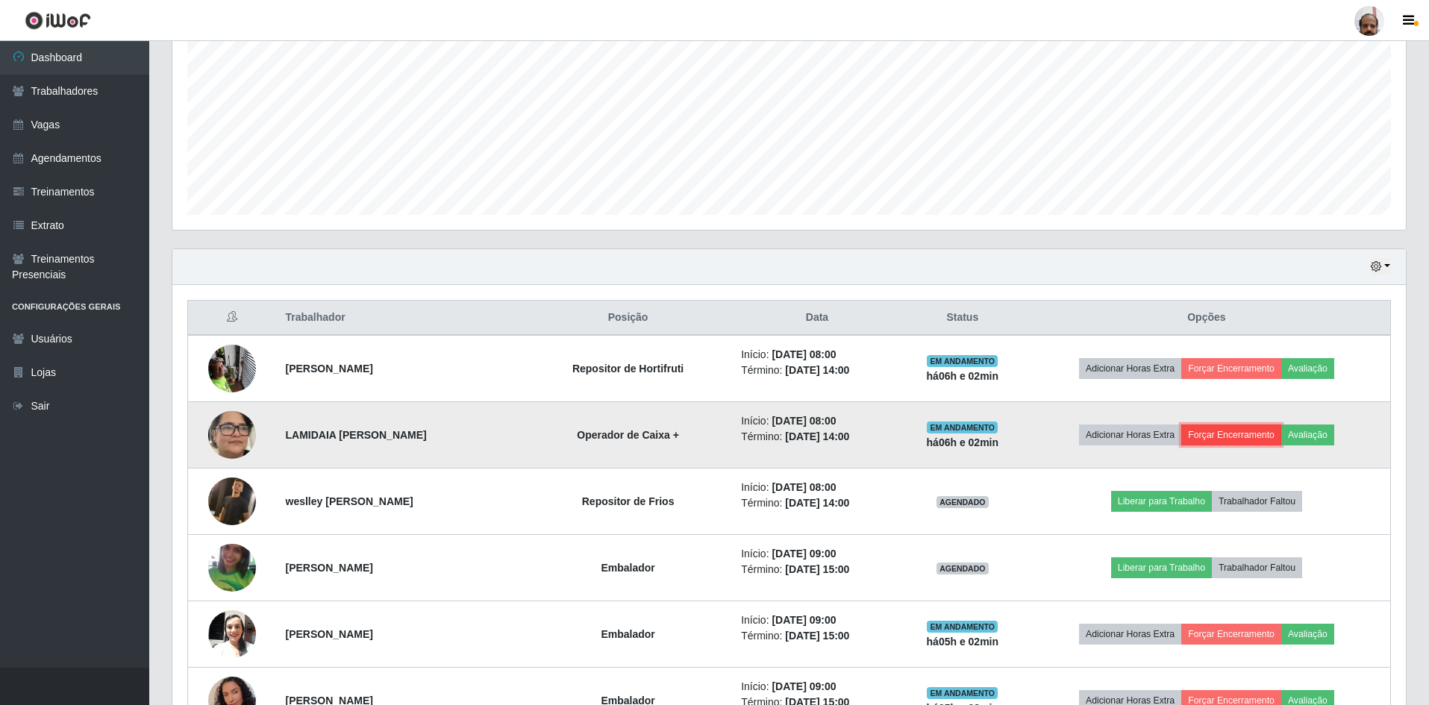
click at [1204, 431] on button "Forçar Encerramento" at bounding box center [1232, 435] width 100 height 21
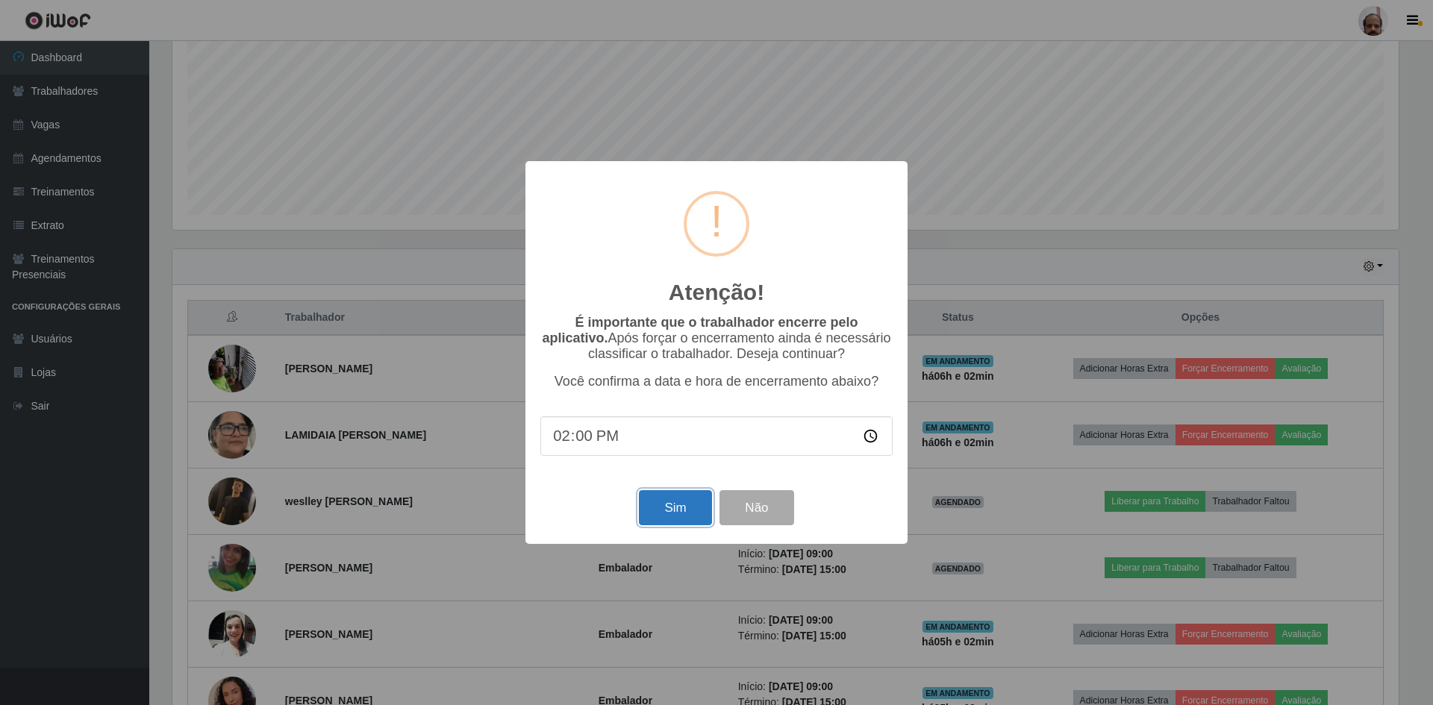
click at [687, 505] on button "Sim" at bounding box center [675, 507] width 72 height 35
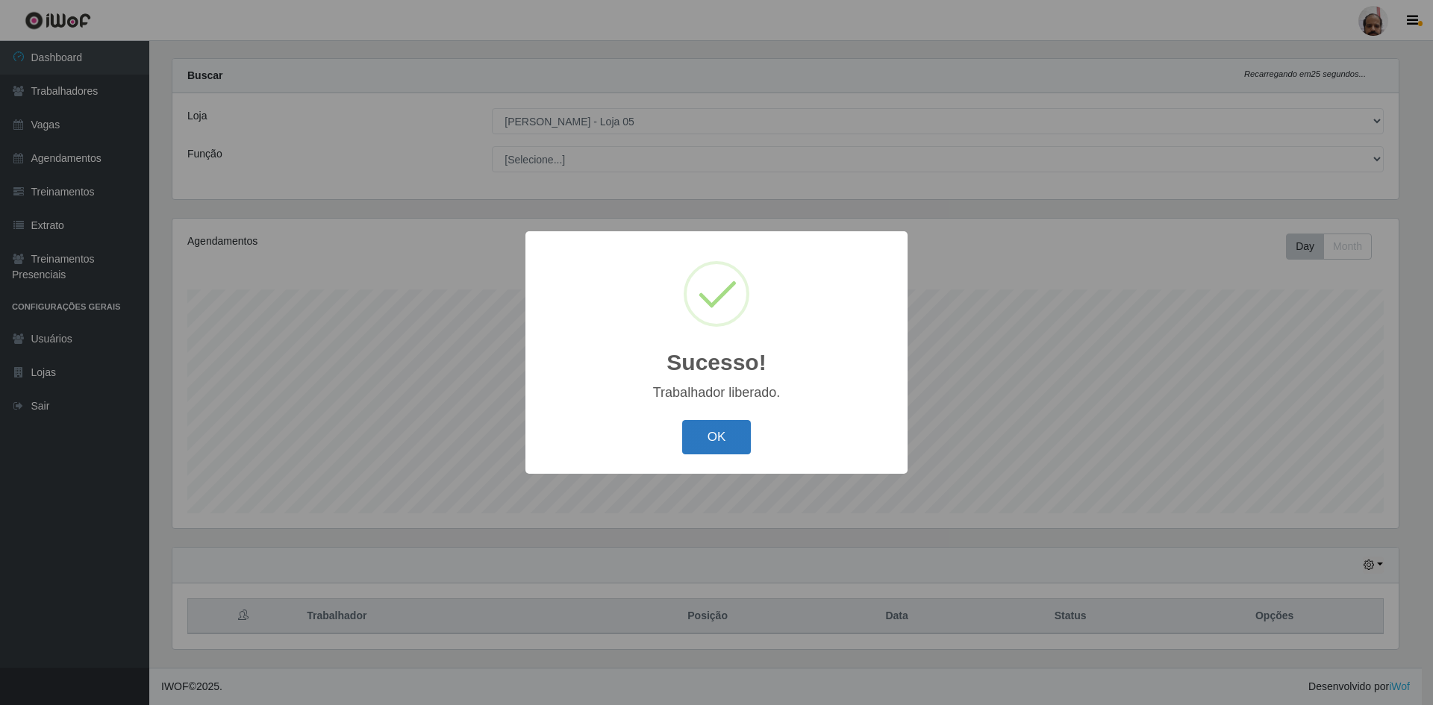
click at [729, 437] on button "OK" at bounding box center [716, 437] width 69 height 35
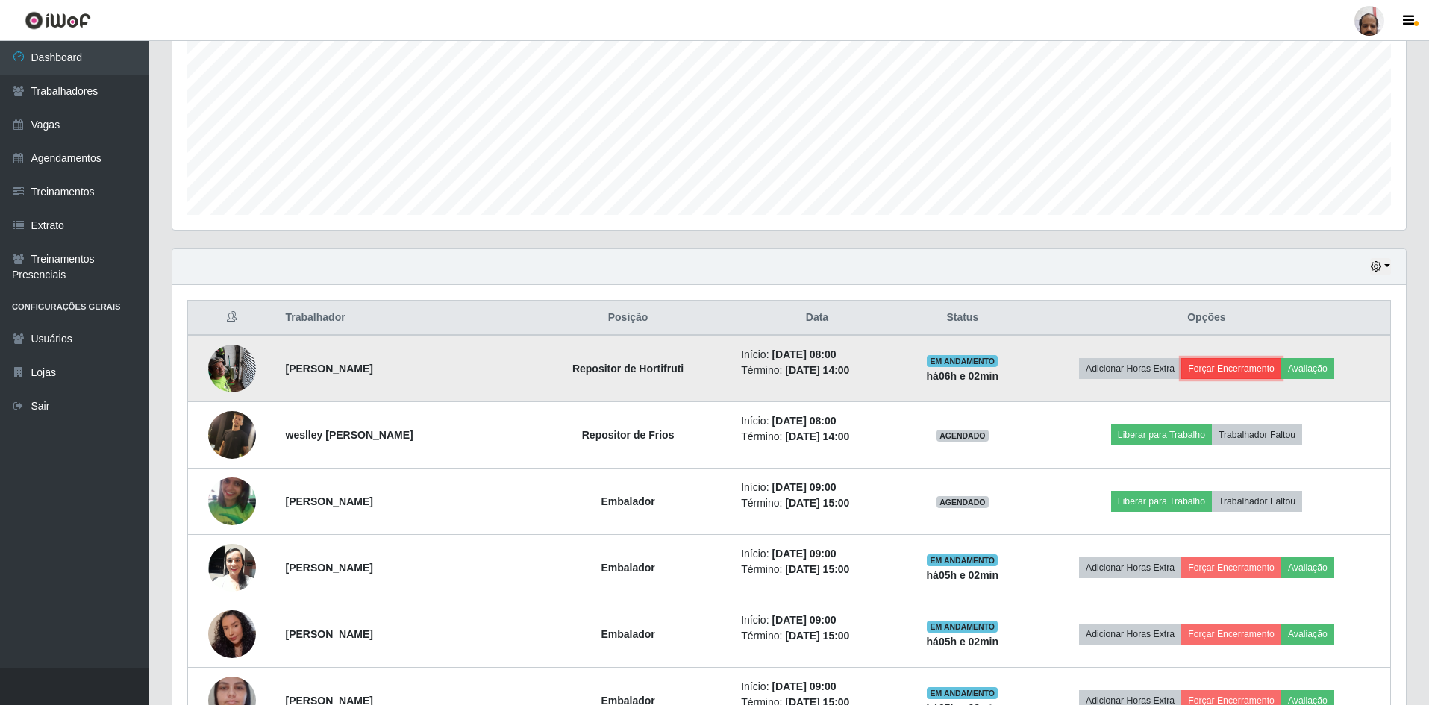
click at [1204, 366] on button "Forçar Encerramento" at bounding box center [1232, 368] width 100 height 21
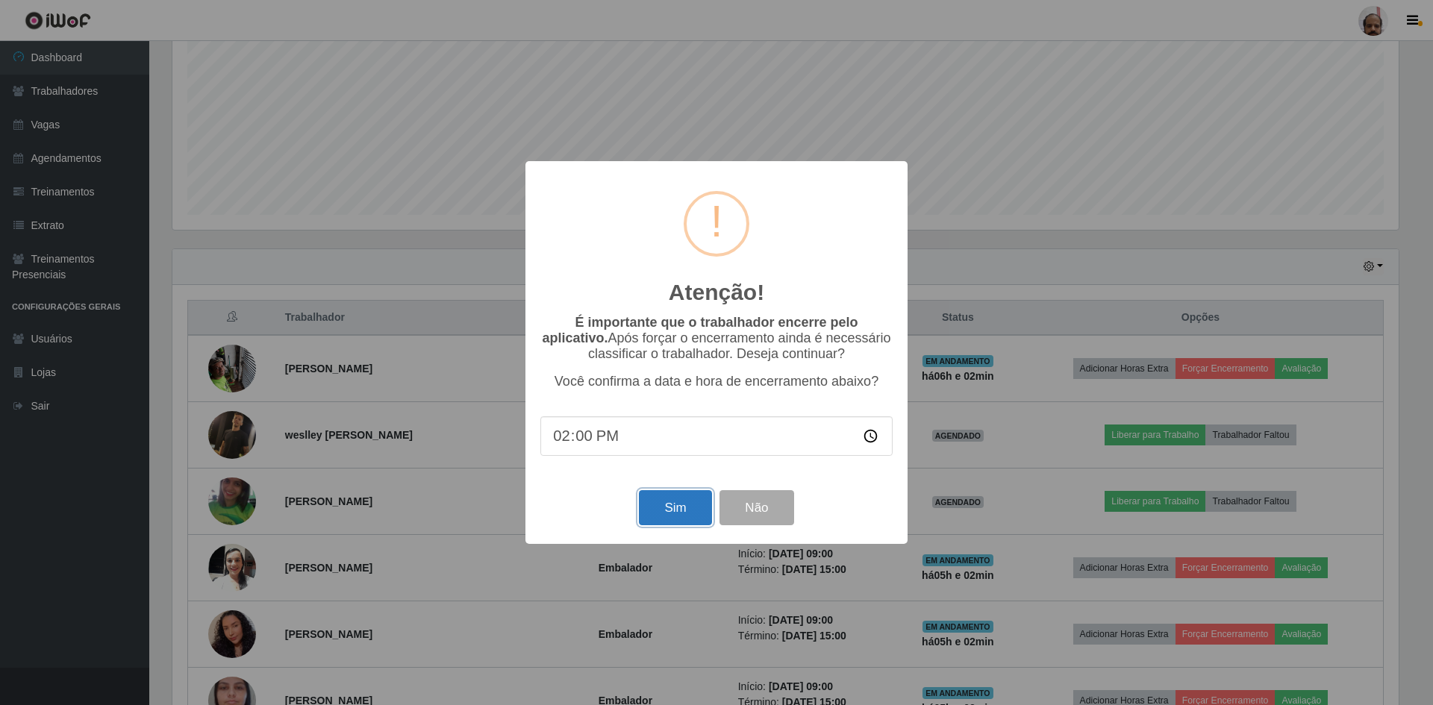
click at [652, 504] on button "Sim" at bounding box center [675, 507] width 72 height 35
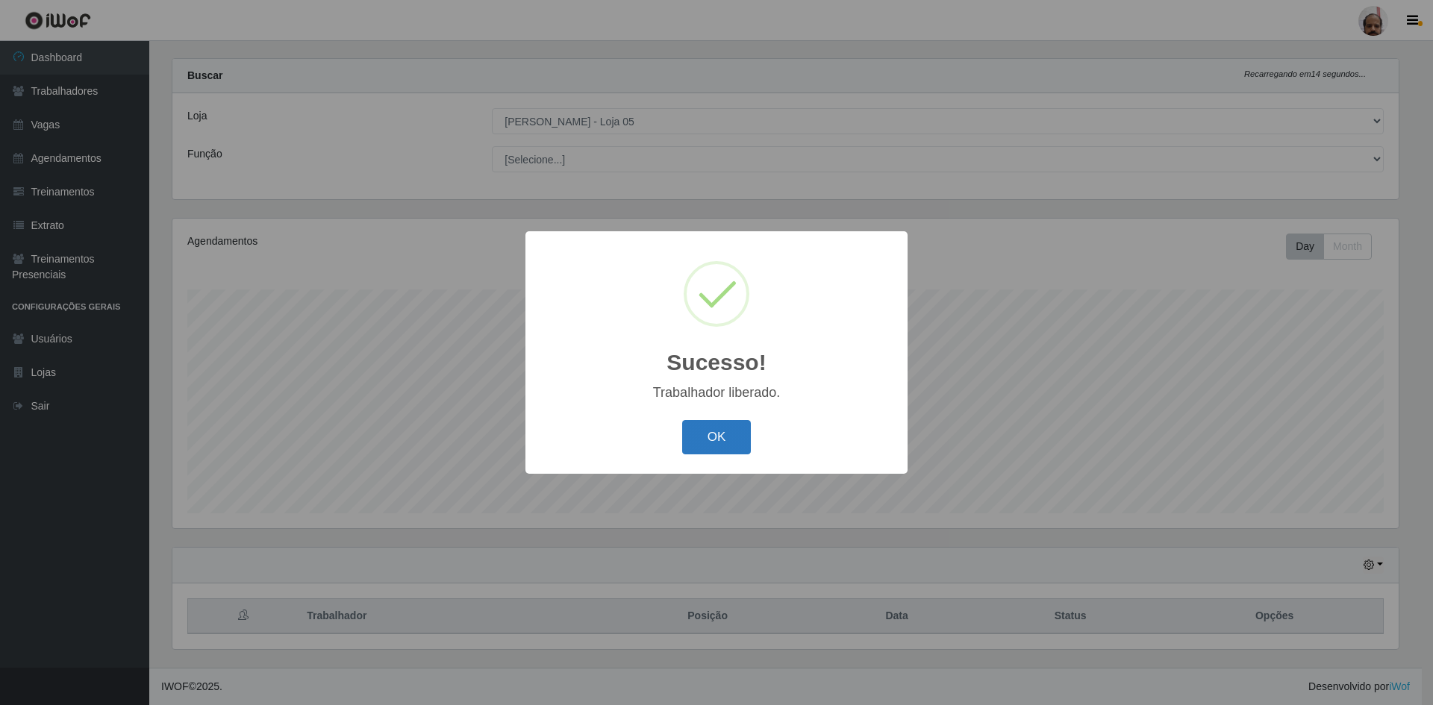
click at [720, 430] on button "OK" at bounding box center [716, 437] width 69 height 35
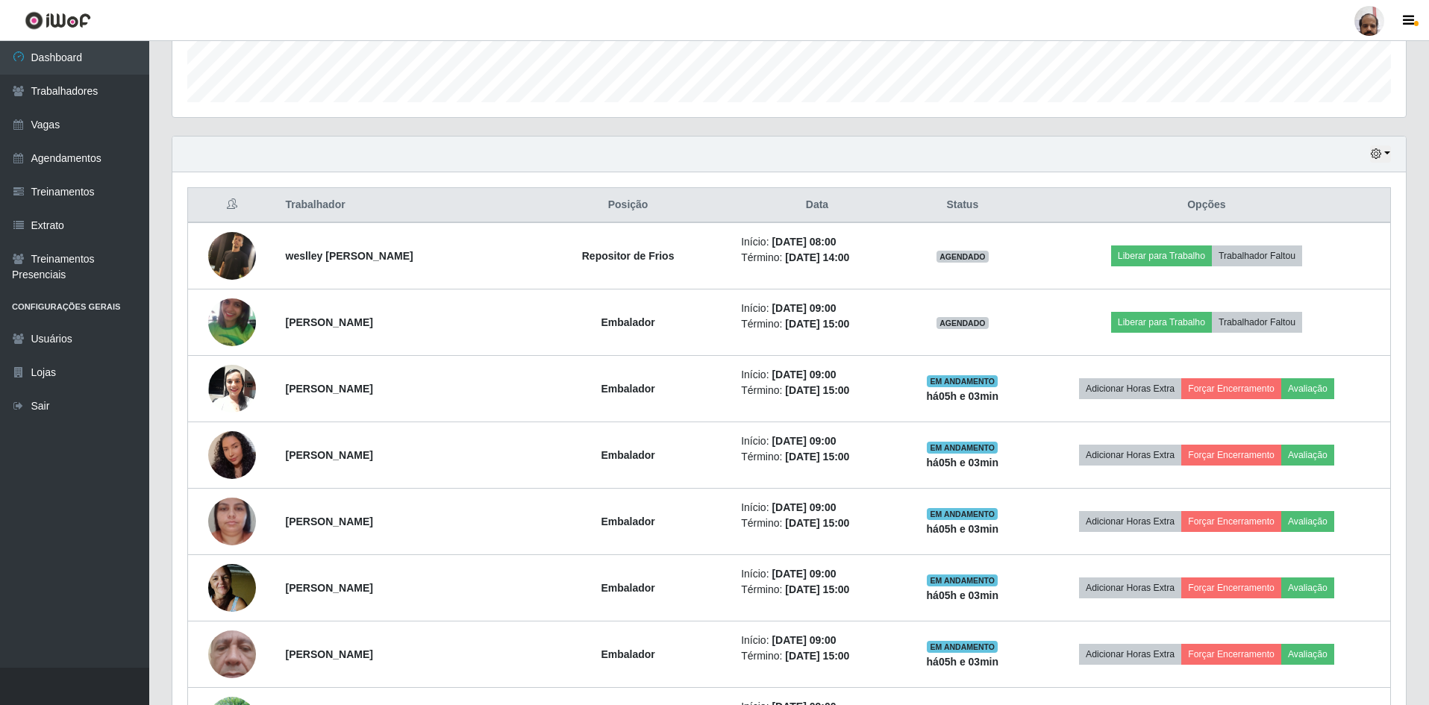
scroll to position [393, 0]
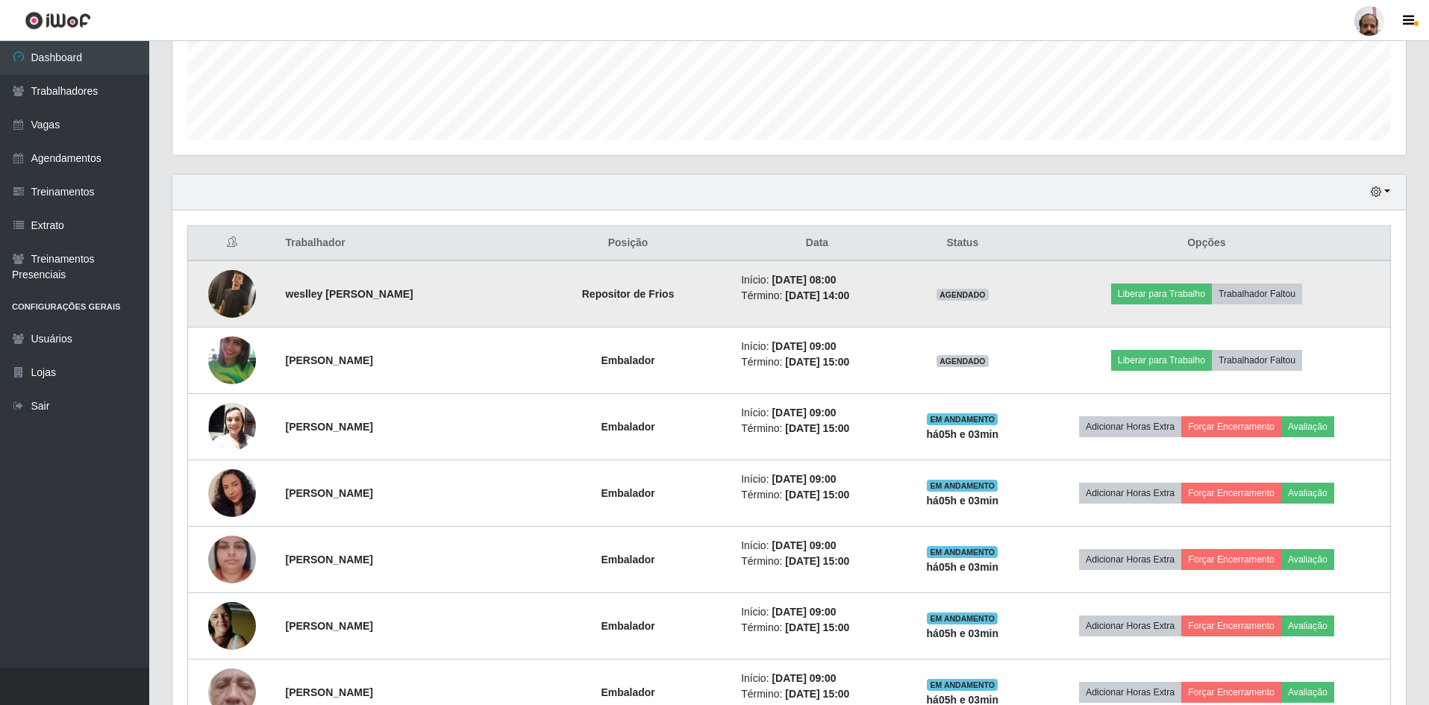
click at [255, 296] on td at bounding box center [232, 294] width 89 height 67
click at [234, 296] on img at bounding box center [232, 294] width 48 height 48
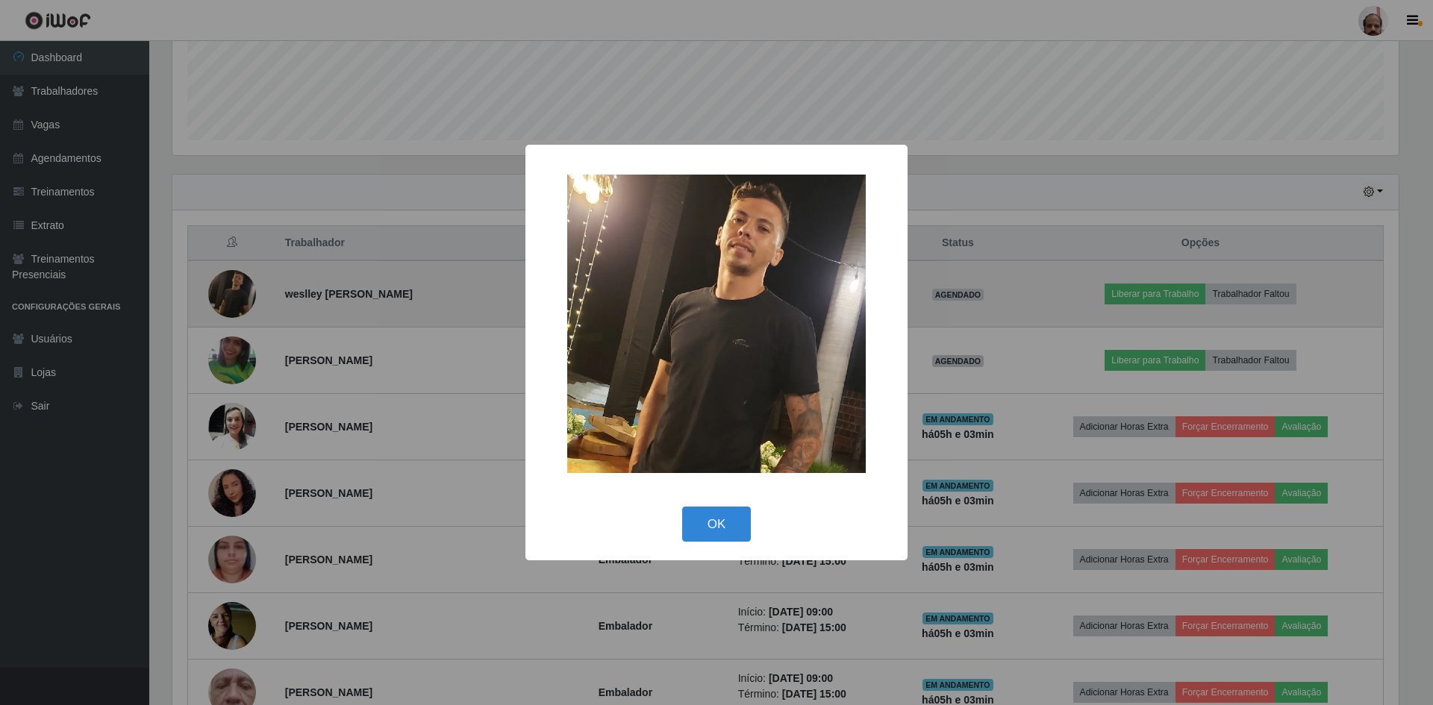
click at [234, 296] on div "× OK Cancel" at bounding box center [716, 352] width 1433 height 705
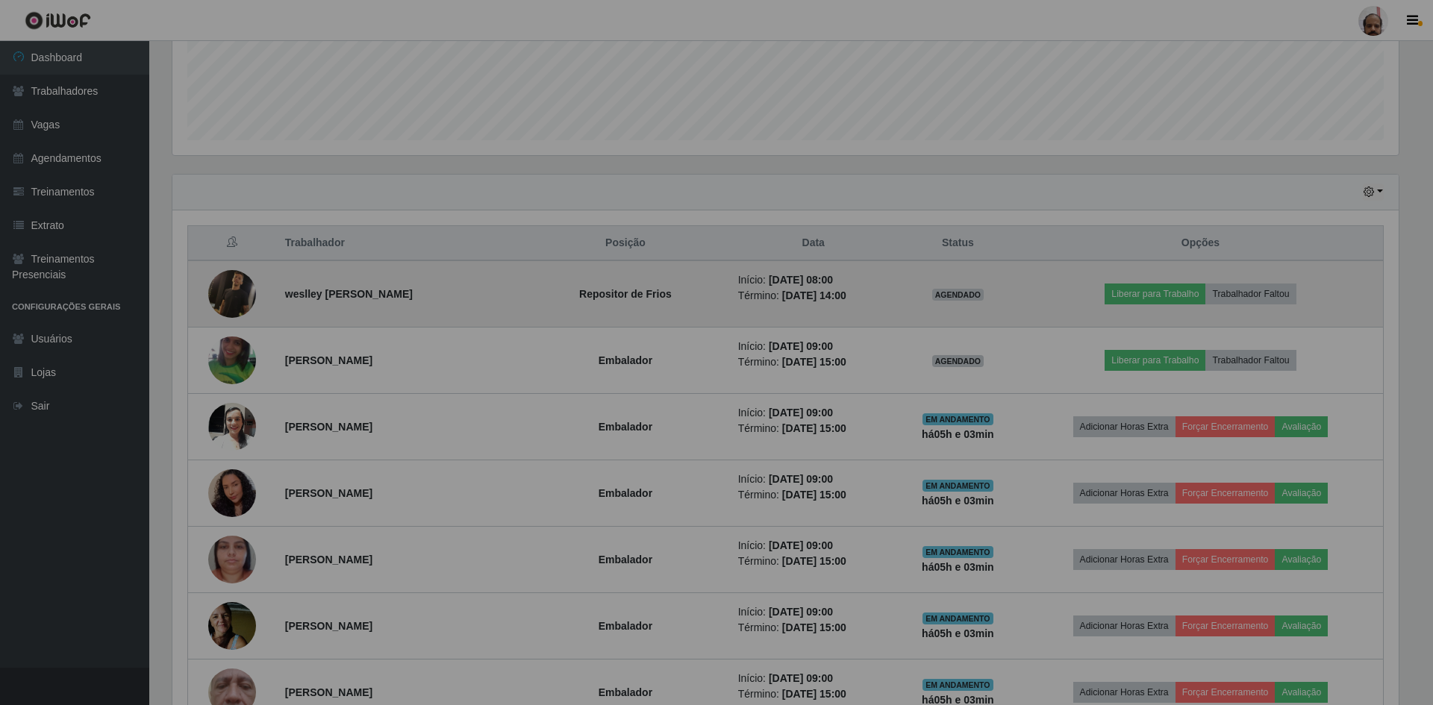
scroll to position [310, 1234]
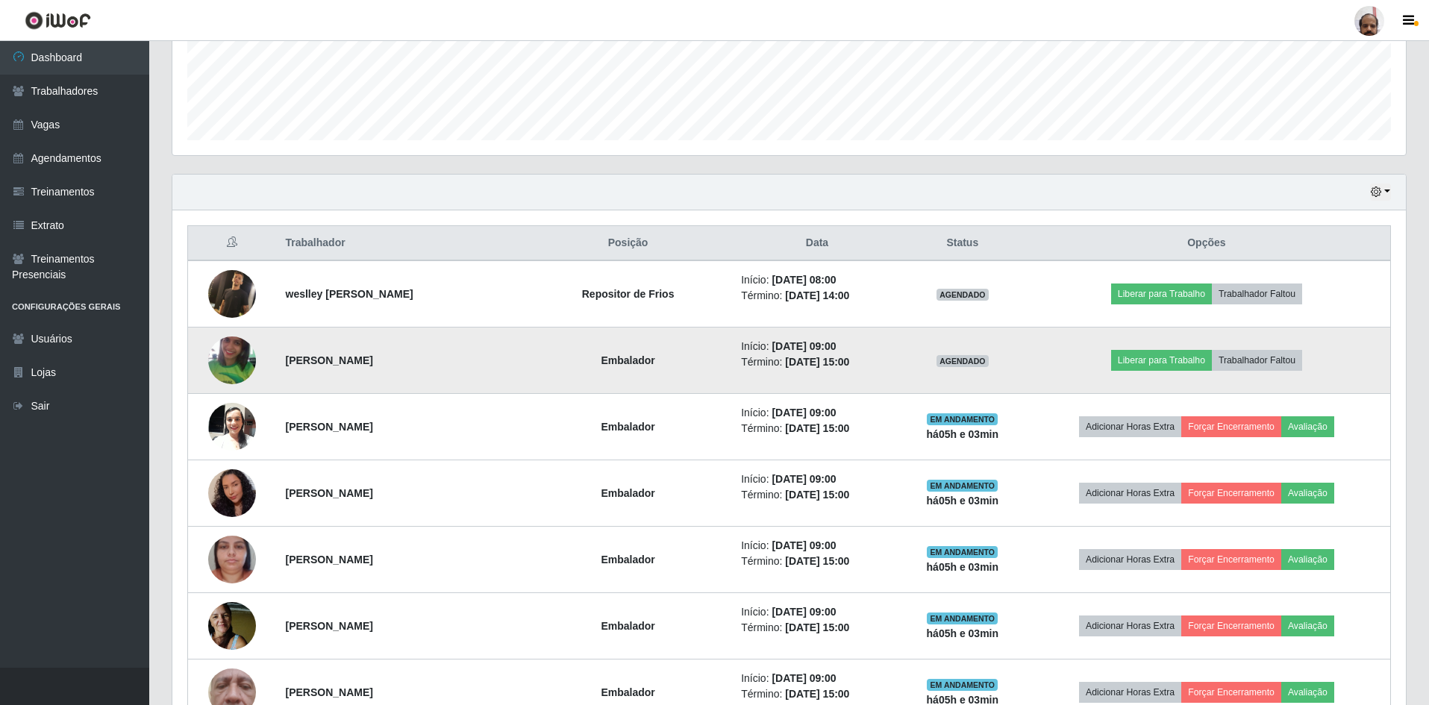
click at [230, 343] on img at bounding box center [232, 360] width 48 height 93
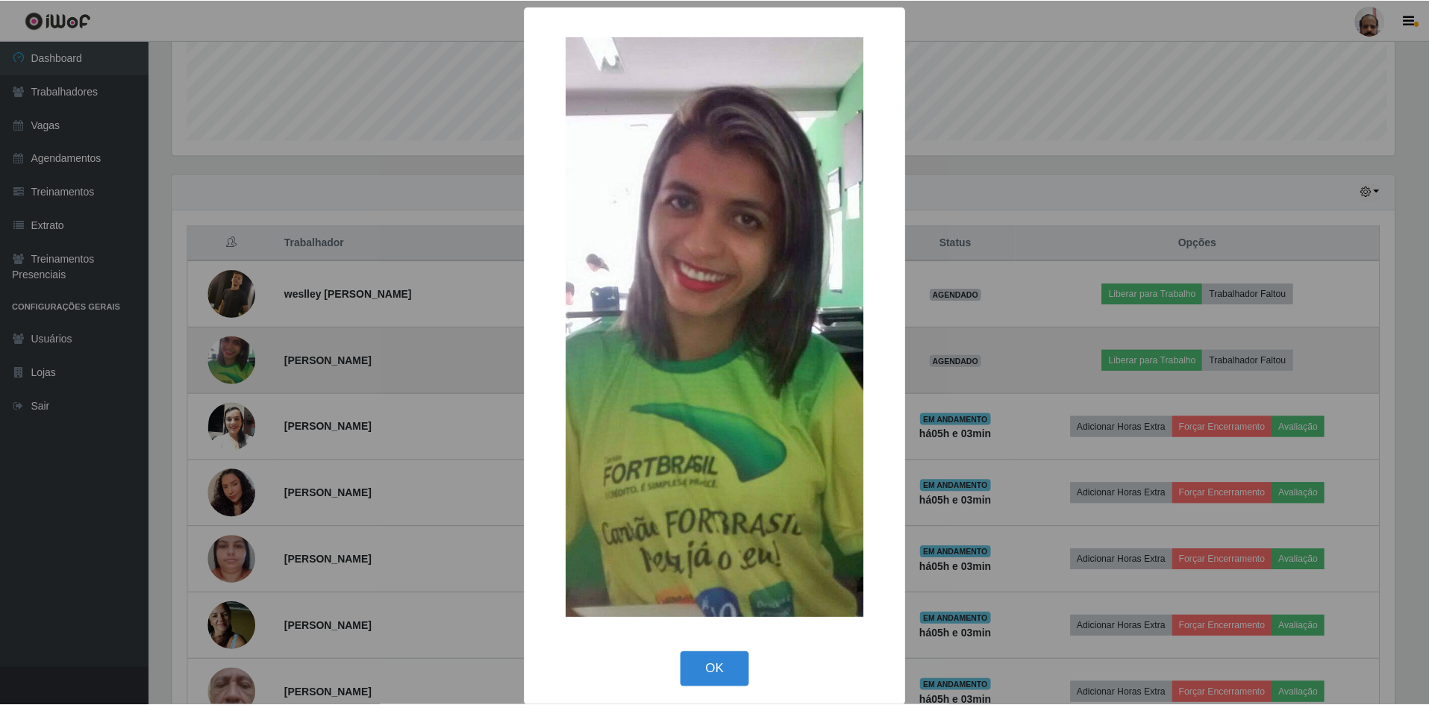
scroll to position [310, 1226]
click at [230, 343] on div "× OK Cancel" at bounding box center [716, 352] width 1433 height 705
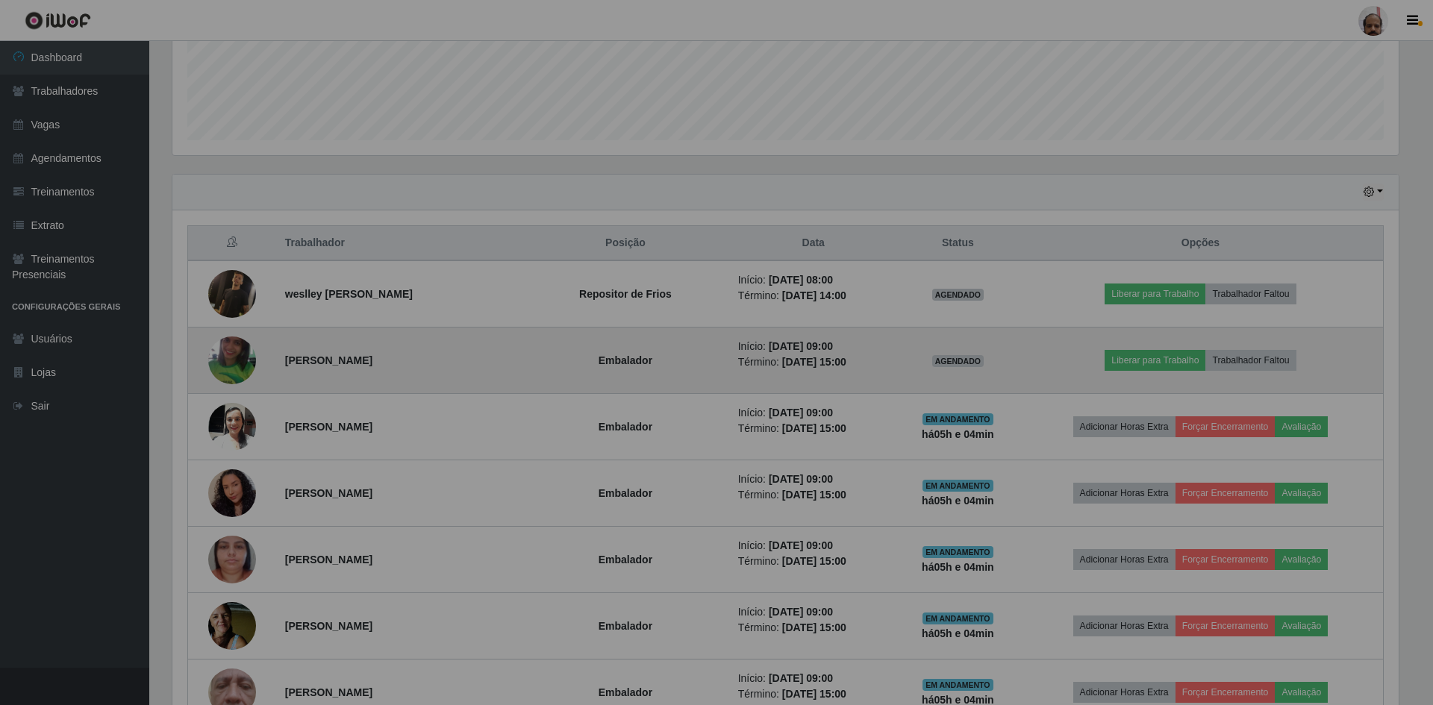
scroll to position [310, 1234]
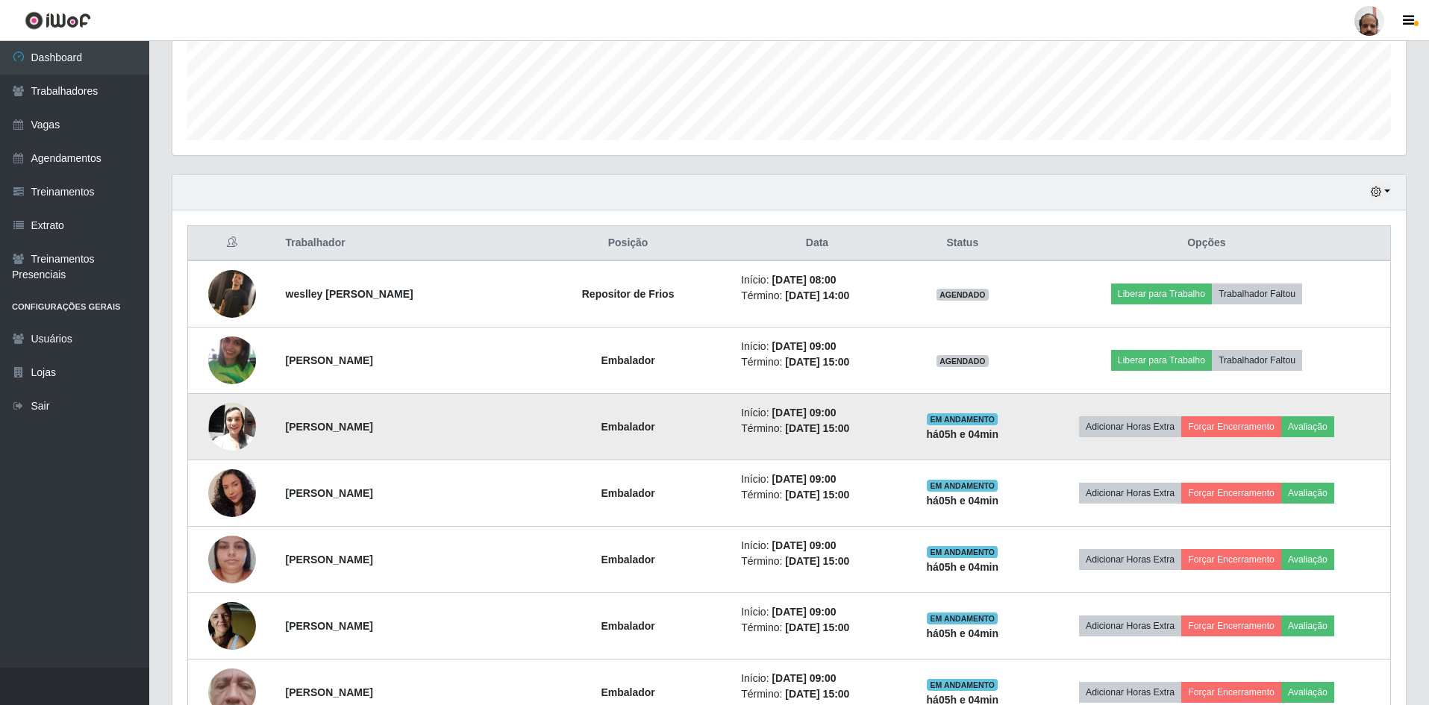
click at [244, 414] on img at bounding box center [232, 426] width 48 height 63
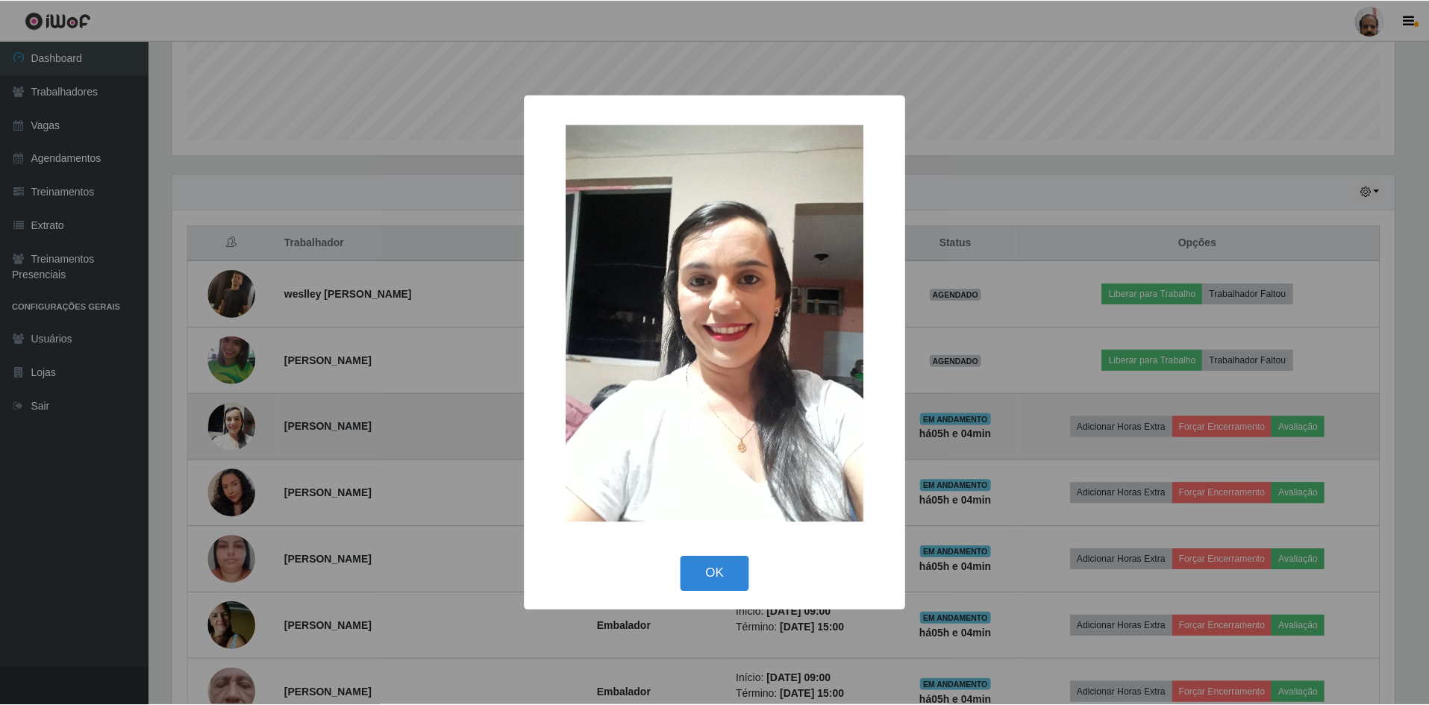
scroll to position [310, 1226]
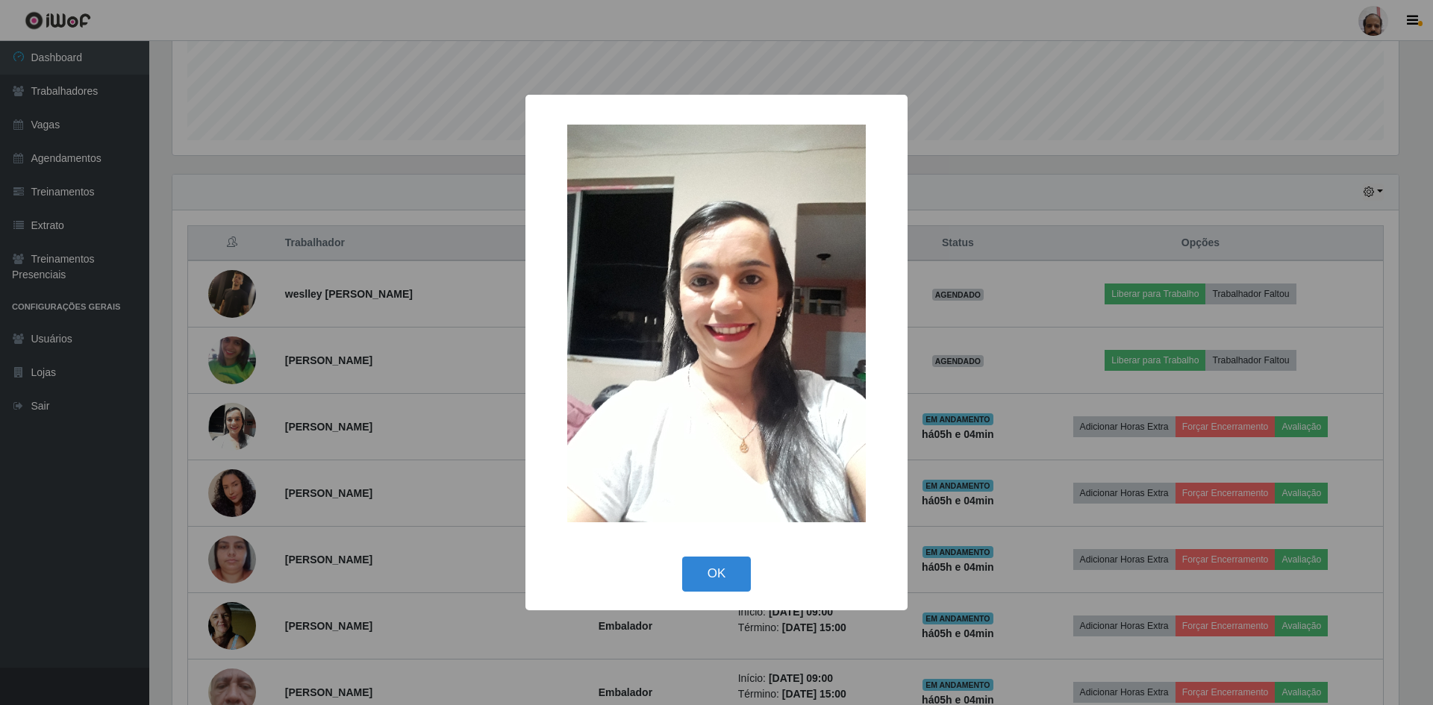
click at [245, 414] on div "× OK Cancel" at bounding box center [716, 352] width 1433 height 705
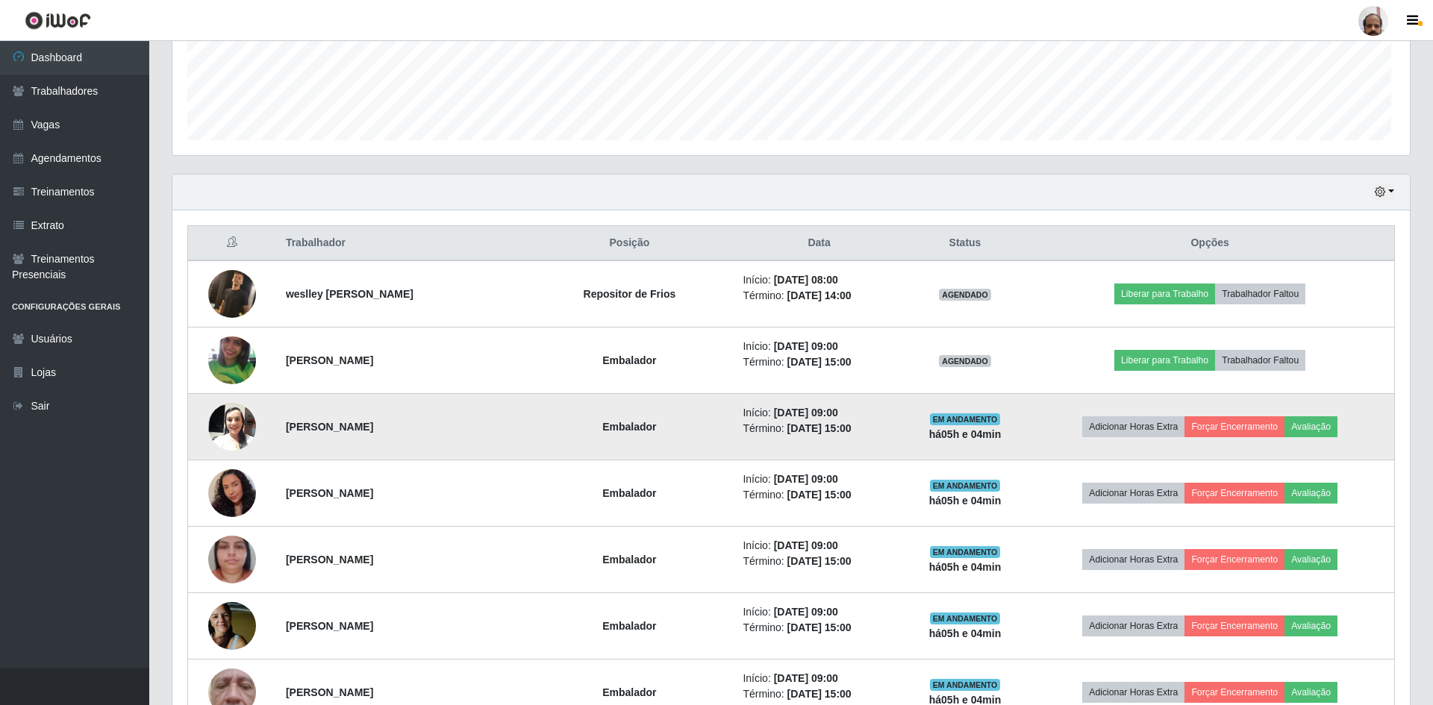
scroll to position [310, 1234]
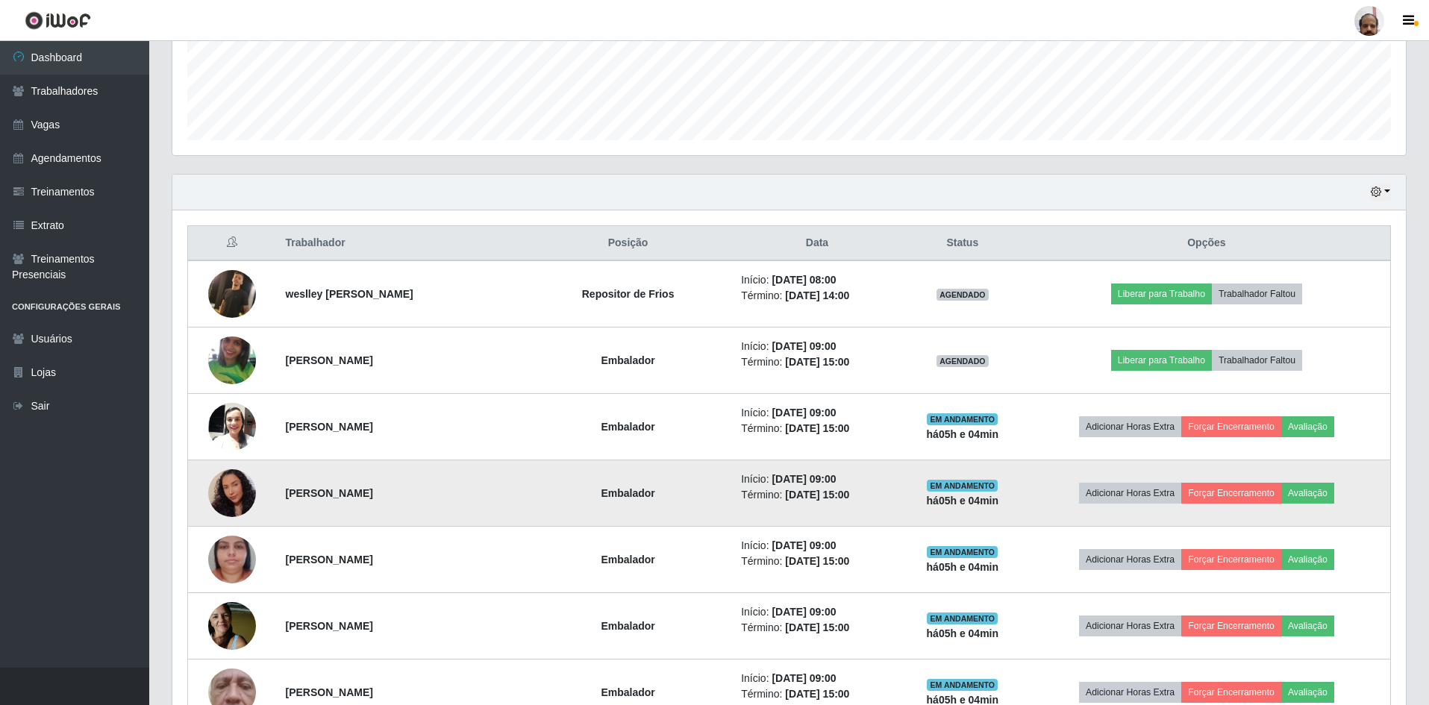
click at [233, 481] on img at bounding box center [232, 493] width 48 height 61
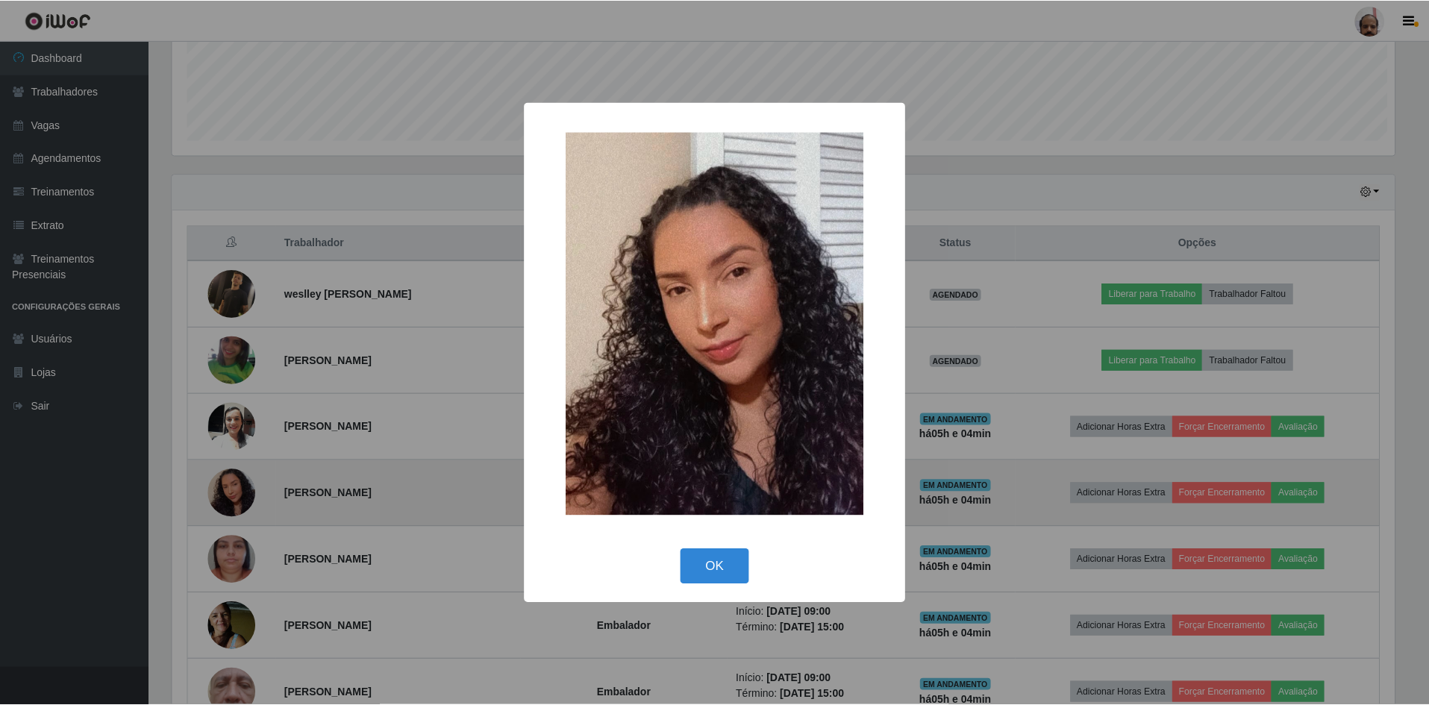
scroll to position [310, 1226]
click at [233, 481] on div "× OK Cancel" at bounding box center [716, 352] width 1433 height 705
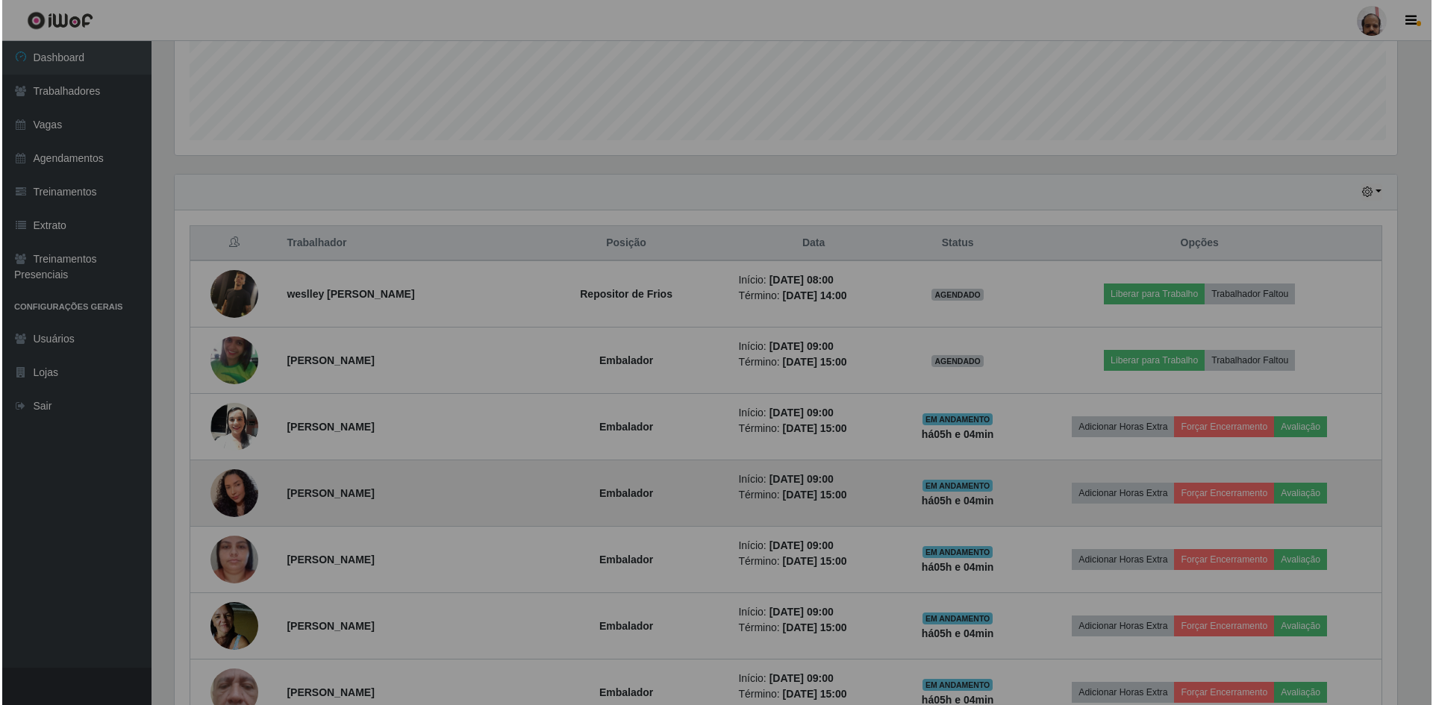
scroll to position [310, 1234]
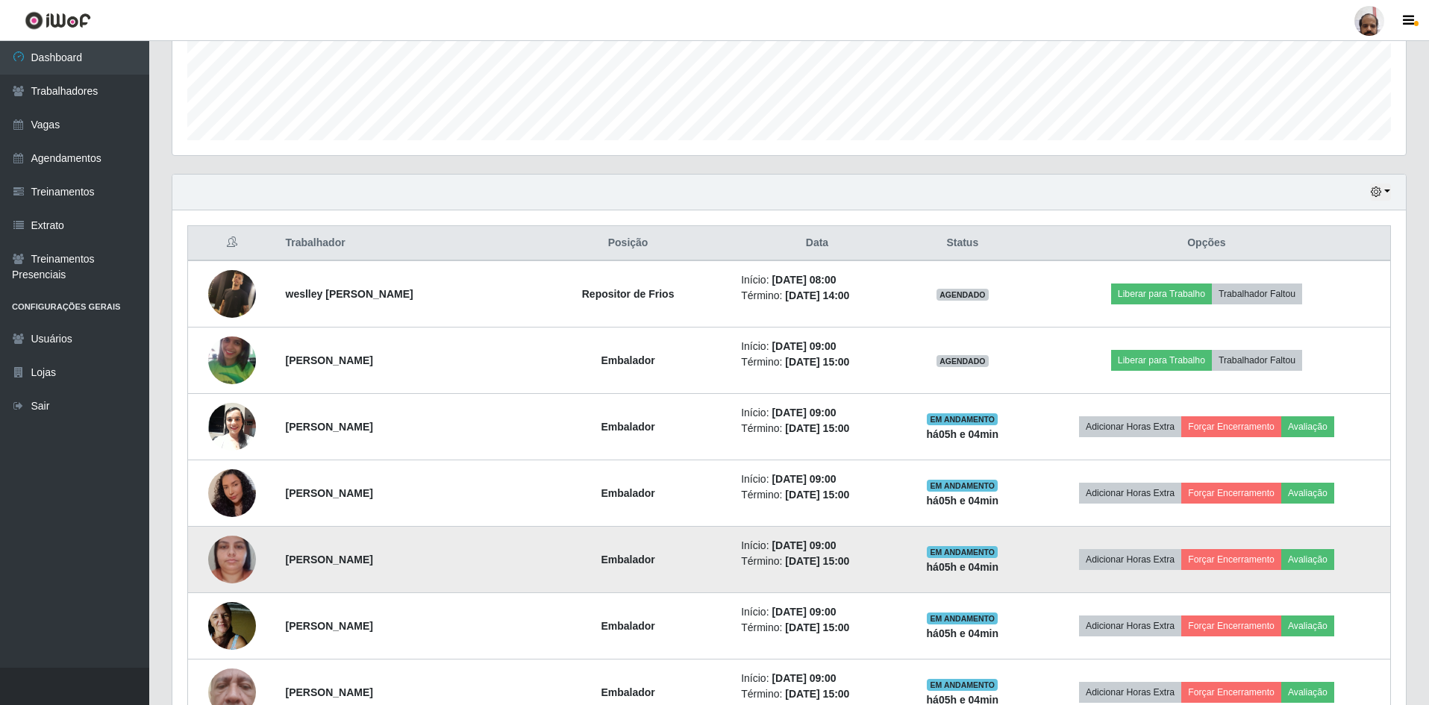
click at [229, 543] on img at bounding box center [232, 559] width 48 height 85
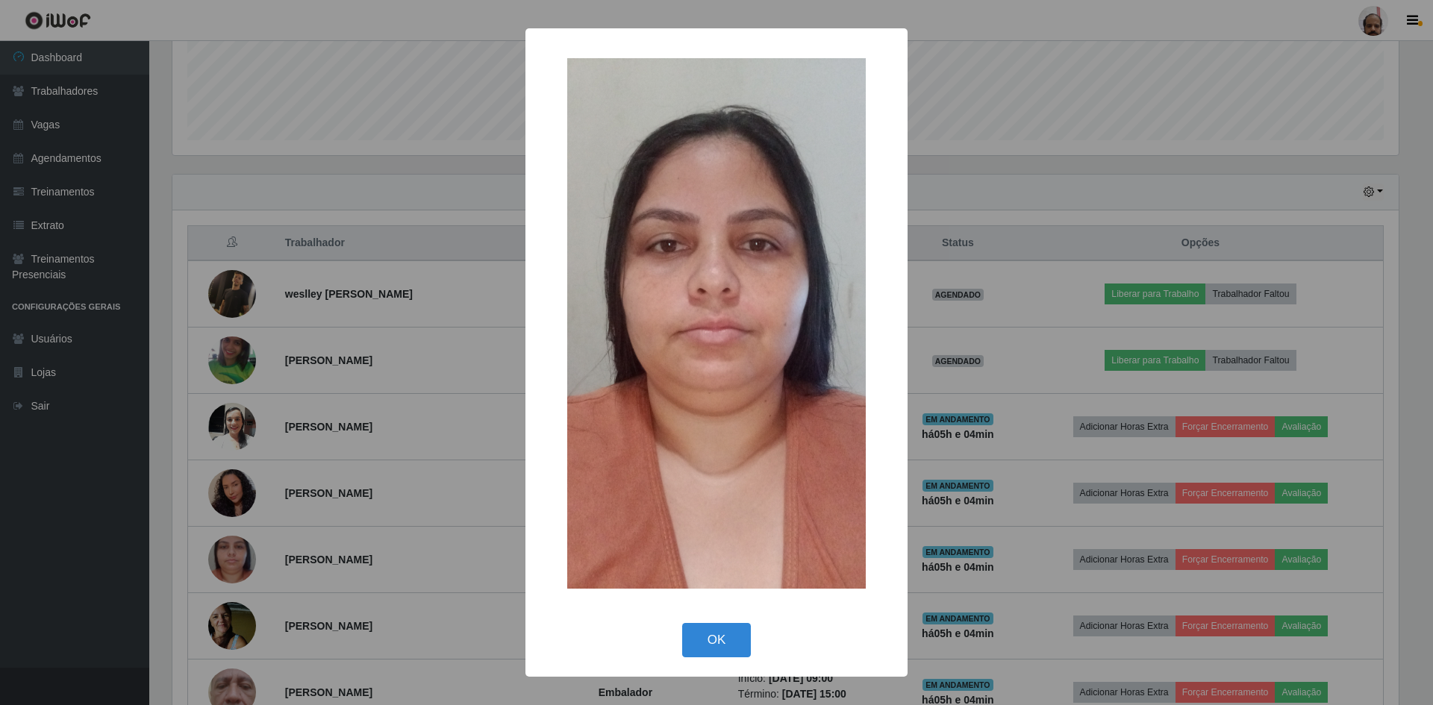
click at [230, 543] on div "× OK Cancel" at bounding box center [716, 352] width 1433 height 705
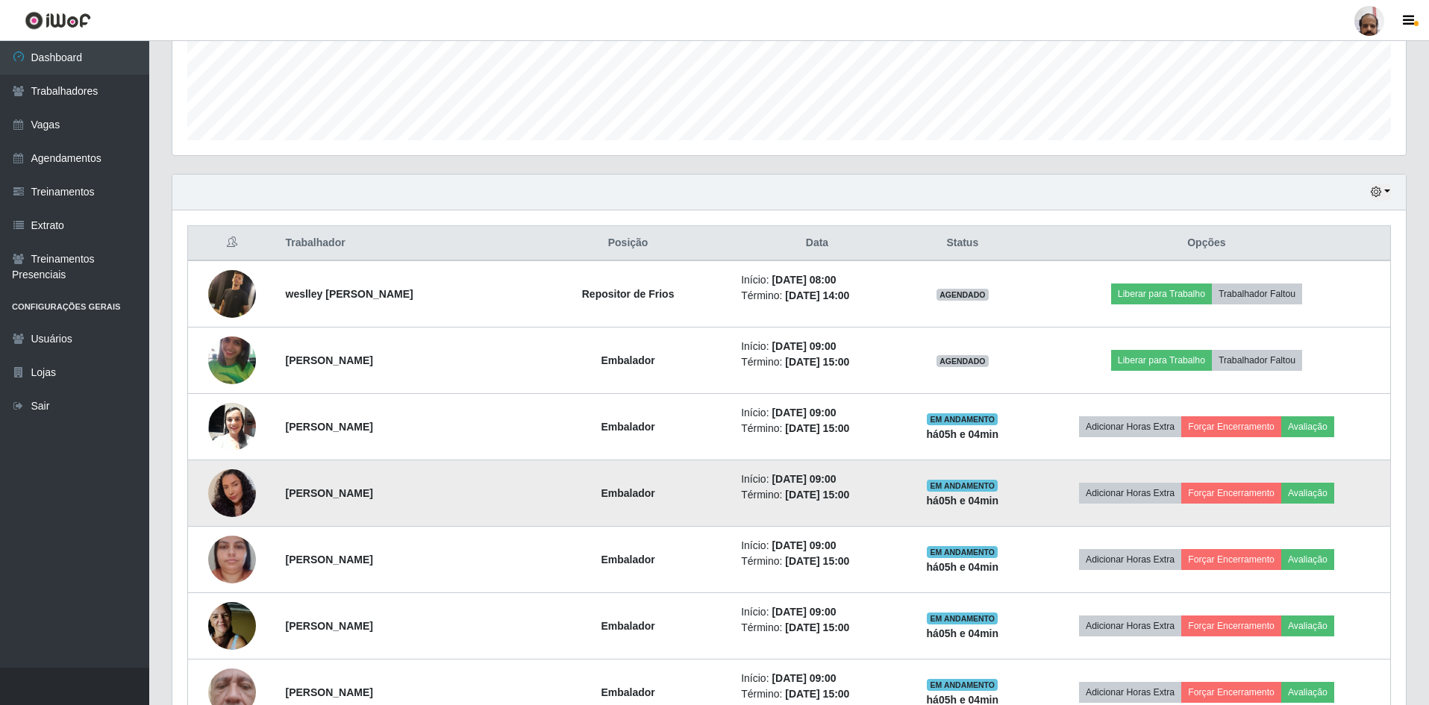
scroll to position [310, 1234]
